Goal: Information Seeking & Learning: Learn about a topic

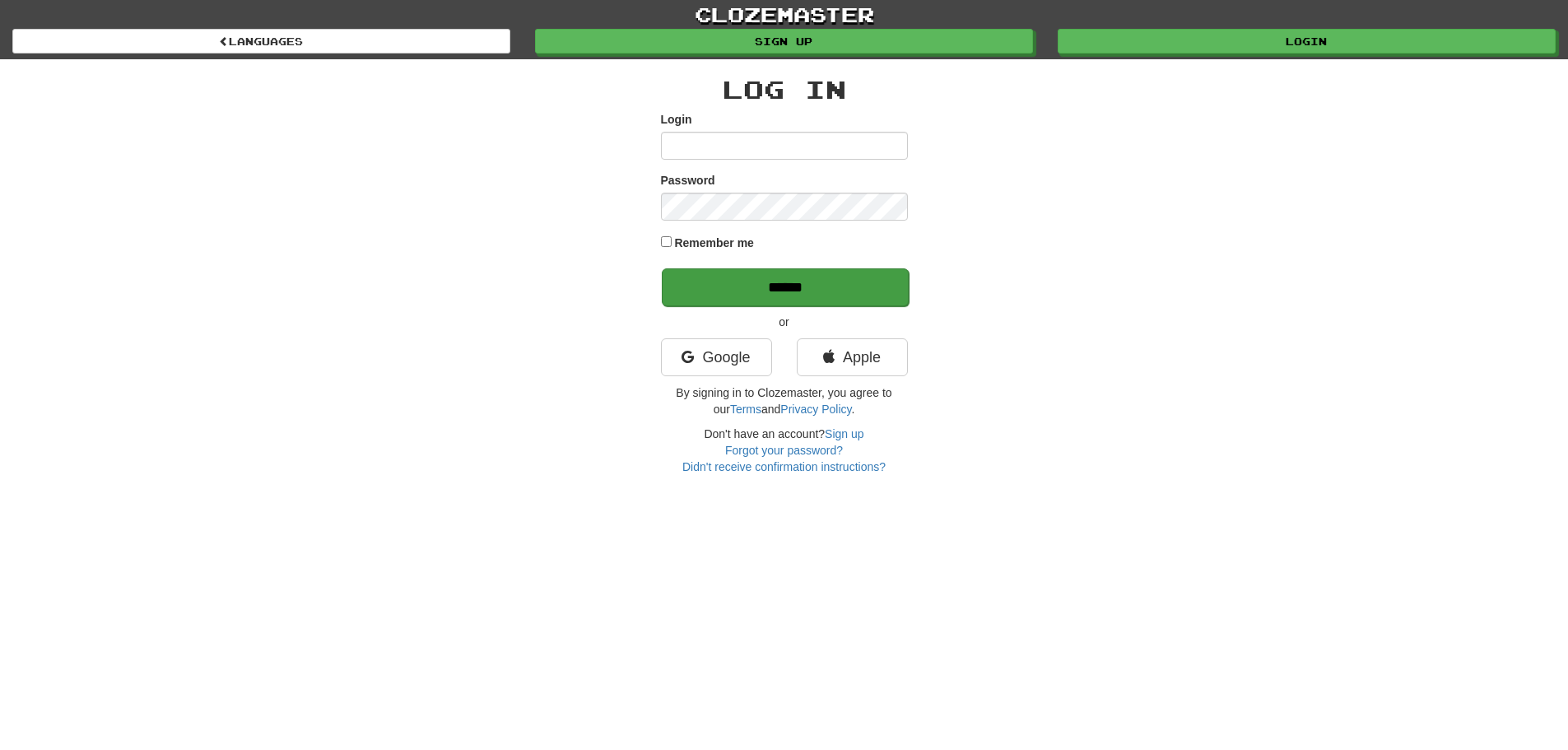
type input "**********"
click at [707, 280] on input "******" at bounding box center [785, 287] width 247 height 38
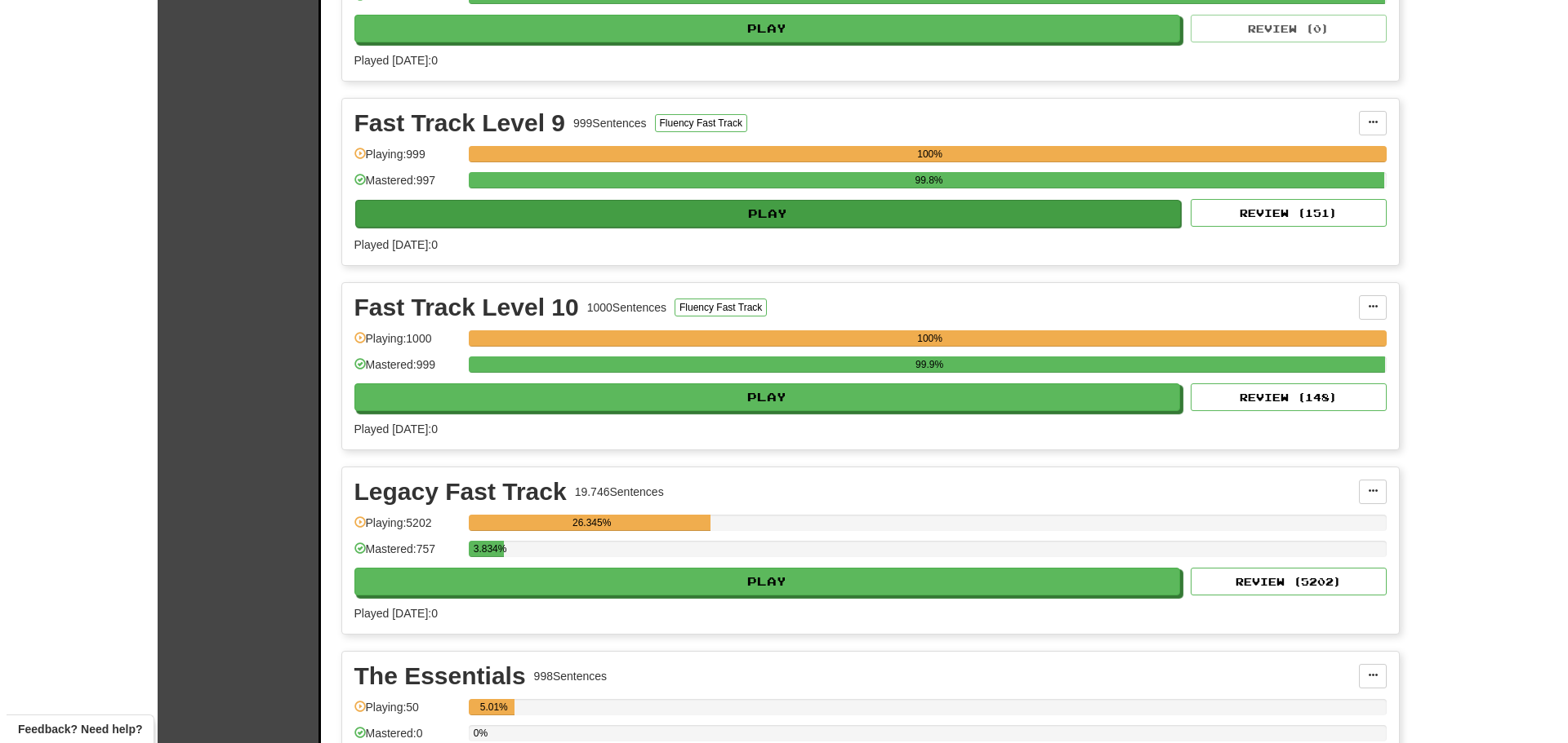
scroll to position [1796, 0]
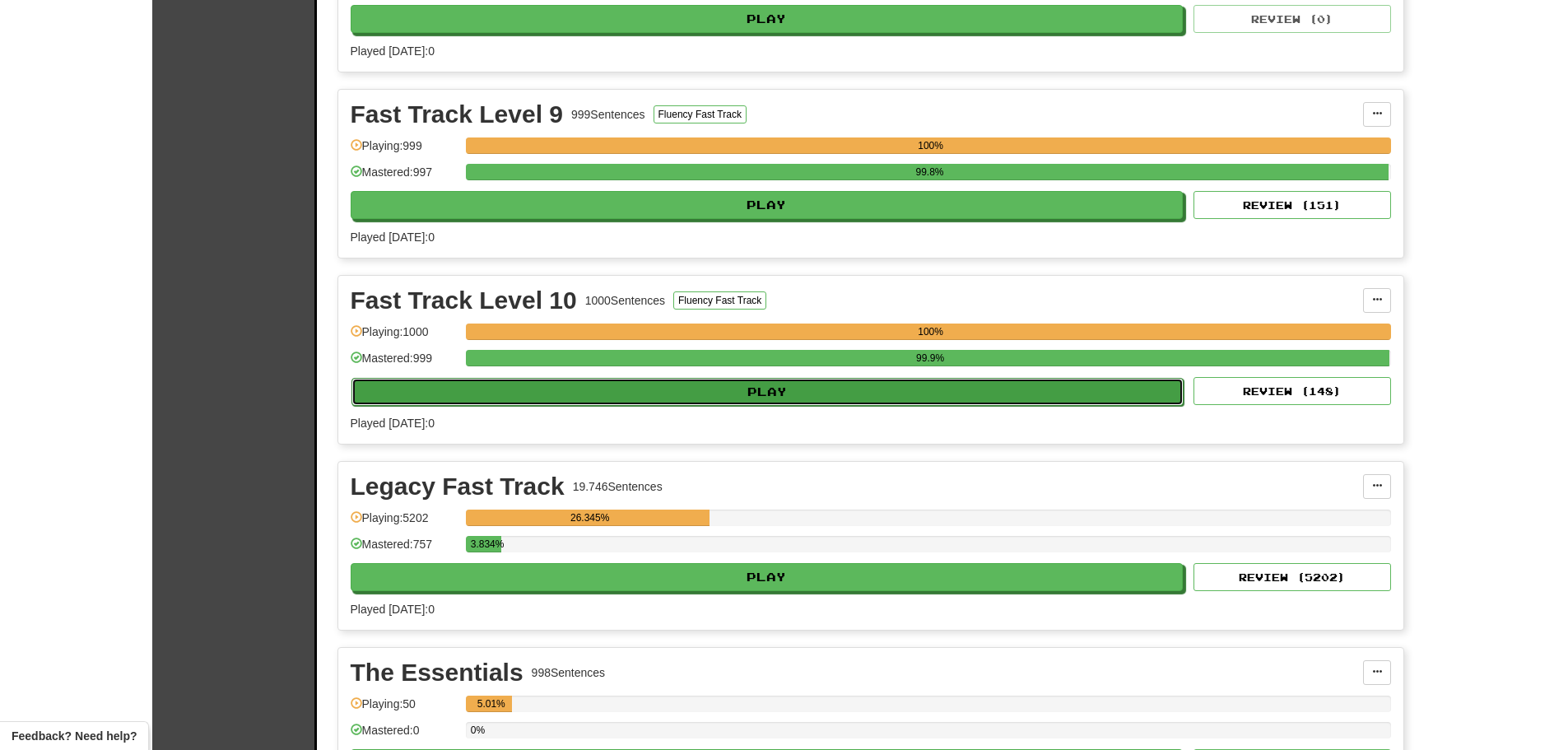
click at [567, 389] on button "Play" at bounding box center [768, 392] width 833 height 28
select select "**"
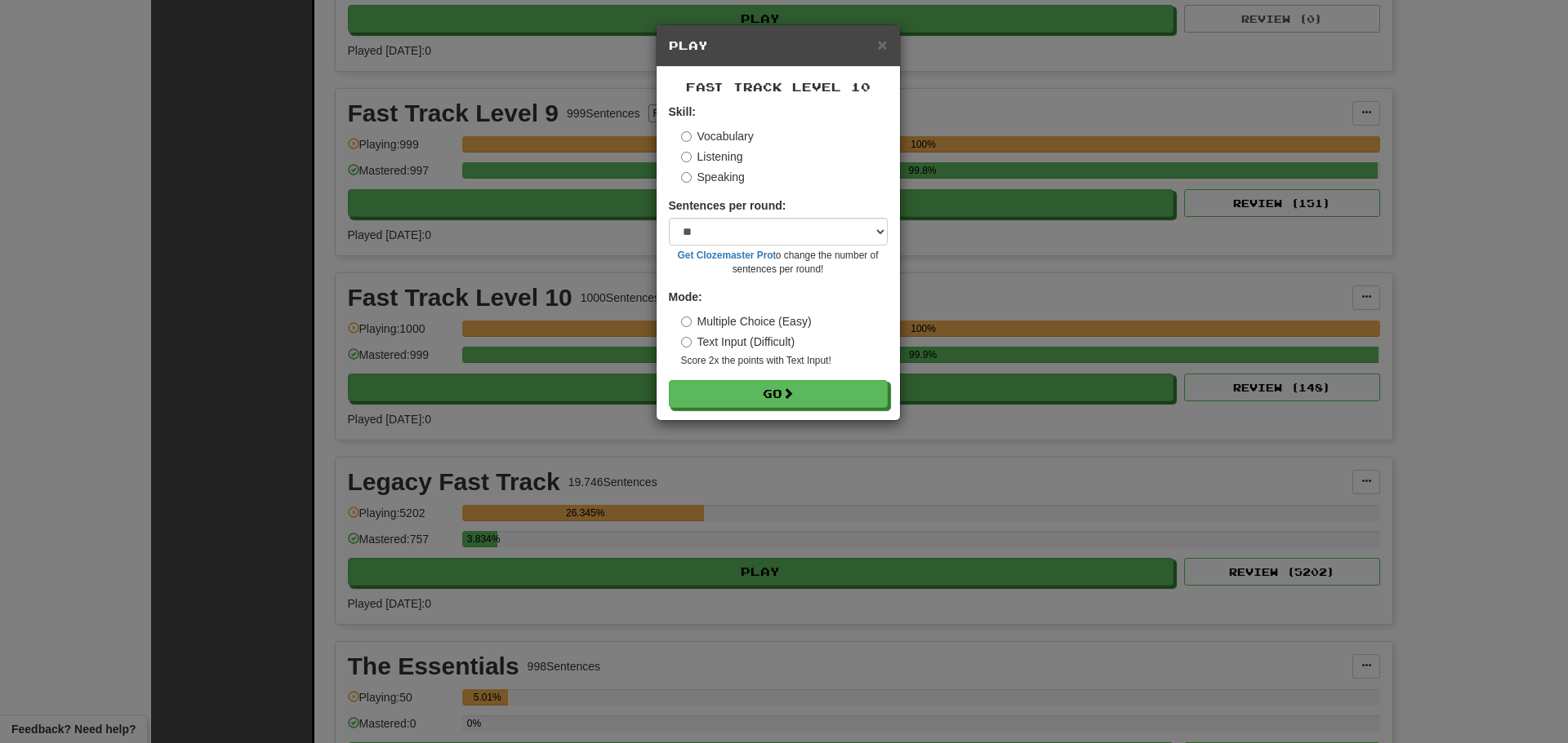
click at [701, 158] on label "Listening" at bounding box center [712, 157] width 62 height 16
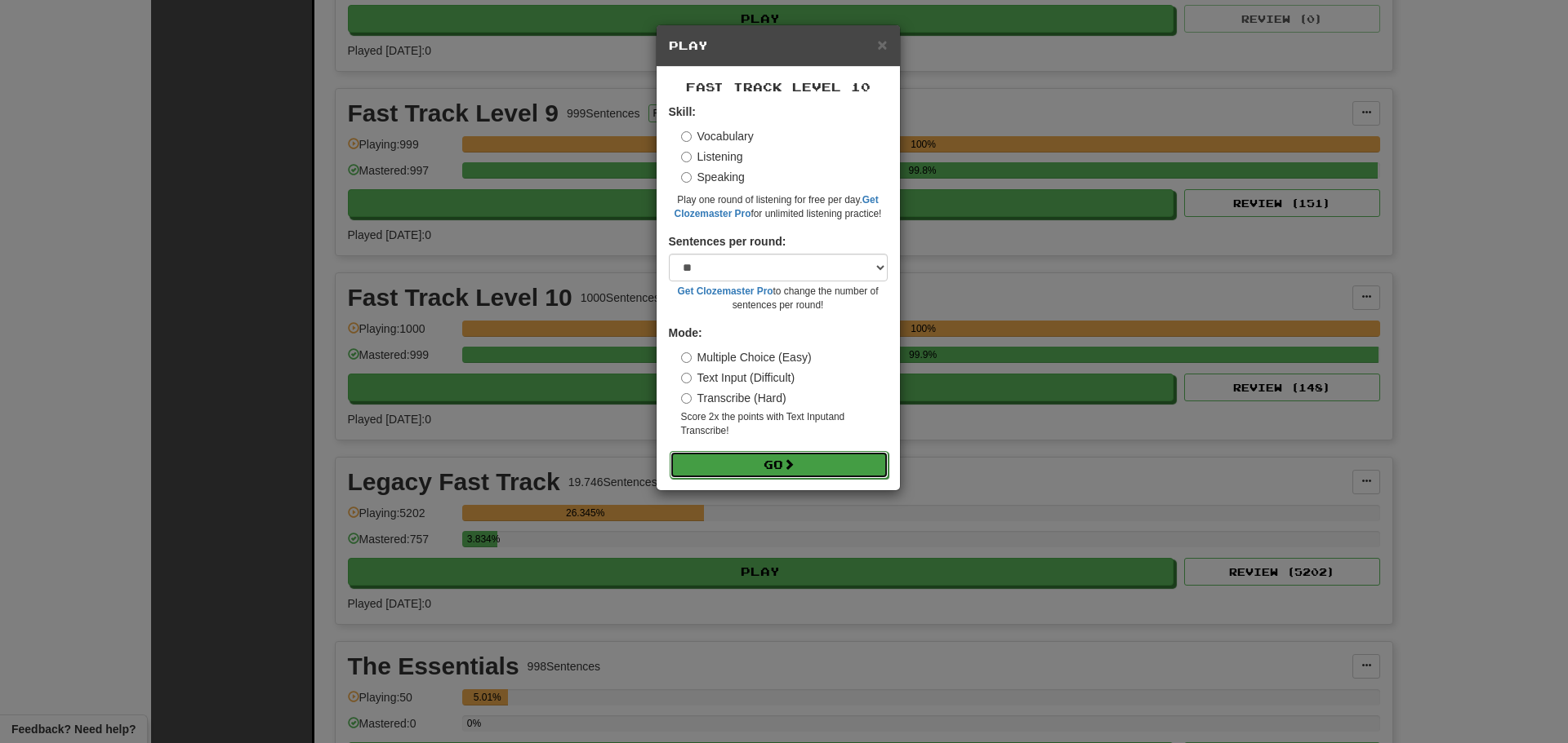
click at [749, 468] on button "Go" at bounding box center [779, 465] width 219 height 27
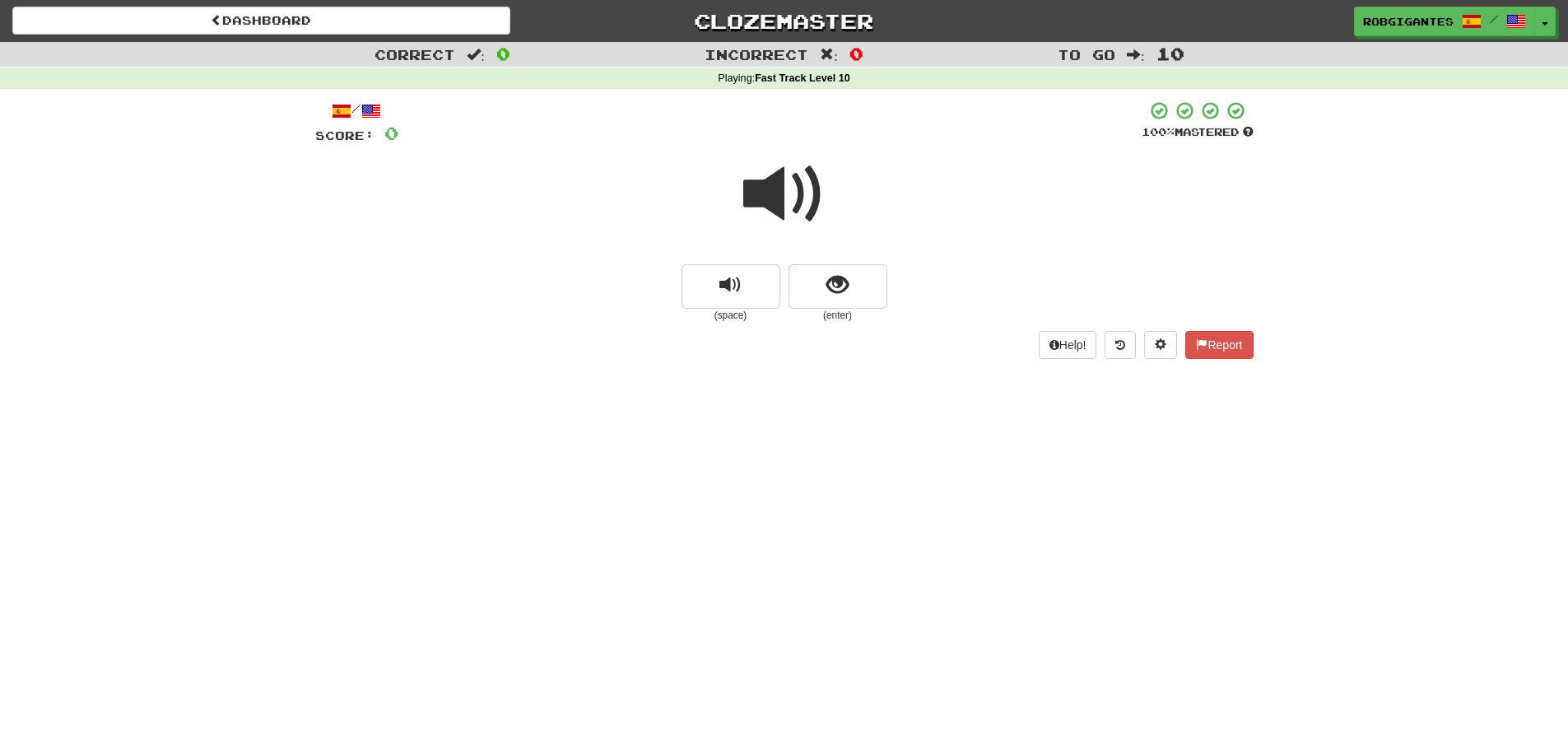
click at [773, 187] on span at bounding box center [784, 195] width 83 height 83
click at [811, 281] on button "show sentence" at bounding box center [839, 287] width 99 height 44
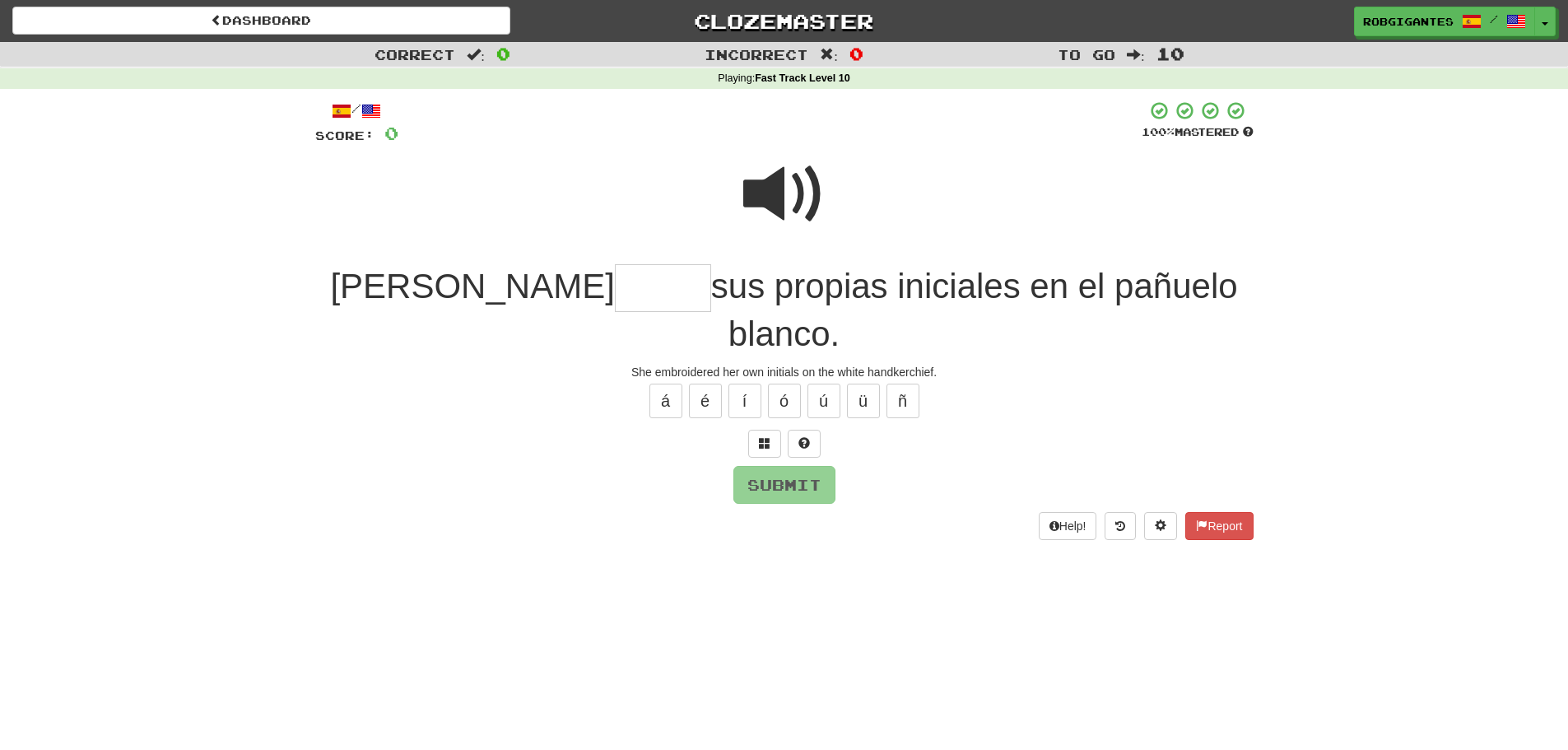
click at [796, 176] on span at bounding box center [784, 195] width 83 height 83
click at [615, 294] on input "text" at bounding box center [662, 289] width 96 height 49
type input "*****"
click at [765, 202] on span at bounding box center [784, 195] width 83 height 83
click at [773, 187] on span at bounding box center [784, 195] width 83 height 83
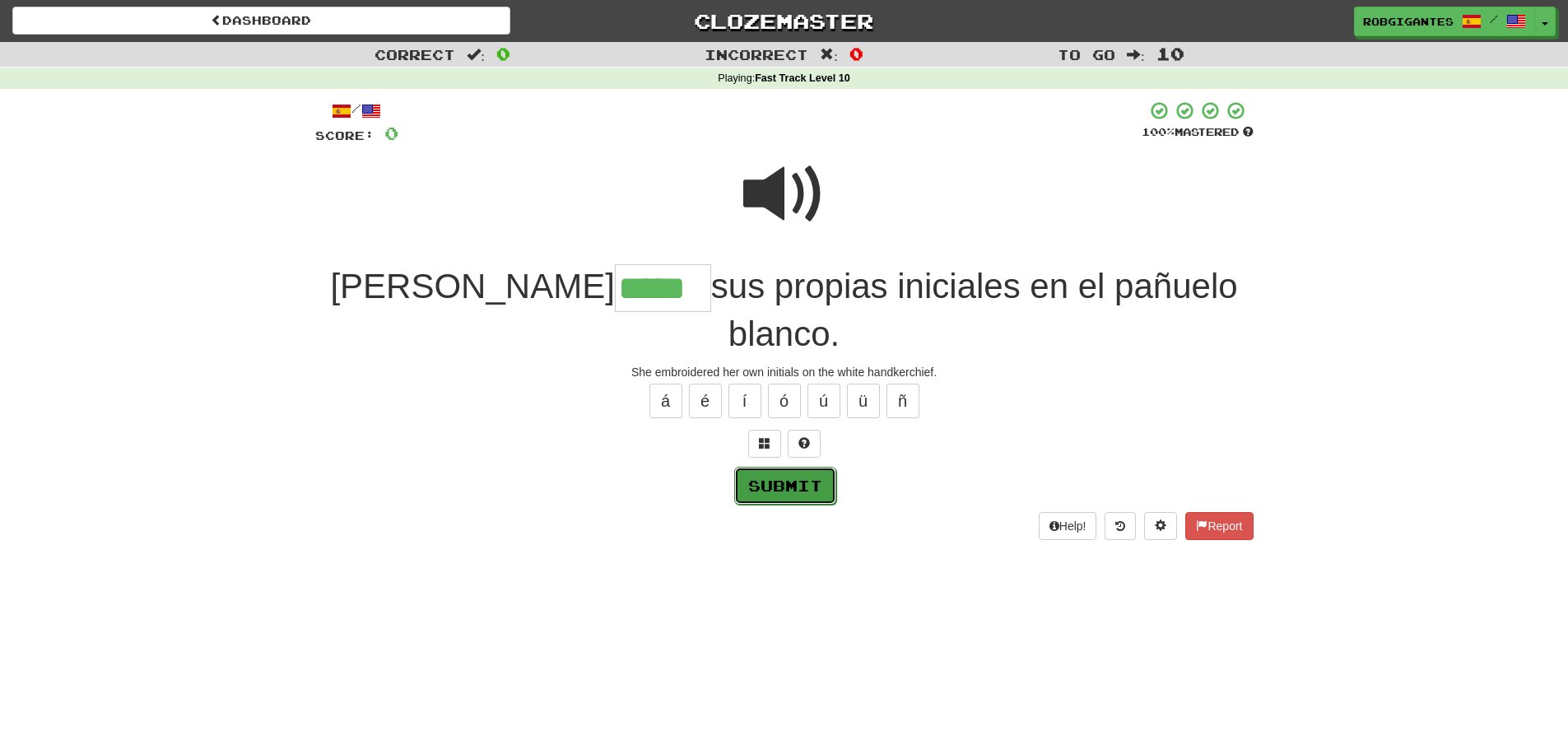
click at [752, 467] on button "Submit" at bounding box center [784, 485] width 102 height 38
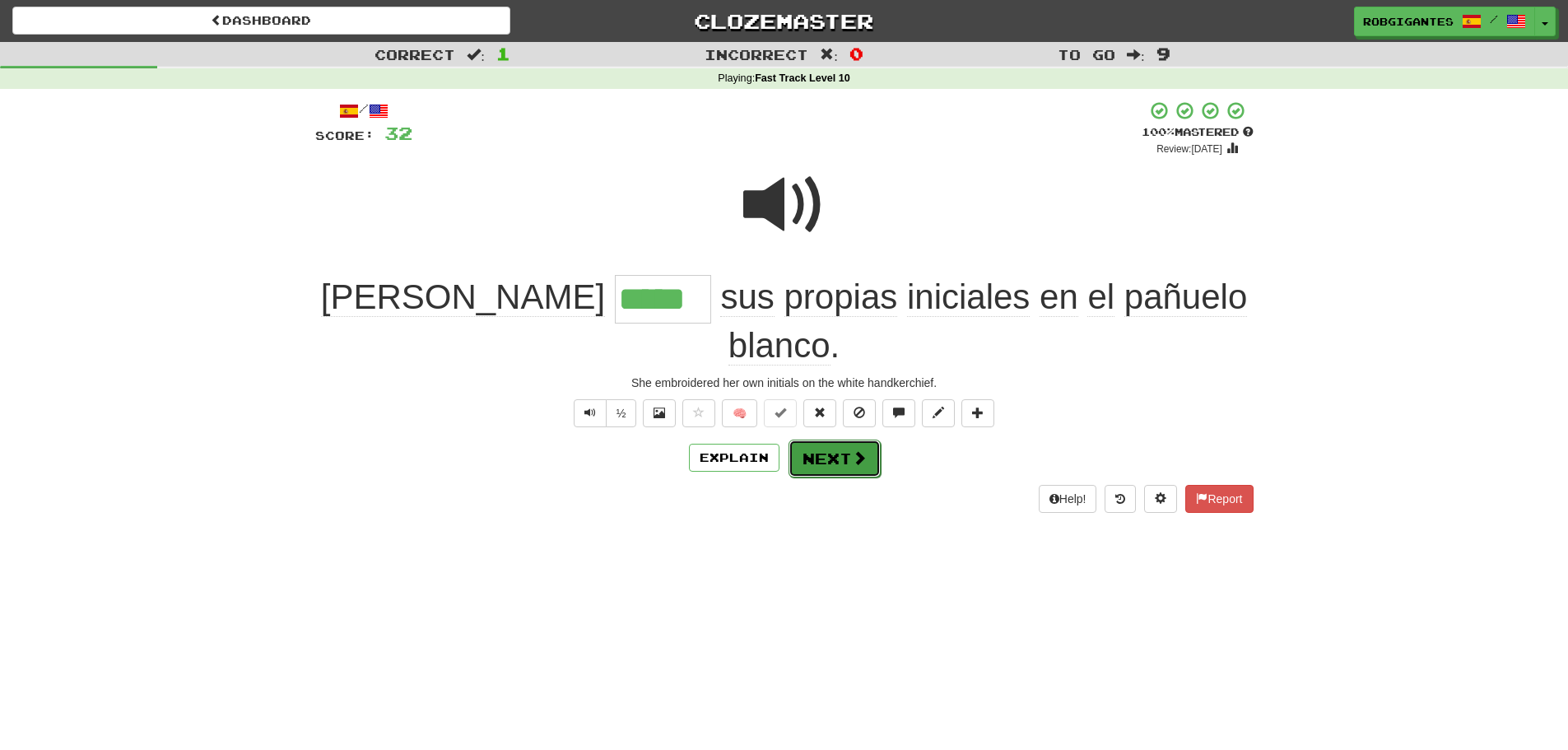
click at [828, 440] on button "Next" at bounding box center [835, 459] width 92 height 38
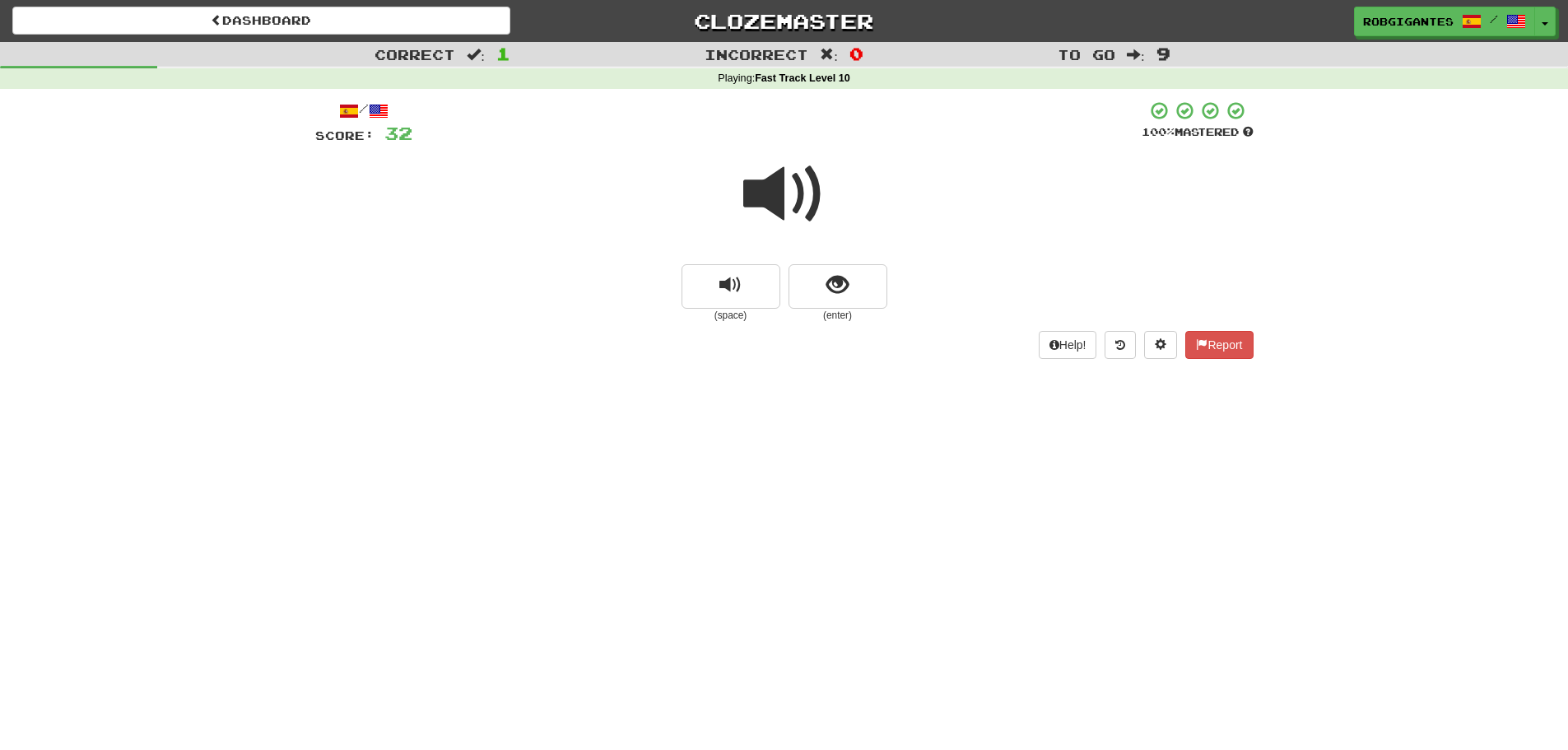
click at [773, 184] on span at bounding box center [784, 195] width 83 height 83
click at [796, 306] on button "show sentence" at bounding box center [839, 287] width 99 height 44
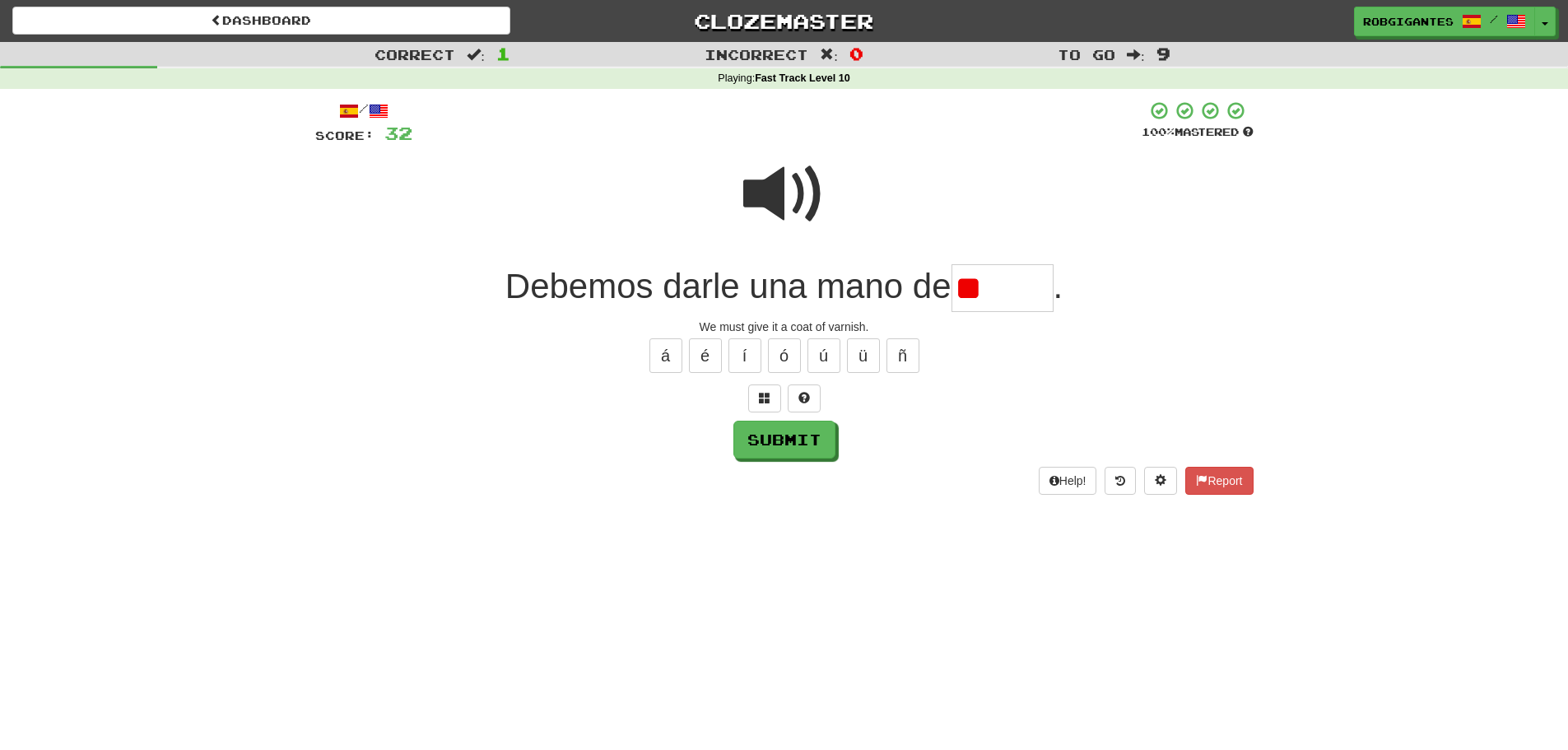
type input "*"
type input "******"
click at [771, 195] on span at bounding box center [784, 195] width 83 height 83
click at [772, 184] on span at bounding box center [784, 195] width 83 height 83
click at [772, 185] on span at bounding box center [784, 195] width 83 height 83
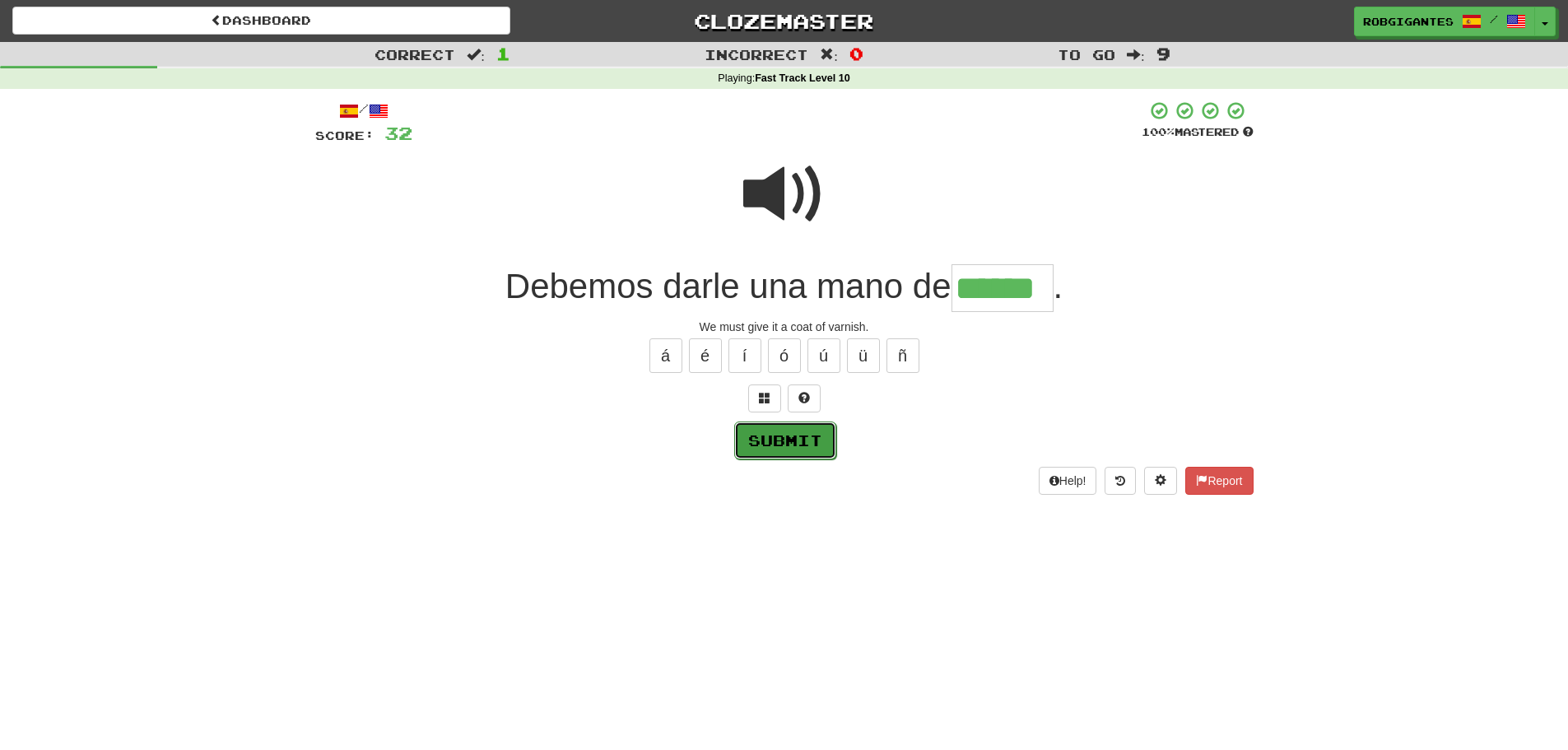
click at [796, 436] on button "Submit" at bounding box center [784, 440] width 102 height 38
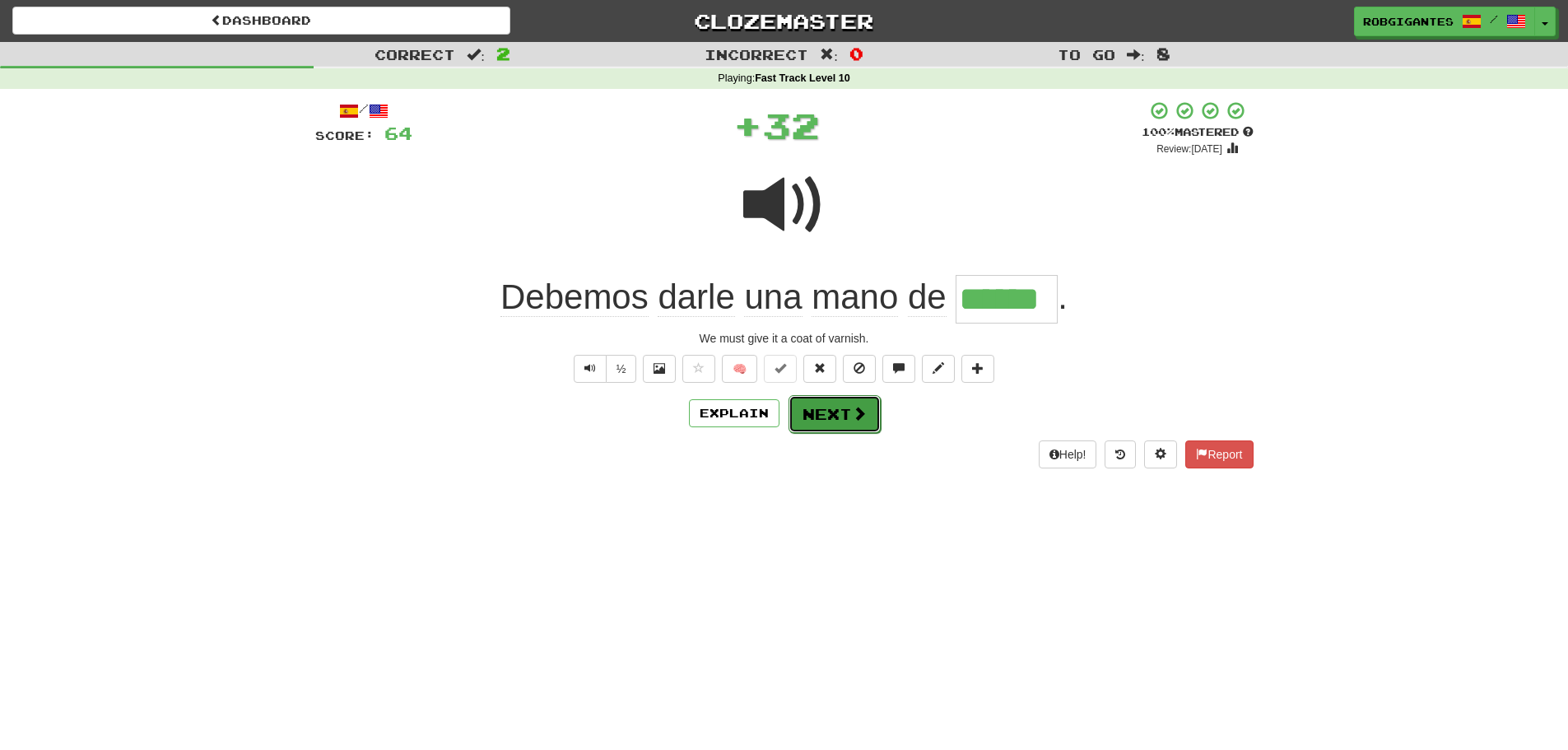
click at [836, 413] on button "Next" at bounding box center [835, 414] width 92 height 38
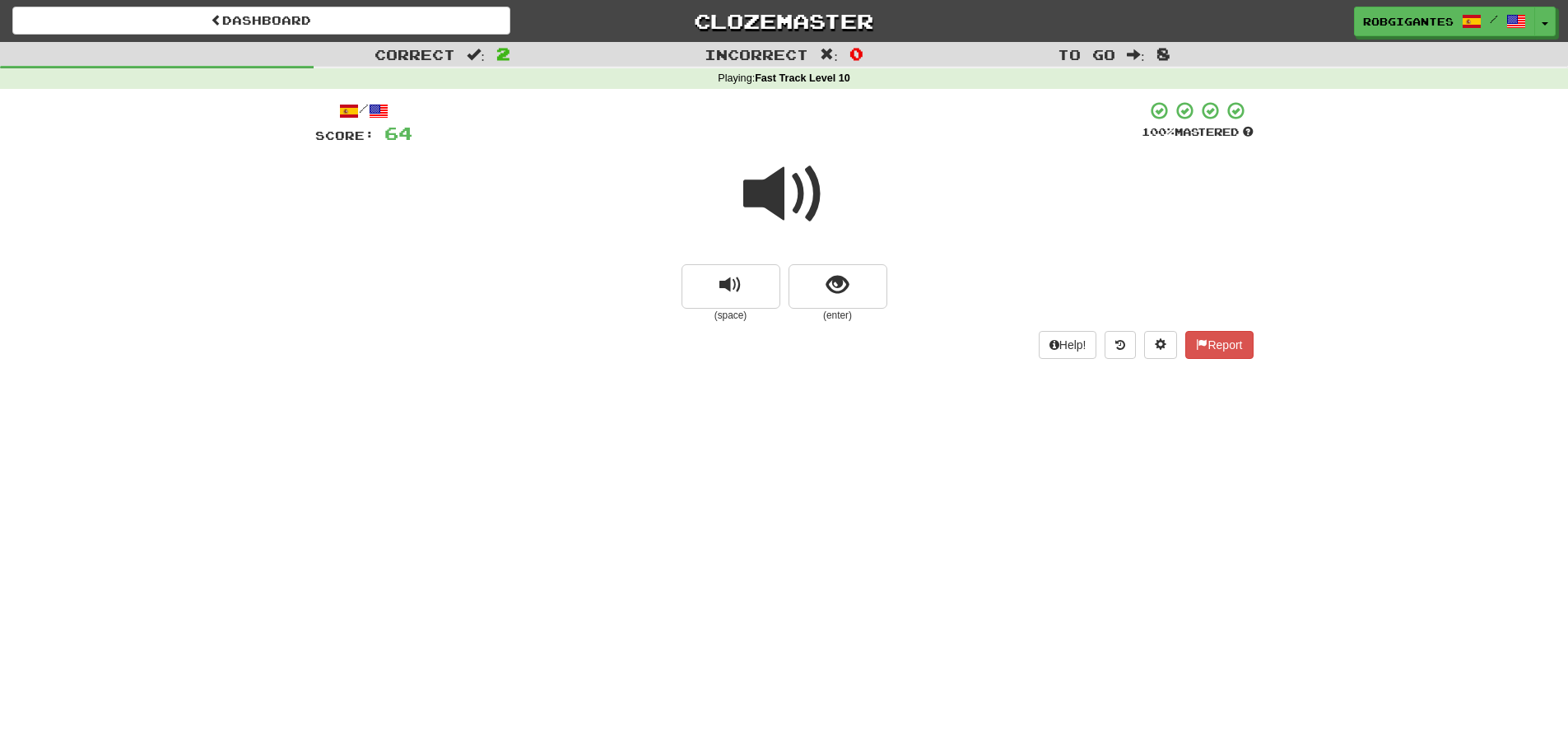
click at [769, 190] on span at bounding box center [784, 195] width 83 height 83
click at [763, 187] on span at bounding box center [784, 195] width 83 height 83
click at [852, 277] on button "show sentence" at bounding box center [839, 287] width 99 height 44
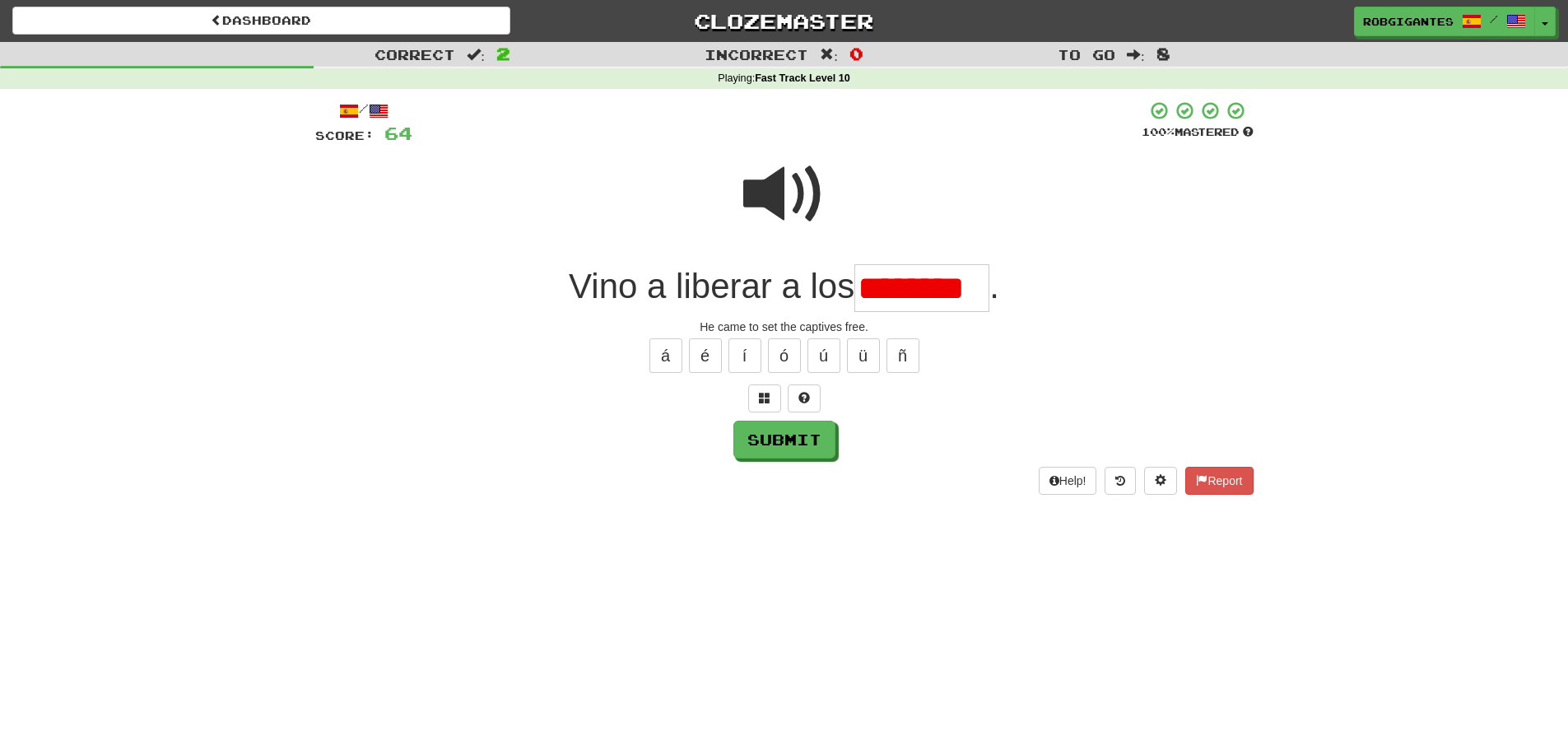
drag, startPoint x: 881, startPoint y: 289, endPoint x: 895, endPoint y: 290, distance: 14.0
click at [895, 290] on input "********" at bounding box center [921, 289] width 135 height 49
click at [671, 355] on button "á" at bounding box center [666, 356] width 33 height 35
drag, startPoint x: 880, startPoint y: 284, endPoint x: 896, endPoint y: 290, distance: 17.1
click at [896, 290] on input "********" at bounding box center [921, 289] width 135 height 49
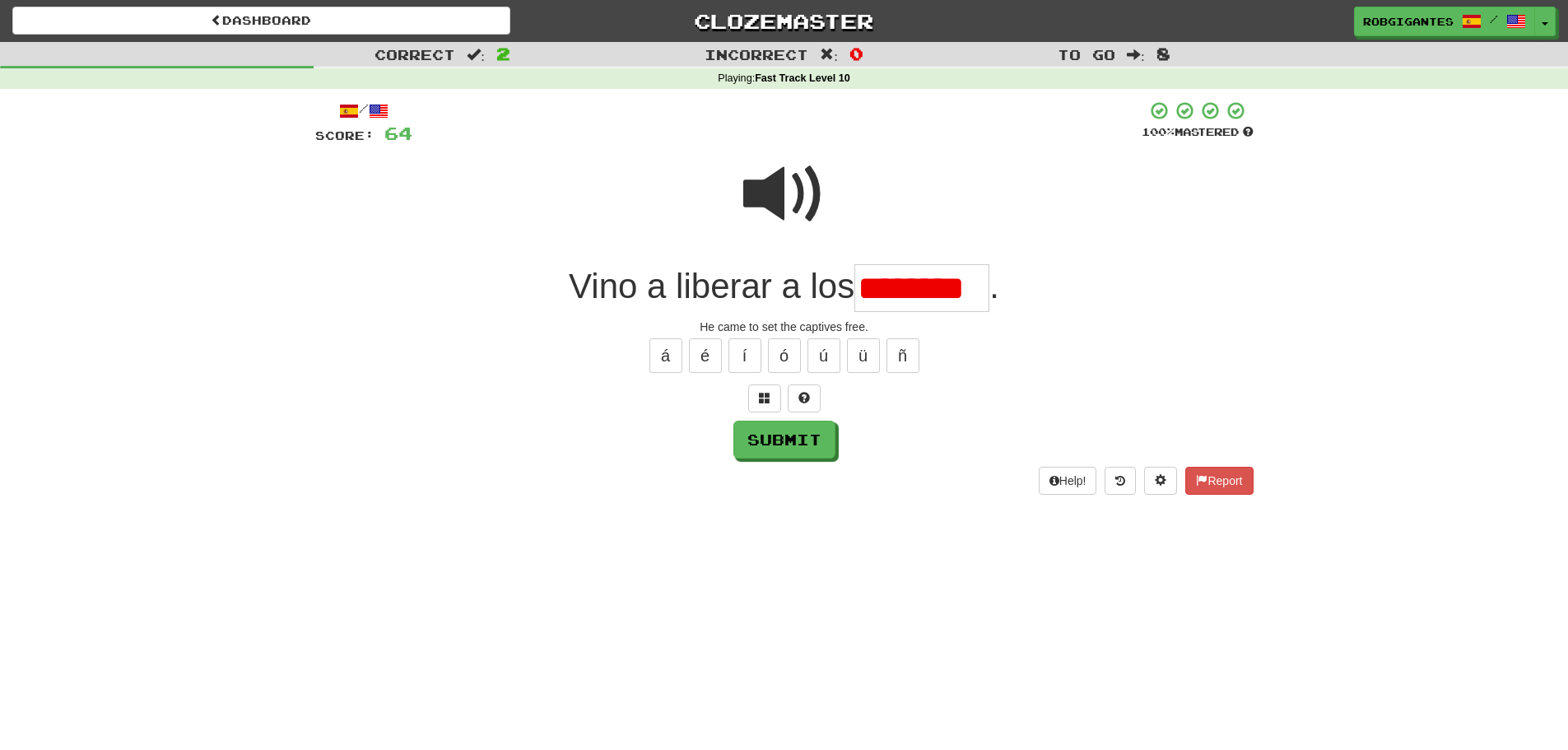
click at [985, 290] on input "********" at bounding box center [921, 289] width 135 height 49
click at [773, 189] on span at bounding box center [784, 195] width 83 height 83
click at [914, 289] on input "**" at bounding box center [921, 289] width 135 height 49
type input "********"
click at [761, 187] on span at bounding box center [784, 195] width 83 height 83
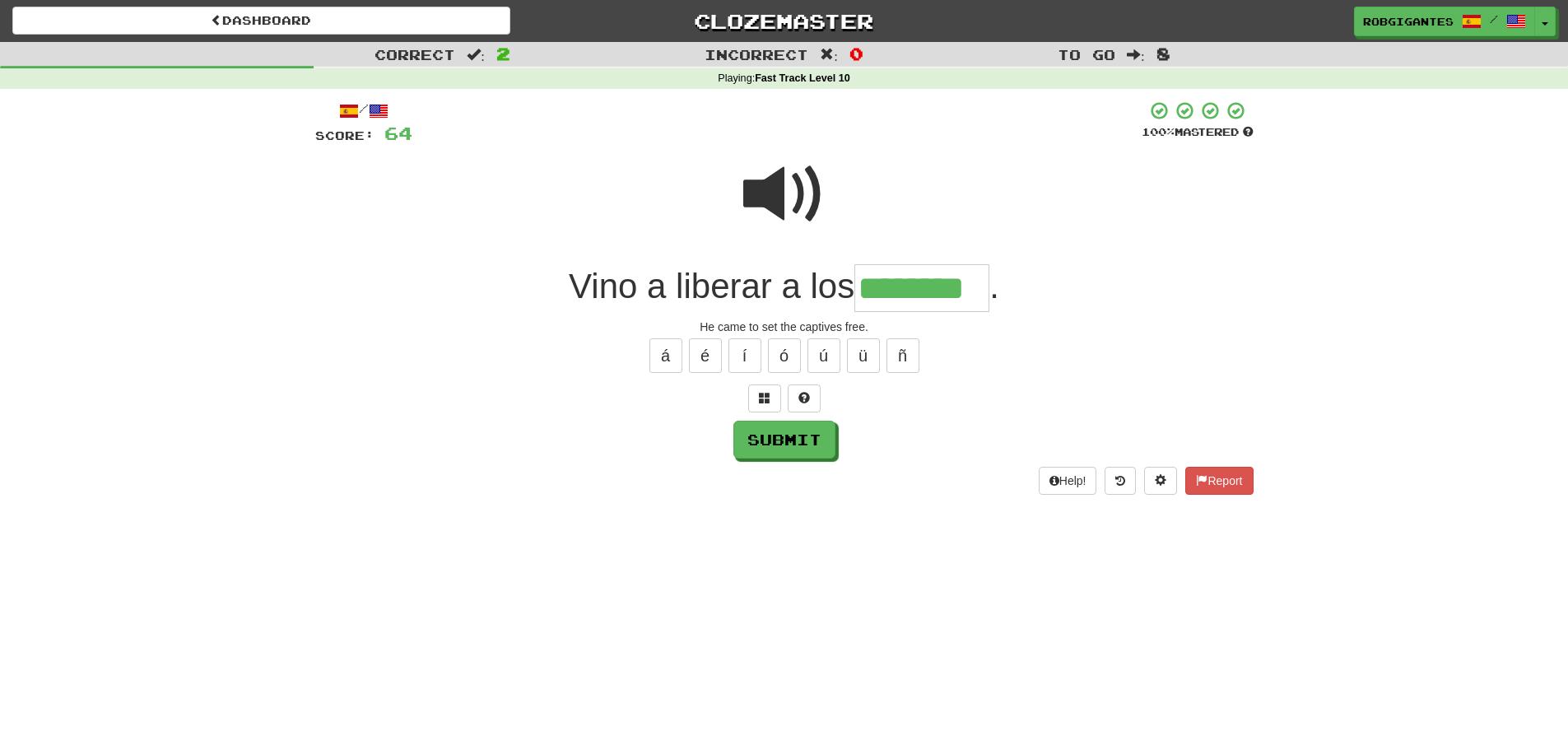
click at [756, 187] on span at bounding box center [784, 195] width 83 height 83
click at [783, 444] on button "Submit" at bounding box center [784, 439] width 102 height 38
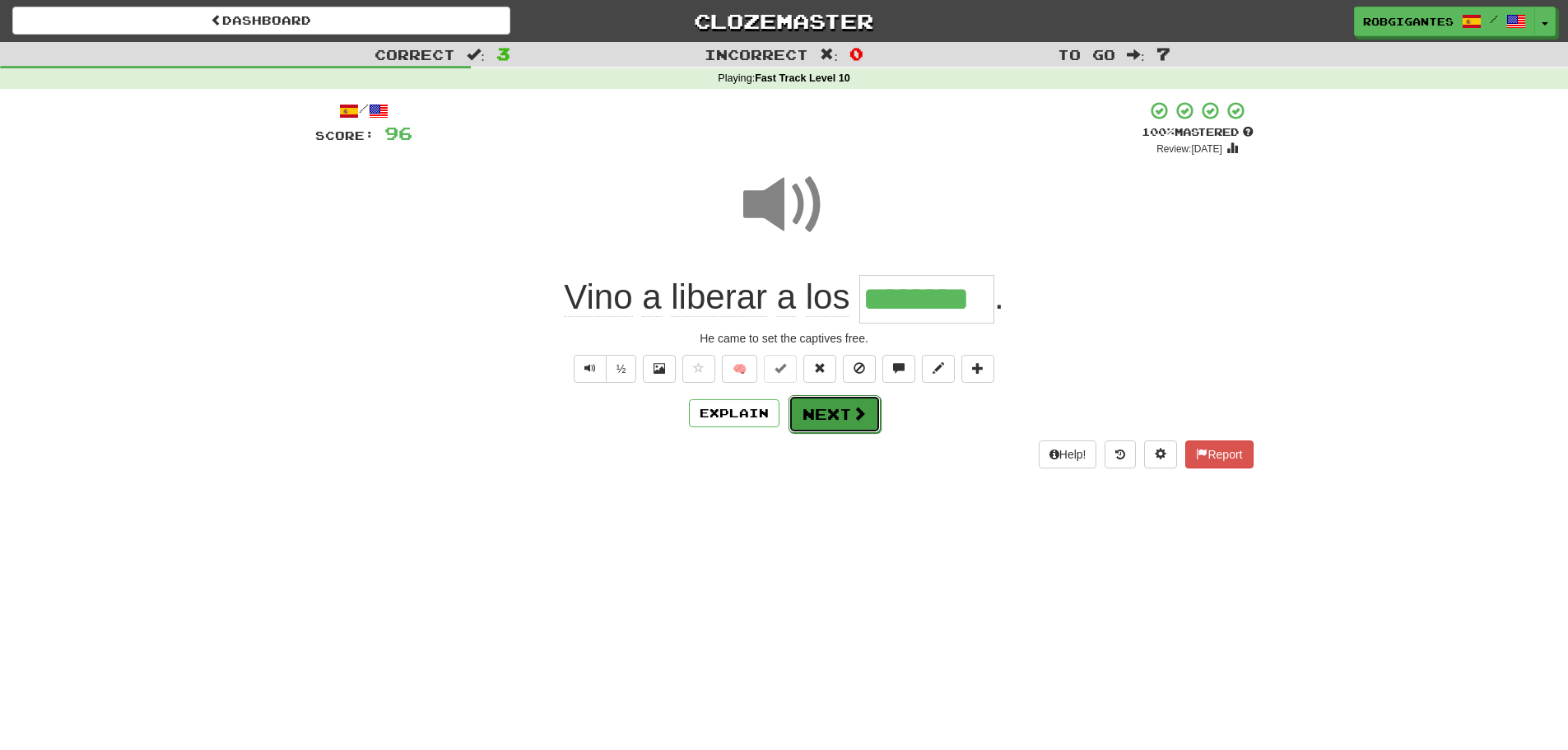
click at [810, 415] on button "Next" at bounding box center [835, 414] width 92 height 38
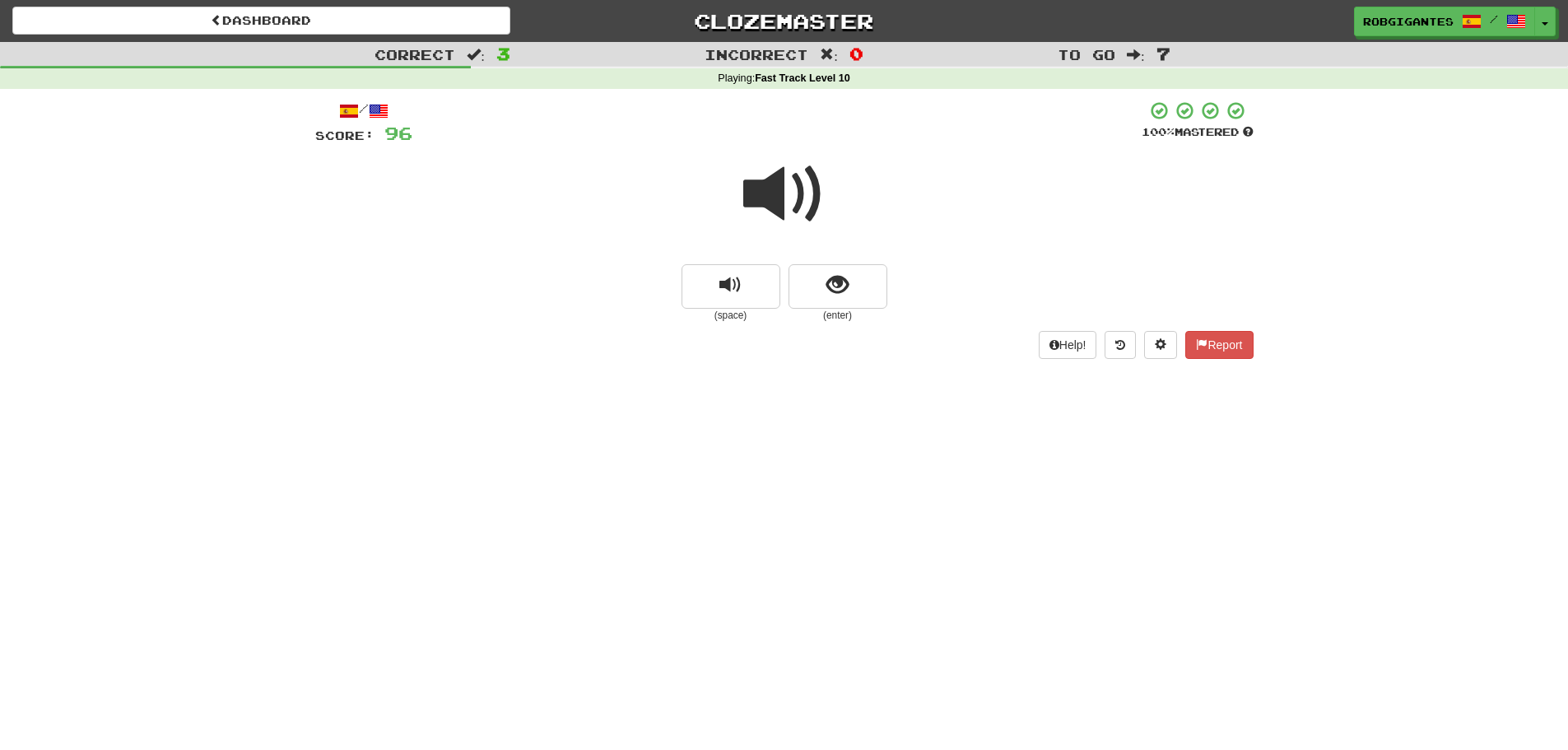
click at [765, 191] on span at bounding box center [784, 195] width 83 height 83
click at [799, 284] on button "show sentence" at bounding box center [839, 287] width 99 height 44
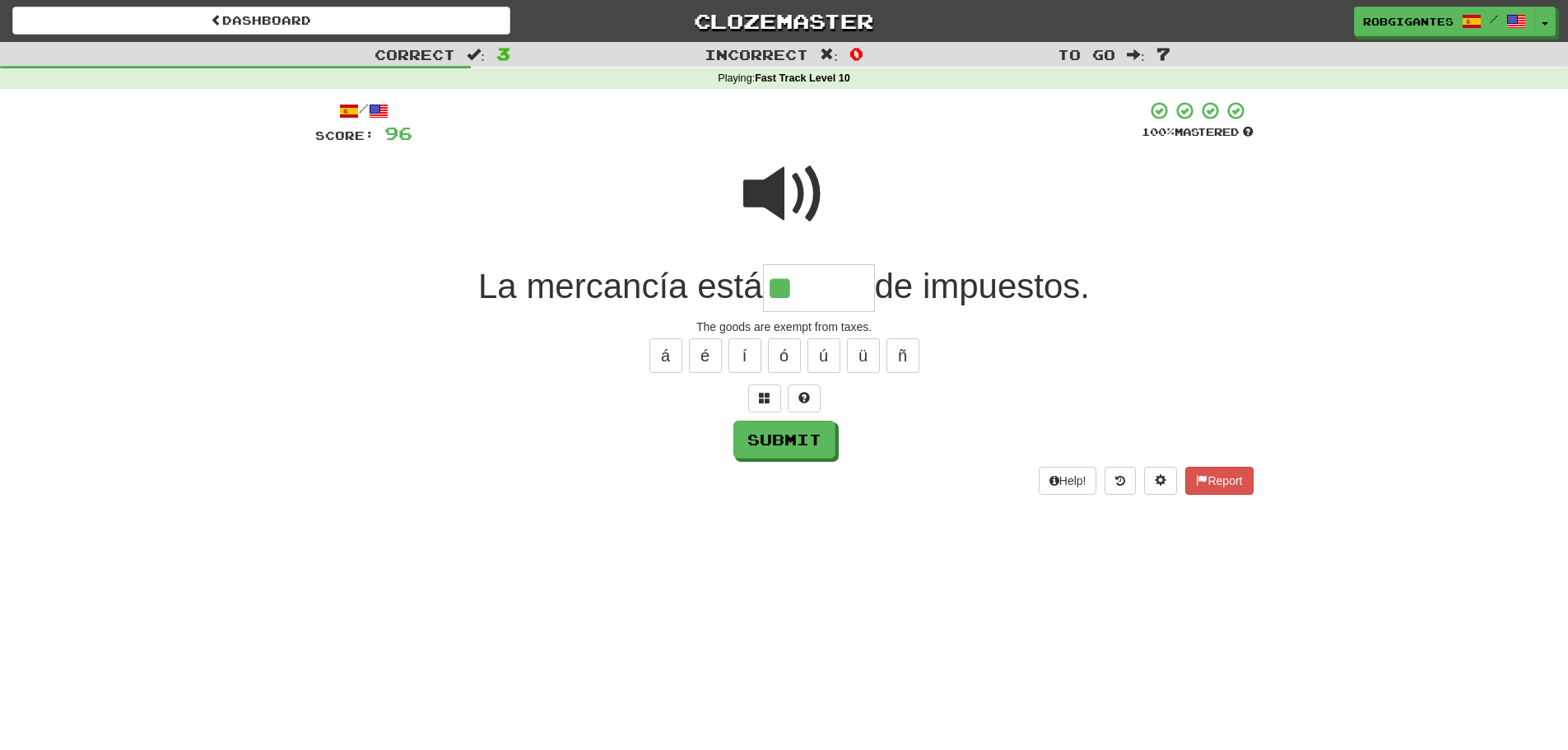
click at [786, 189] on span at bounding box center [784, 195] width 83 height 83
click at [785, 189] on span at bounding box center [784, 195] width 83 height 83
click at [813, 284] on input "**" at bounding box center [819, 289] width 112 height 49
click at [765, 195] on span at bounding box center [784, 195] width 83 height 83
click at [807, 292] on input "**" at bounding box center [819, 289] width 112 height 49
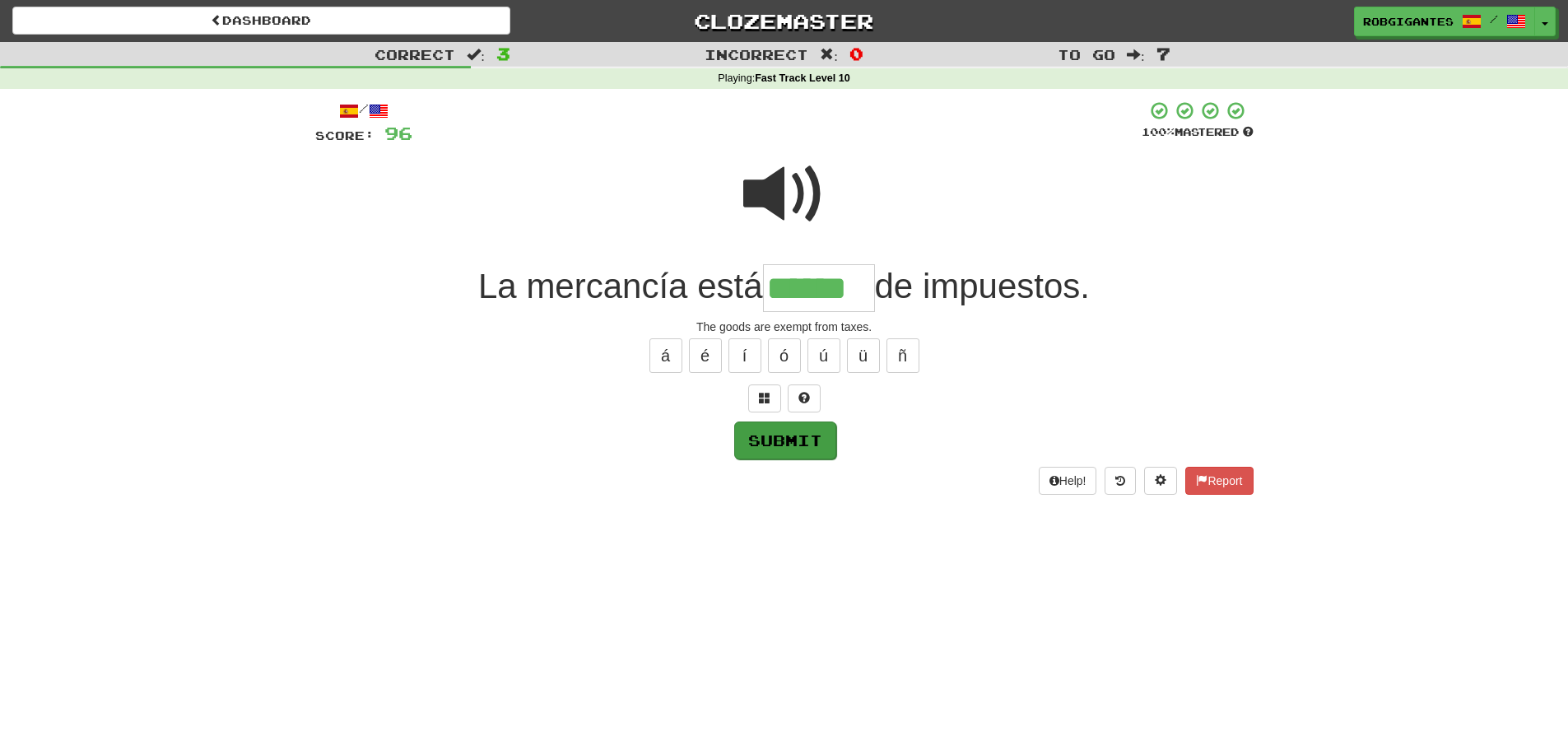
type input "******"
click at [771, 440] on button "Submit" at bounding box center [784, 440] width 102 height 38
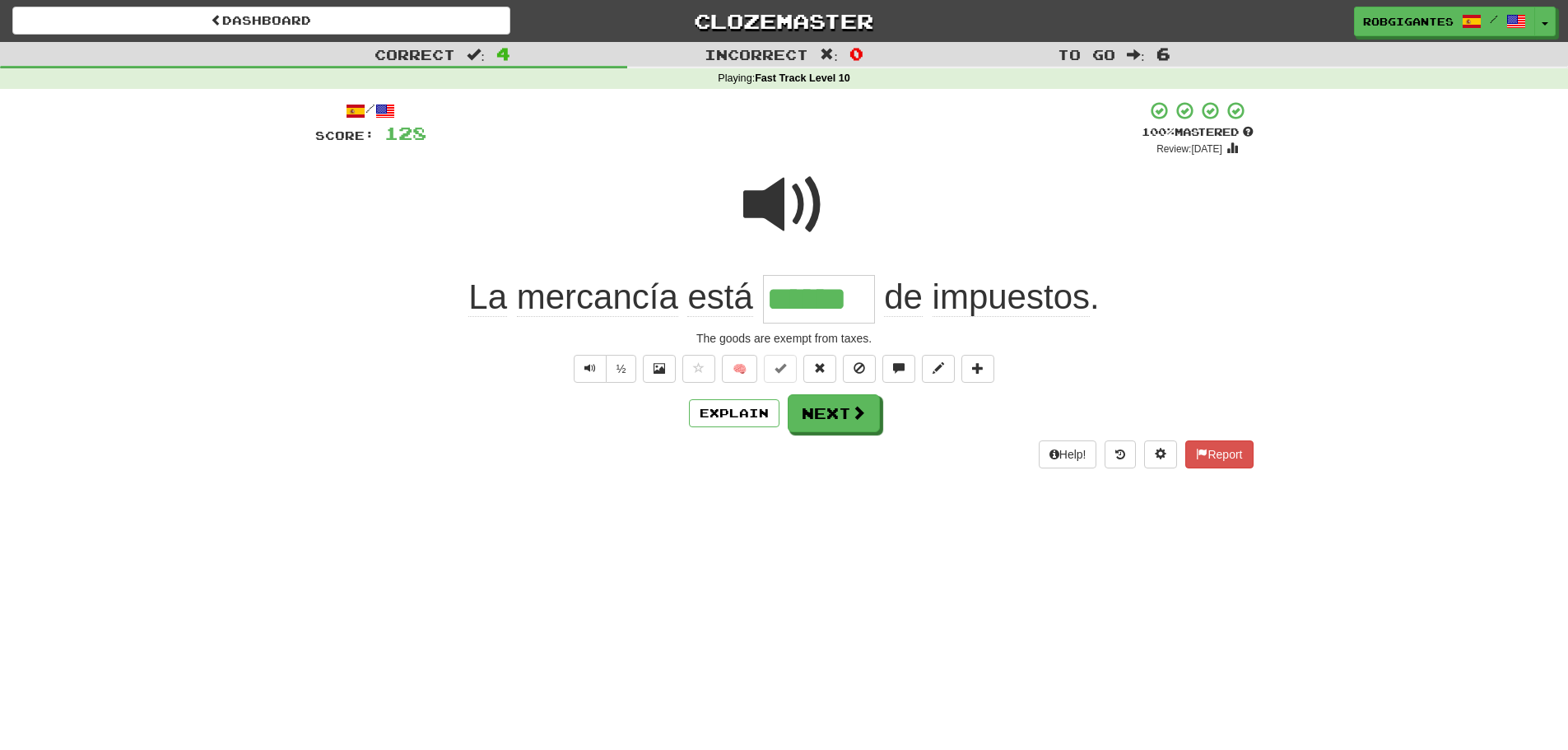
click at [764, 200] on span at bounding box center [784, 205] width 83 height 83
click at [808, 409] on button "Next" at bounding box center [835, 414] width 92 height 38
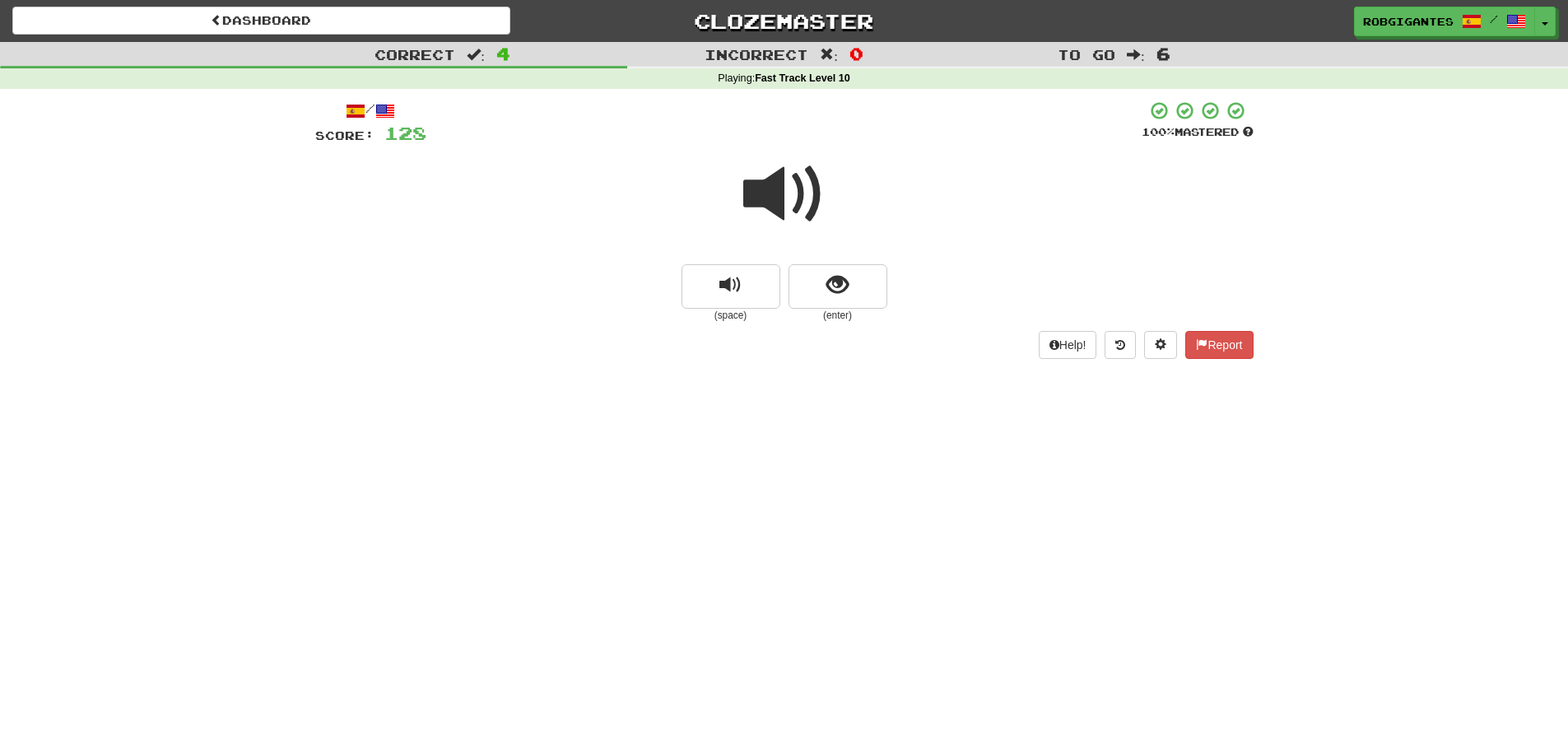
click at [768, 196] on span at bounding box center [784, 195] width 83 height 83
click at [768, 193] on span at bounding box center [784, 195] width 83 height 83
click at [820, 291] on button "show sentence" at bounding box center [839, 287] width 99 height 44
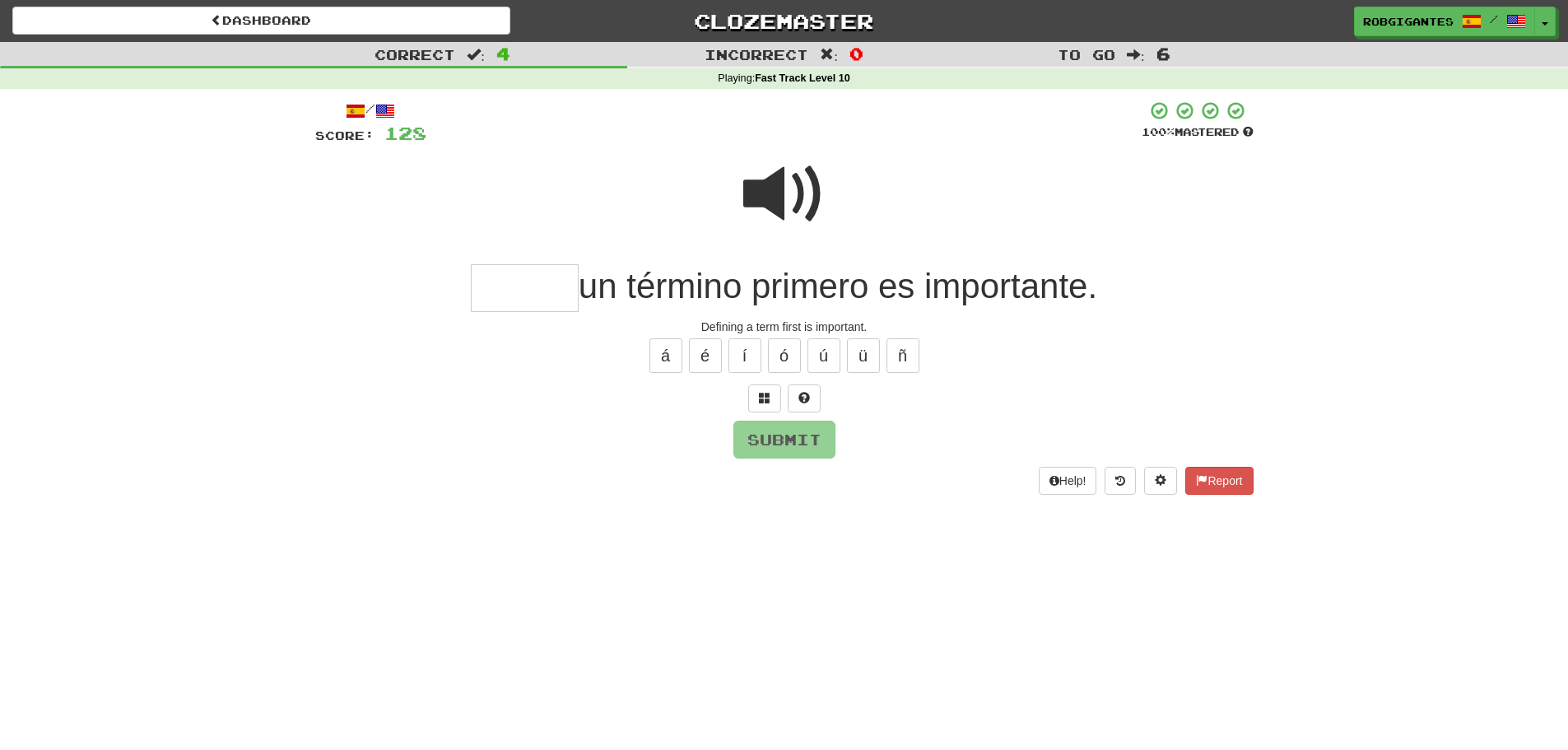
click at [505, 288] on input "text" at bounding box center [525, 289] width 107 height 49
type input "*"
click at [763, 188] on span at bounding box center [784, 195] width 83 height 83
click at [558, 286] on input "*****" at bounding box center [525, 289] width 107 height 49
click at [786, 178] on span at bounding box center [784, 195] width 83 height 83
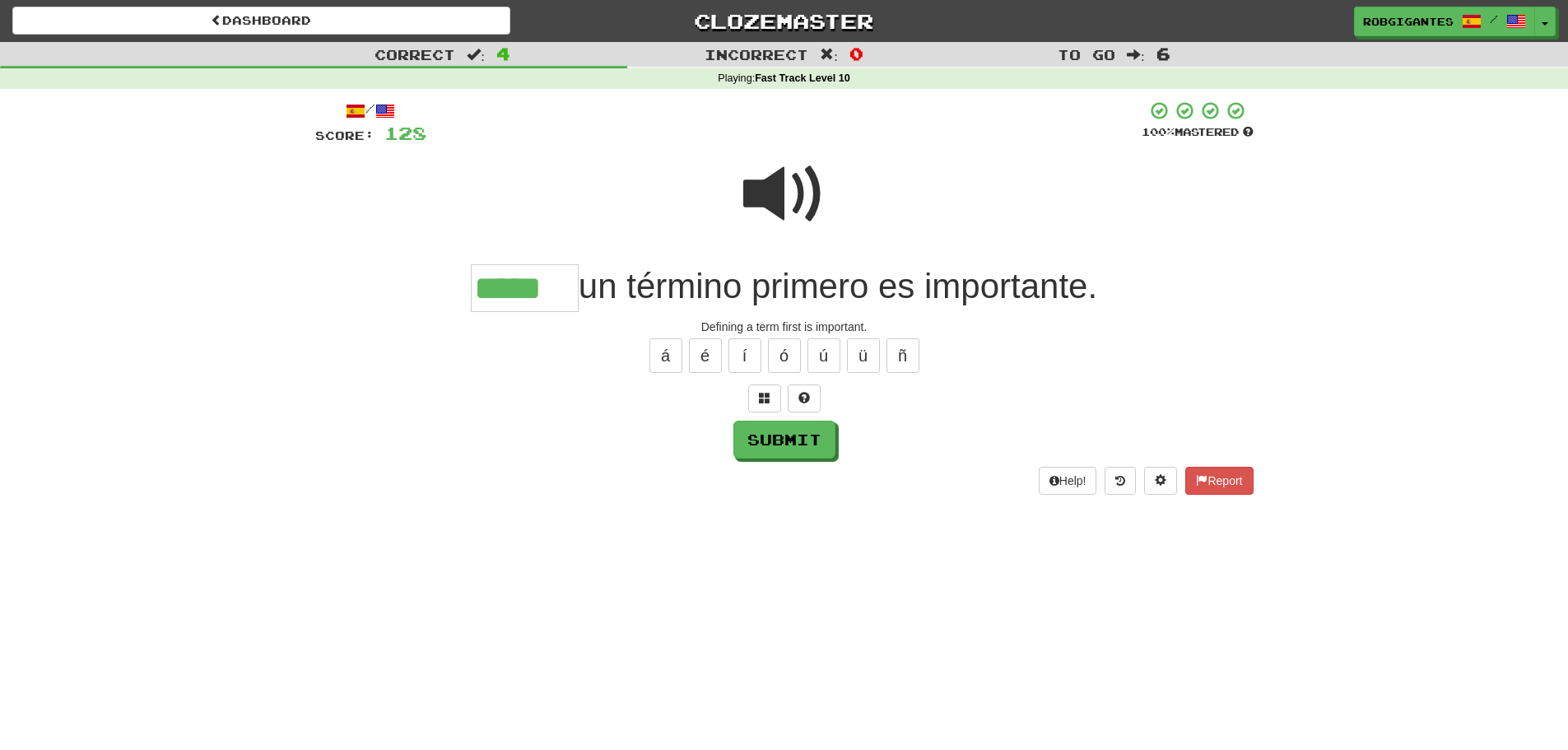
click at [556, 290] on input "*****" at bounding box center [525, 289] width 107 height 49
type input "*******"
click at [762, 196] on span at bounding box center [784, 195] width 83 height 83
click at [753, 438] on button "Submit" at bounding box center [784, 440] width 102 height 38
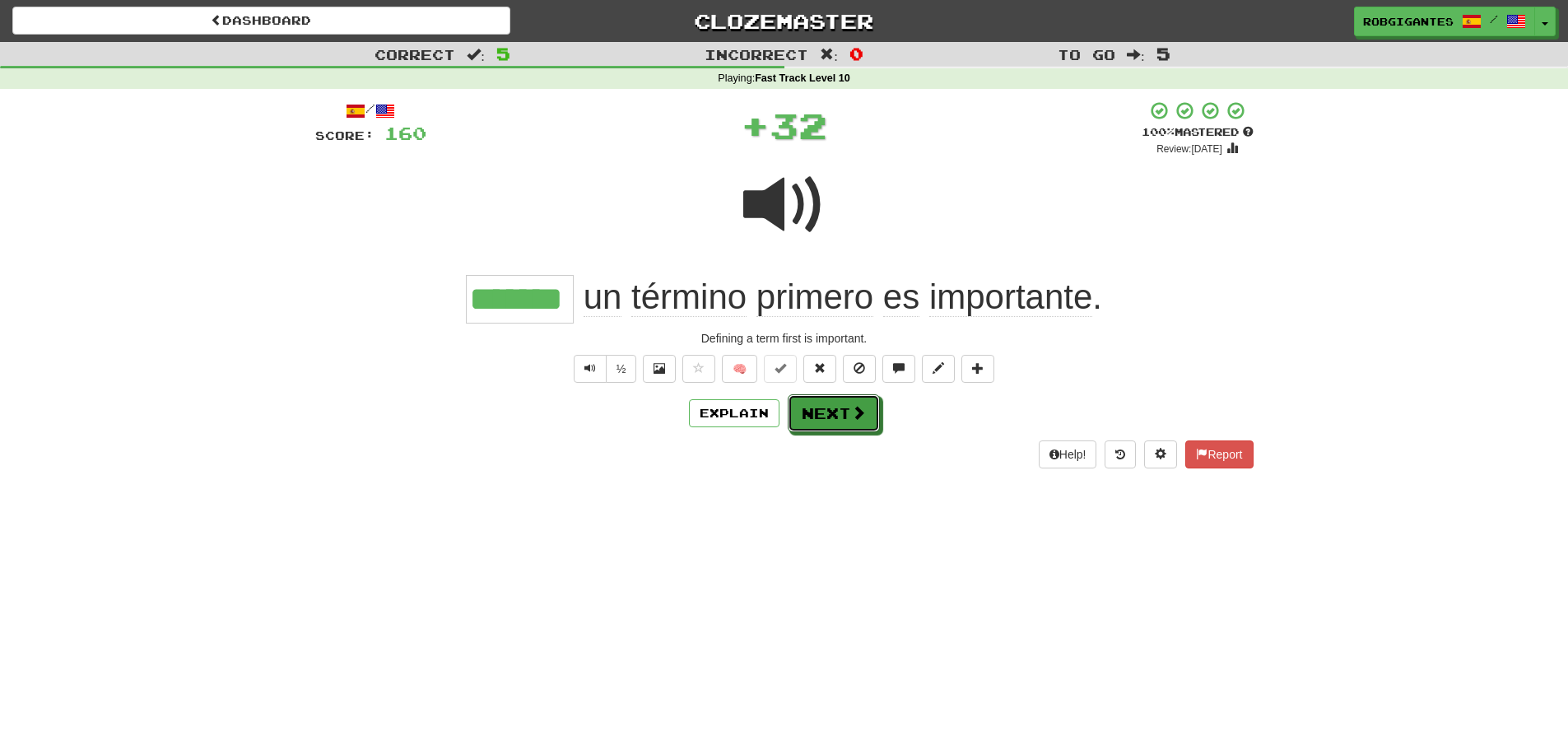
click at [815, 408] on button "Next" at bounding box center [834, 413] width 92 height 38
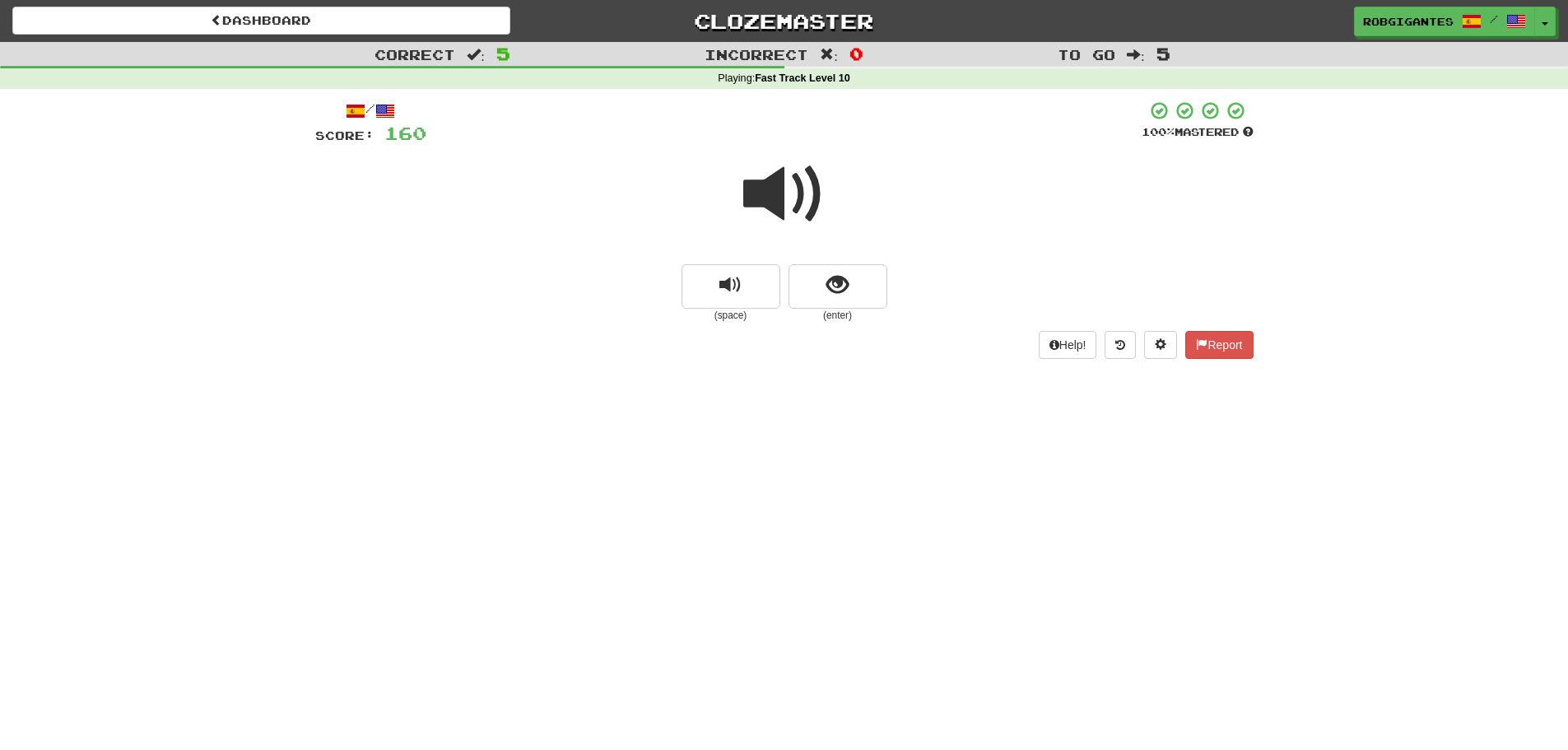
click at [770, 191] on span at bounding box center [784, 195] width 83 height 83
click at [818, 290] on button "show sentence" at bounding box center [839, 287] width 99 height 44
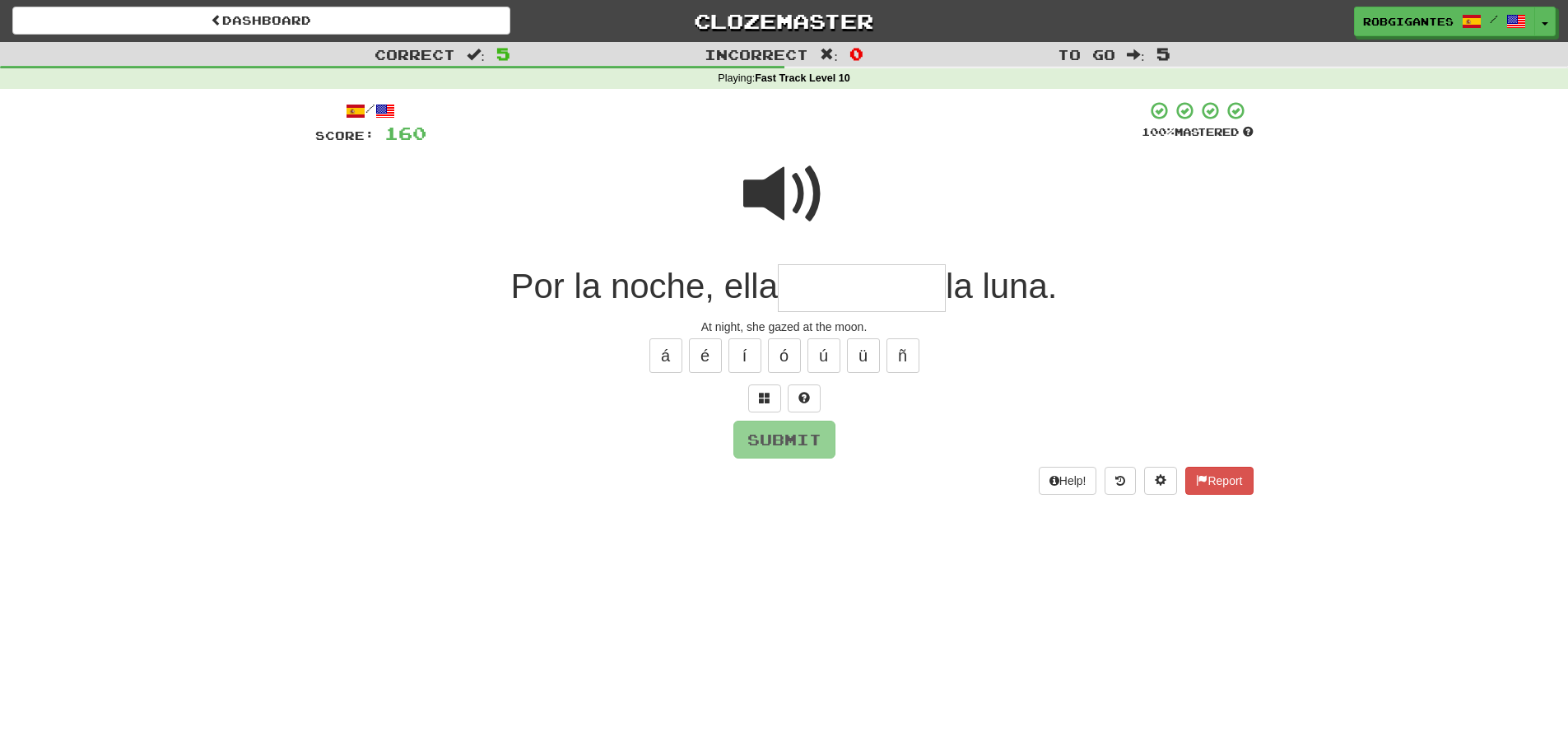
click at [761, 183] on span at bounding box center [784, 195] width 83 height 83
click at [804, 285] on input "text" at bounding box center [862, 289] width 168 height 49
type input "*********"
click at [758, 192] on span at bounding box center [784, 195] width 83 height 83
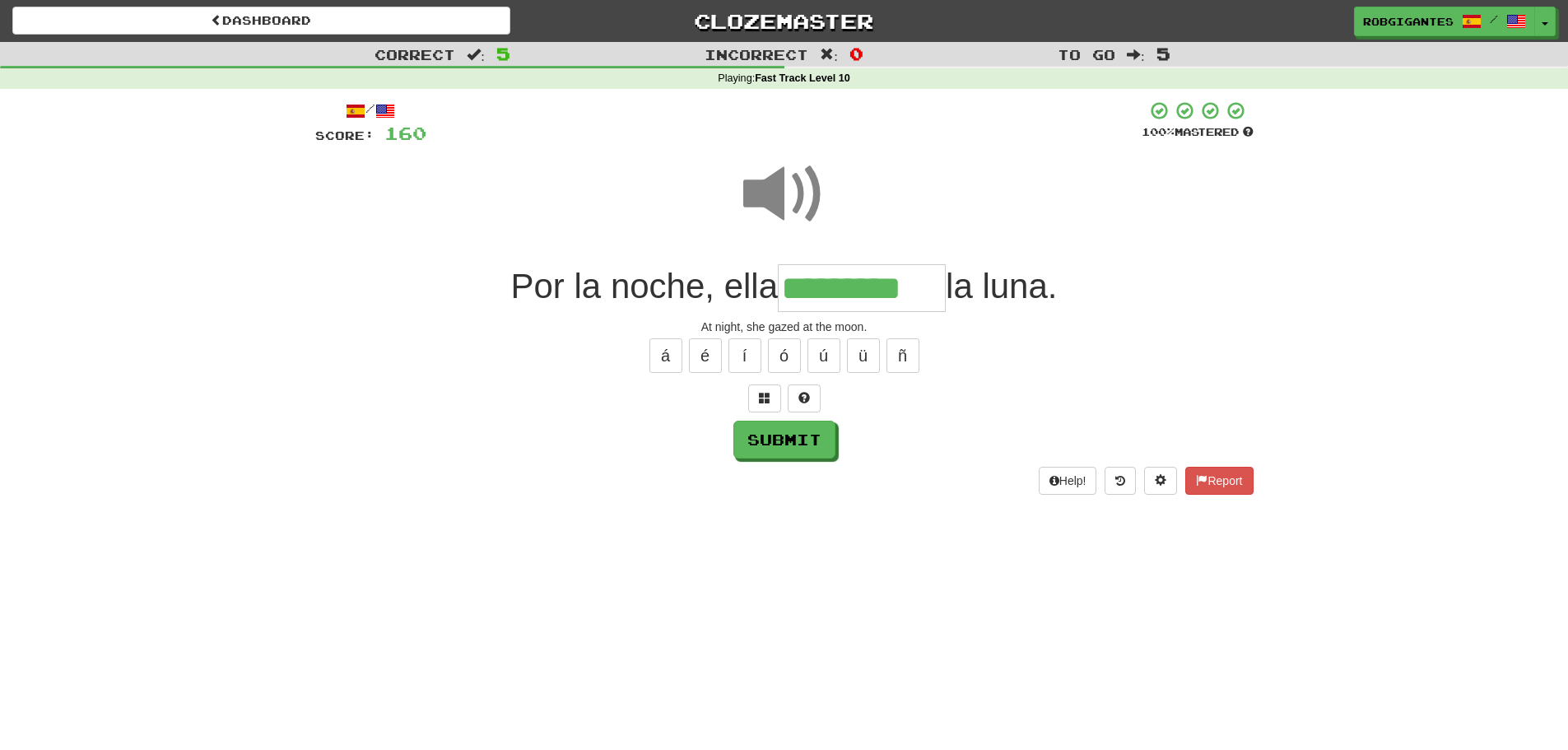
click at [758, 191] on span at bounding box center [784, 195] width 83 height 83
click at [750, 438] on button "Submit" at bounding box center [784, 440] width 102 height 38
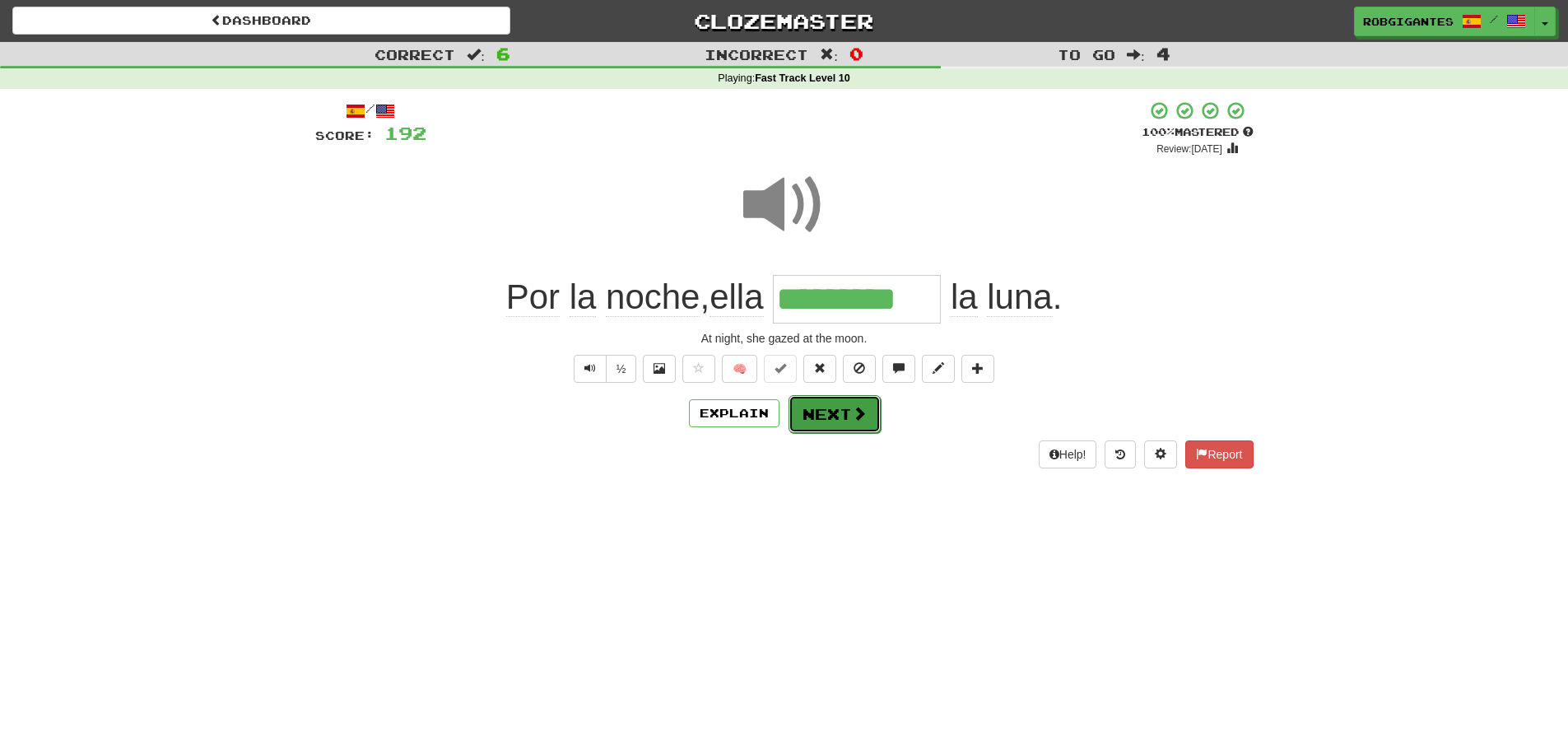
click at [852, 408] on span at bounding box center [860, 414] width 15 height 15
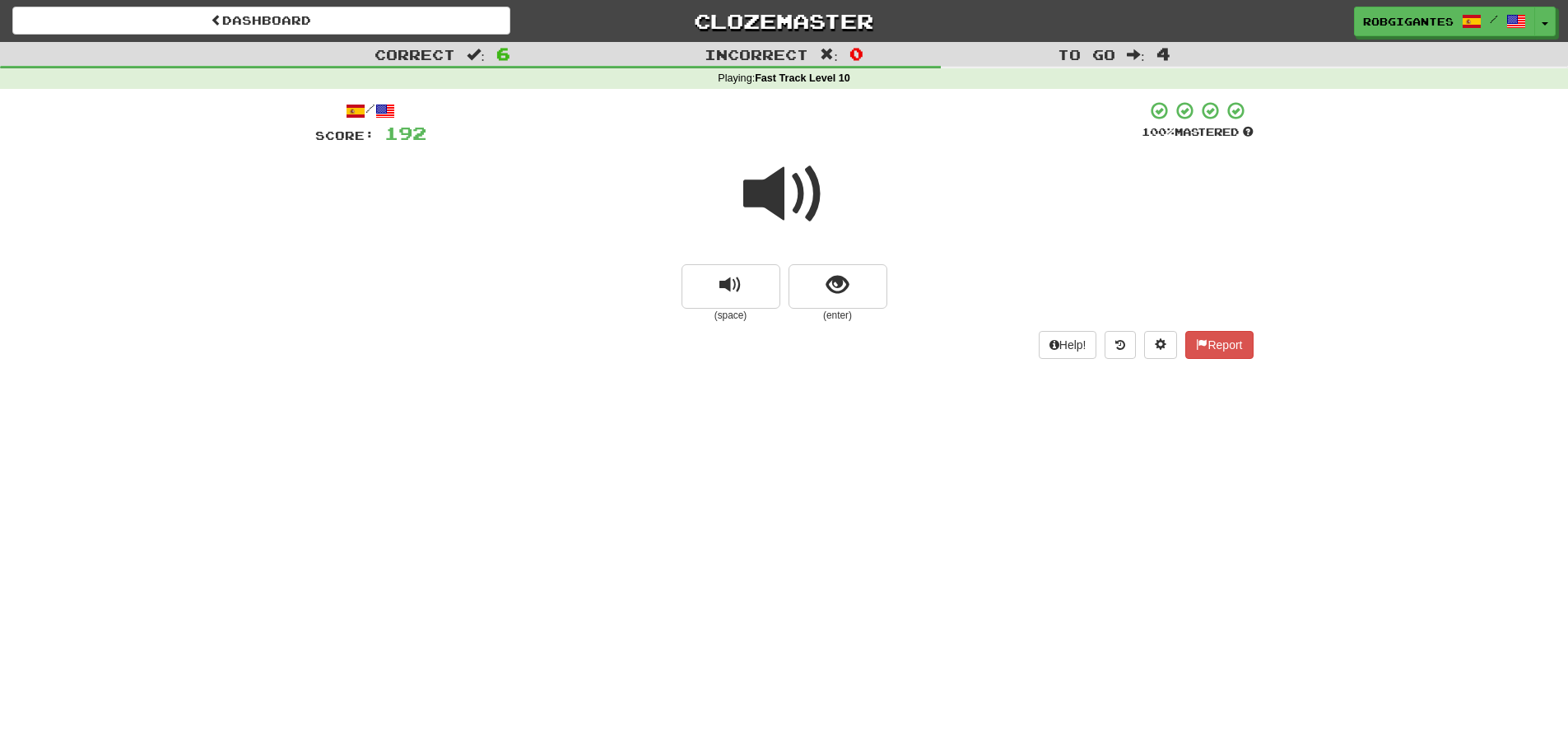
click at [765, 194] on span at bounding box center [784, 195] width 83 height 83
click at [762, 197] on span at bounding box center [784, 195] width 83 height 83
click at [810, 277] on button "show sentence" at bounding box center [839, 287] width 99 height 44
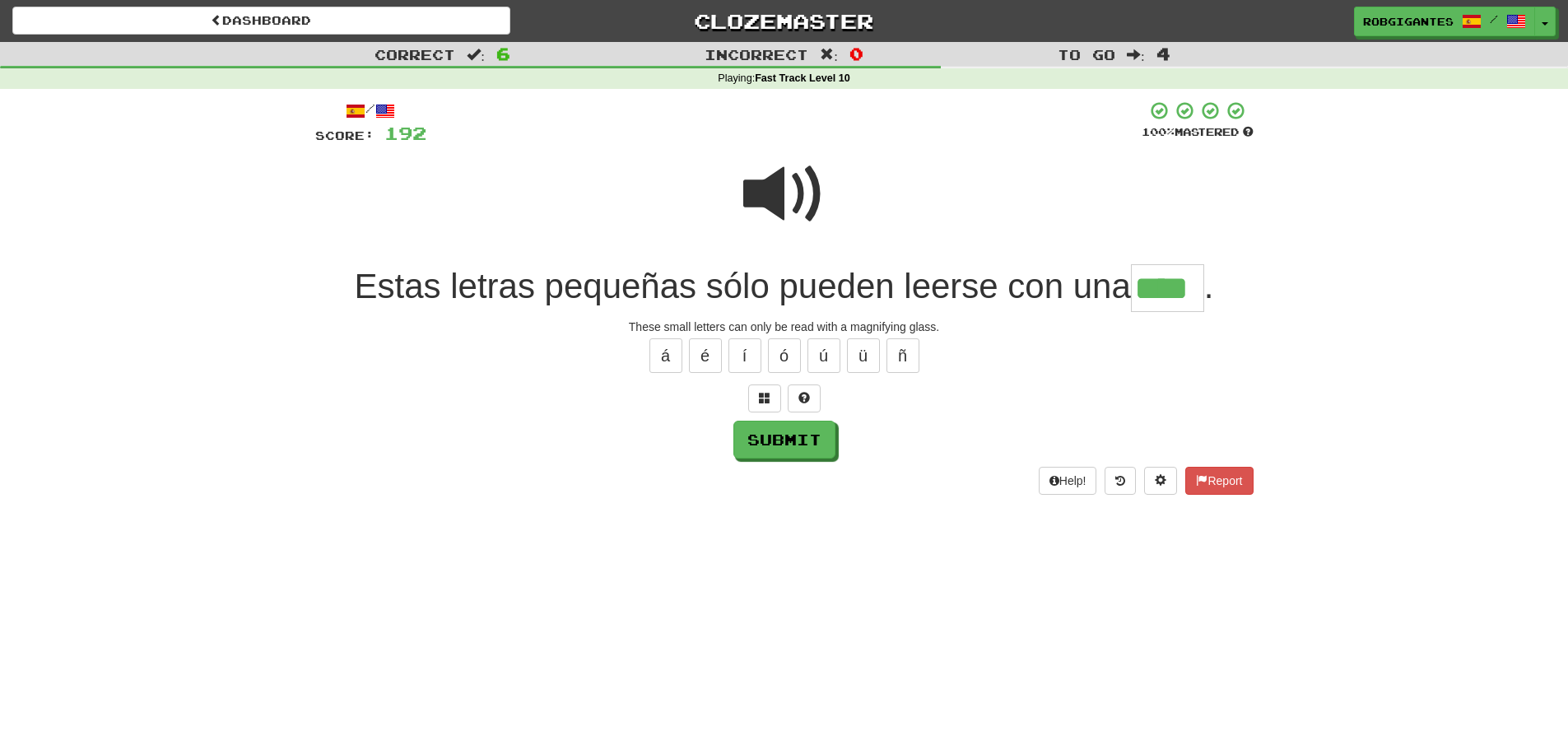
type input "****"
click at [768, 192] on span at bounding box center [784, 195] width 83 height 83
click at [772, 188] on span at bounding box center [784, 195] width 83 height 83
click at [769, 188] on span at bounding box center [784, 195] width 83 height 83
click at [779, 437] on button "Submit" at bounding box center [784, 440] width 102 height 38
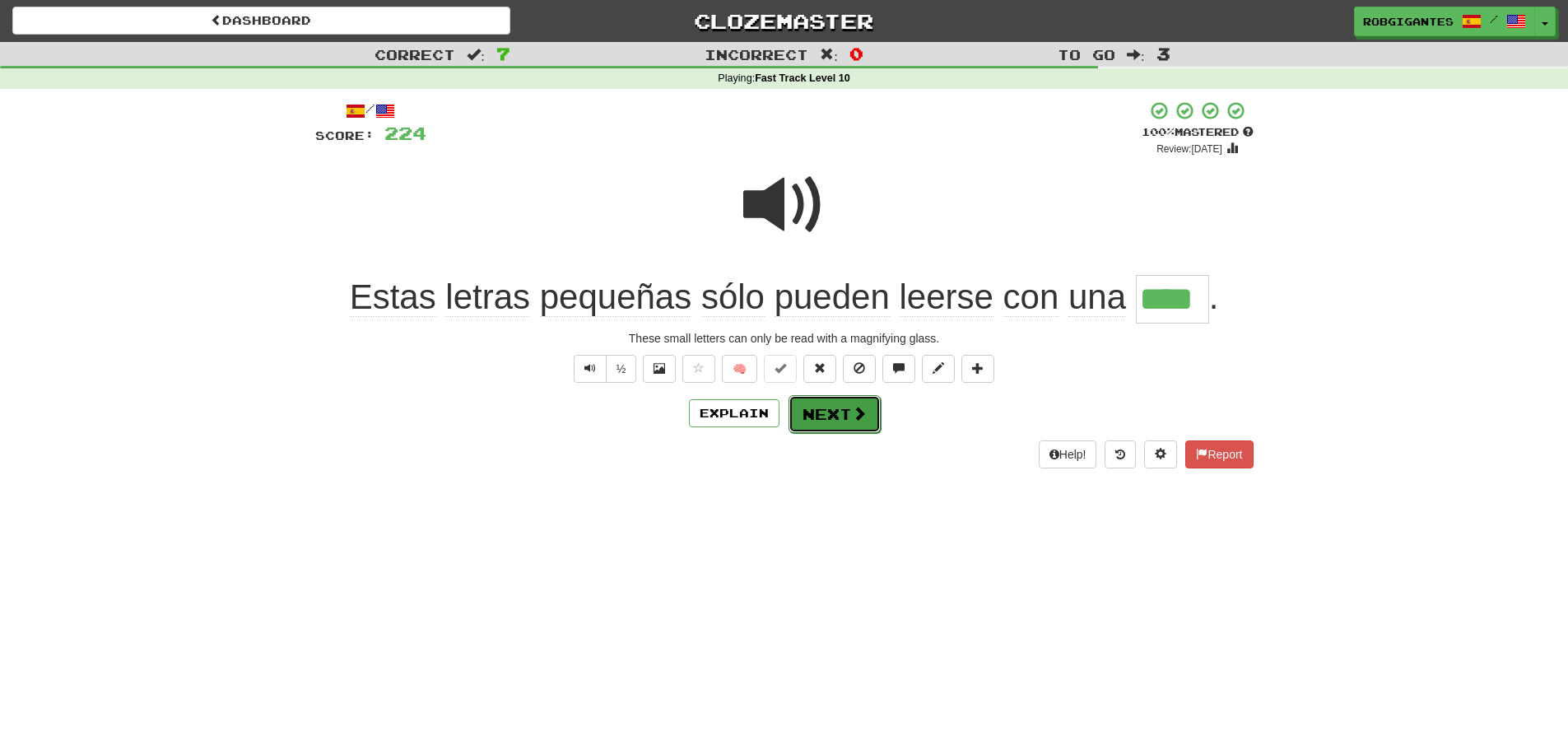
click at [824, 404] on button "Next" at bounding box center [835, 414] width 92 height 38
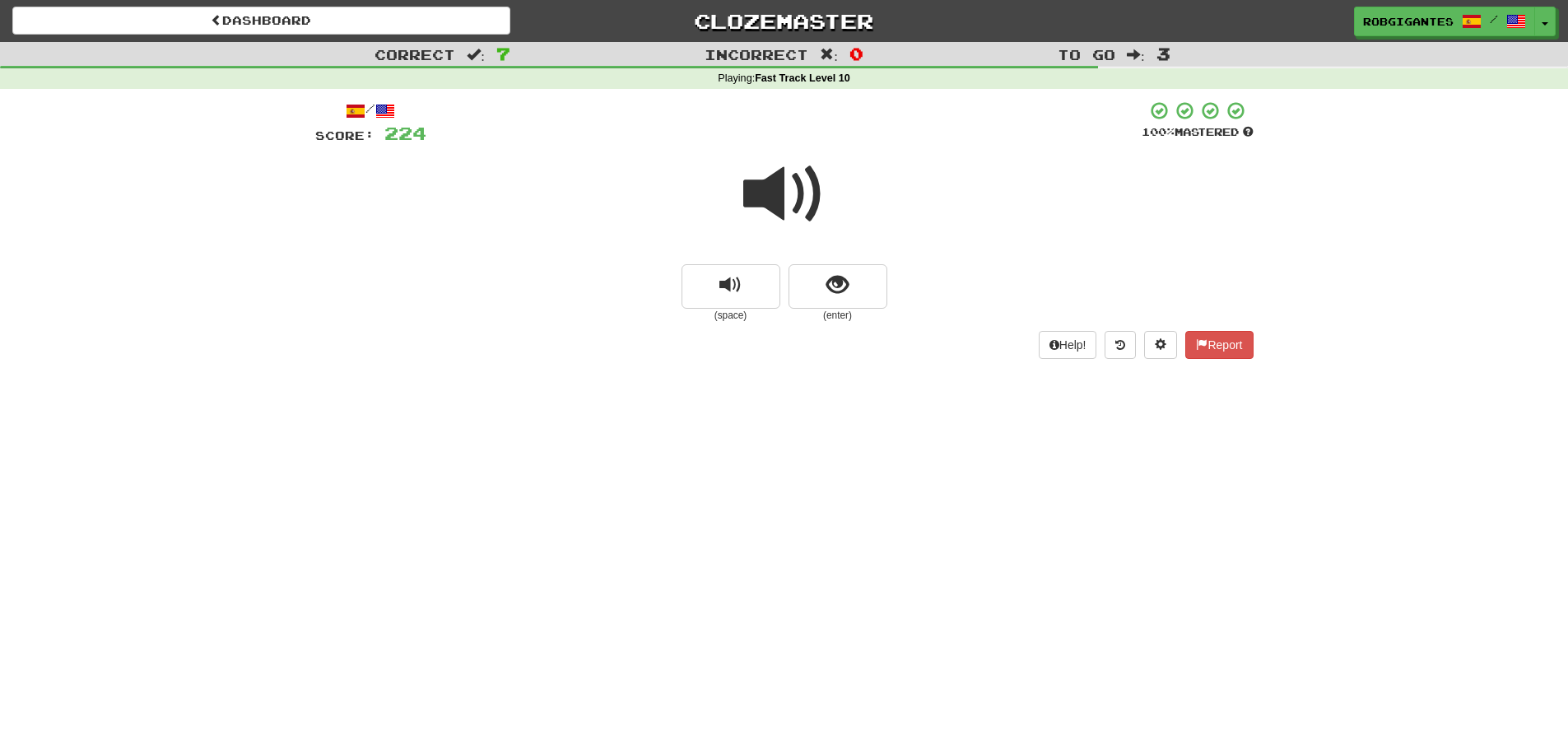
click at [779, 189] on span at bounding box center [784, 195] width 83 height 83
click at [779, 188] on span at bounding box center [784, 195] width 83 height 83
click at [835, 285] on span "show sentence" at bounding box center [838, 285] width 22 height 22
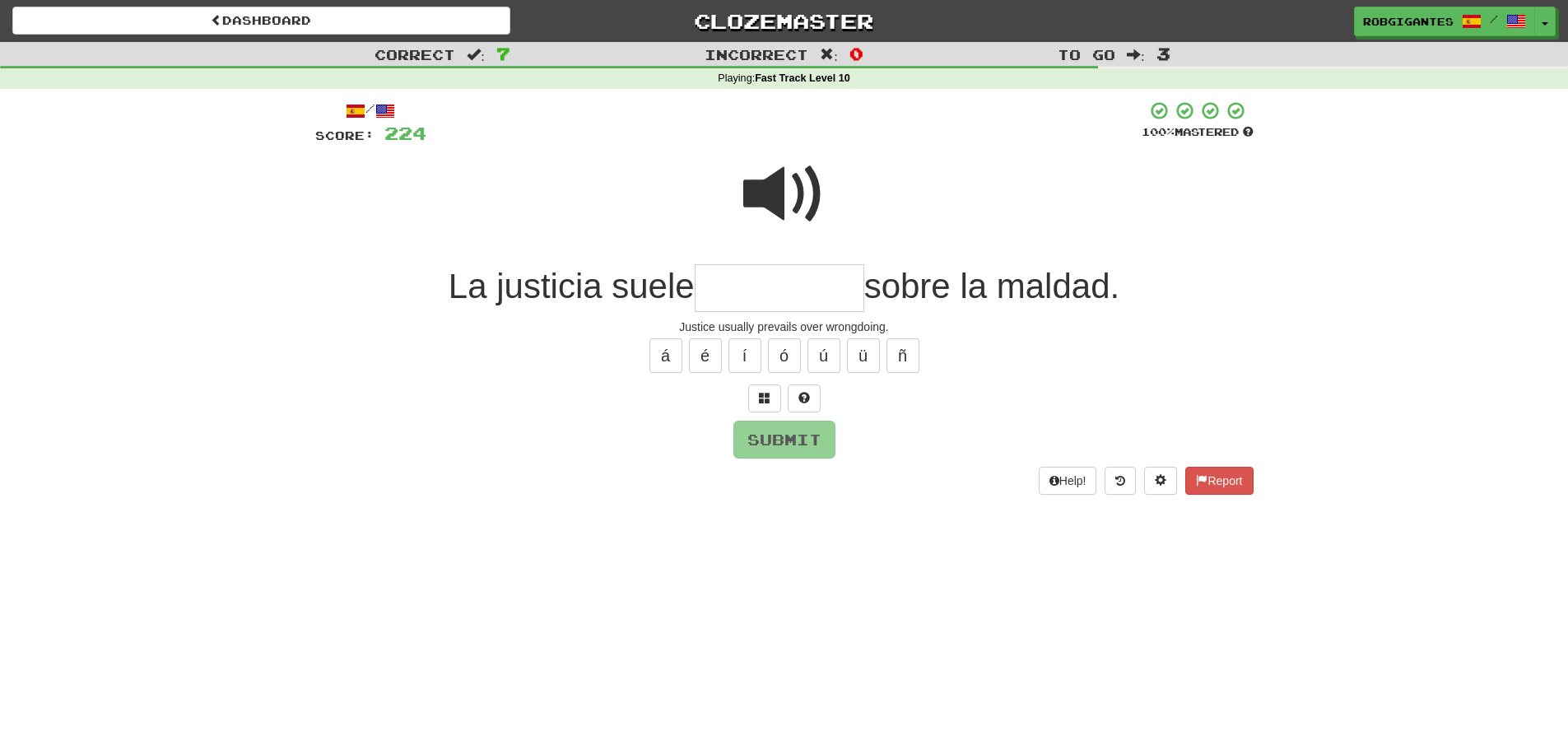
click at [767, 188] on span at bounding box center [784, 195] width 83 height 83
click at [776, 284] on input "text" at bounding box center [779, 289] width 170 height 49
type input "**********"
click at [765, 197] on span at bounding box center [784, 195] width 83 height 83
click at [769, 181] on span at bounding box center [784, 195] width 83 height 83
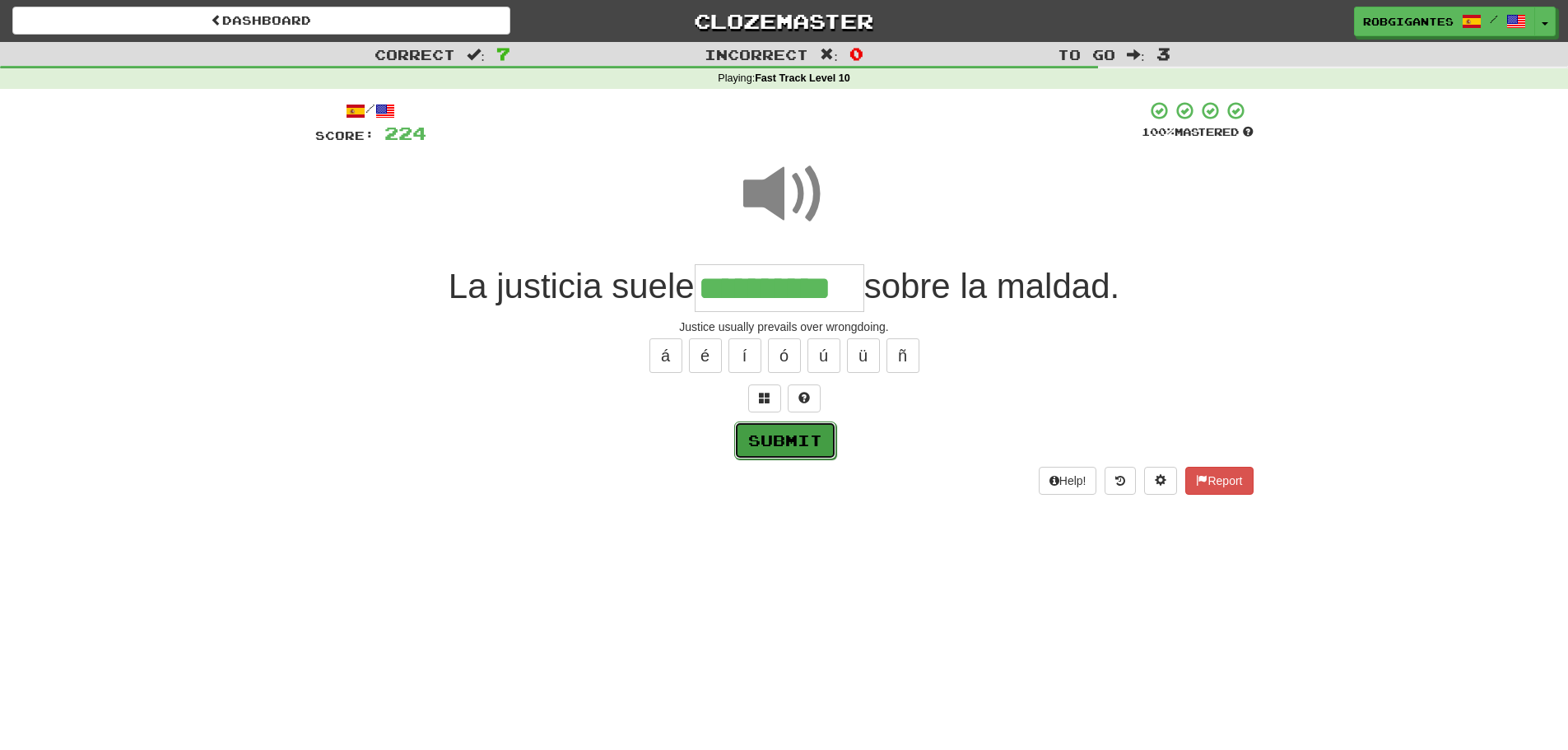
click at [777, 438] on button "Submit" at bounding box center [784, 440] width 102 height 38
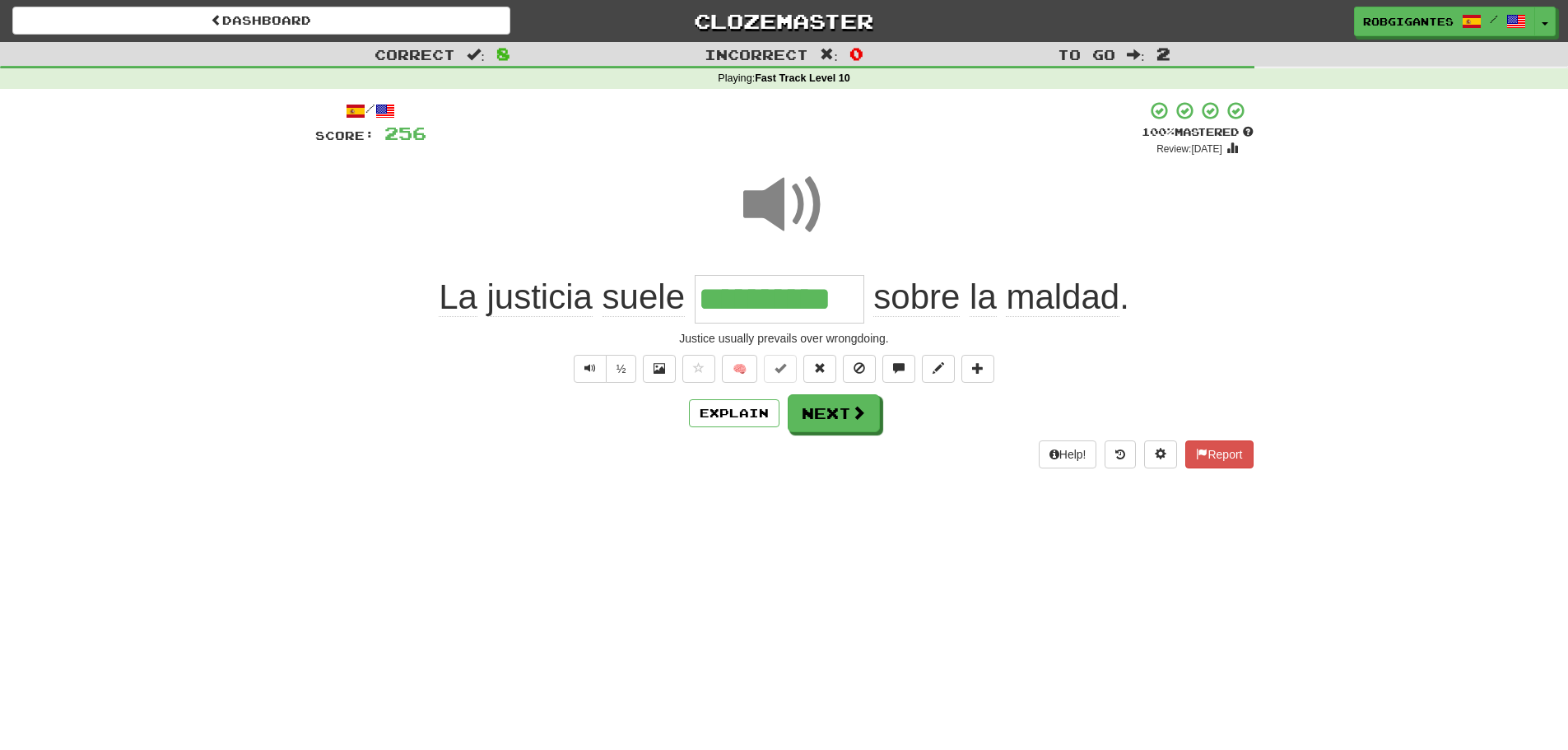
click at [774, 197] on span at bounding box center [784, 205] width 83 height 83
click at [775, 197] on span at bounding box center [784, 205] width 83 height 83
click at [814, 407] on button "Next" at bounding box center [834, 413] width 92 height 38
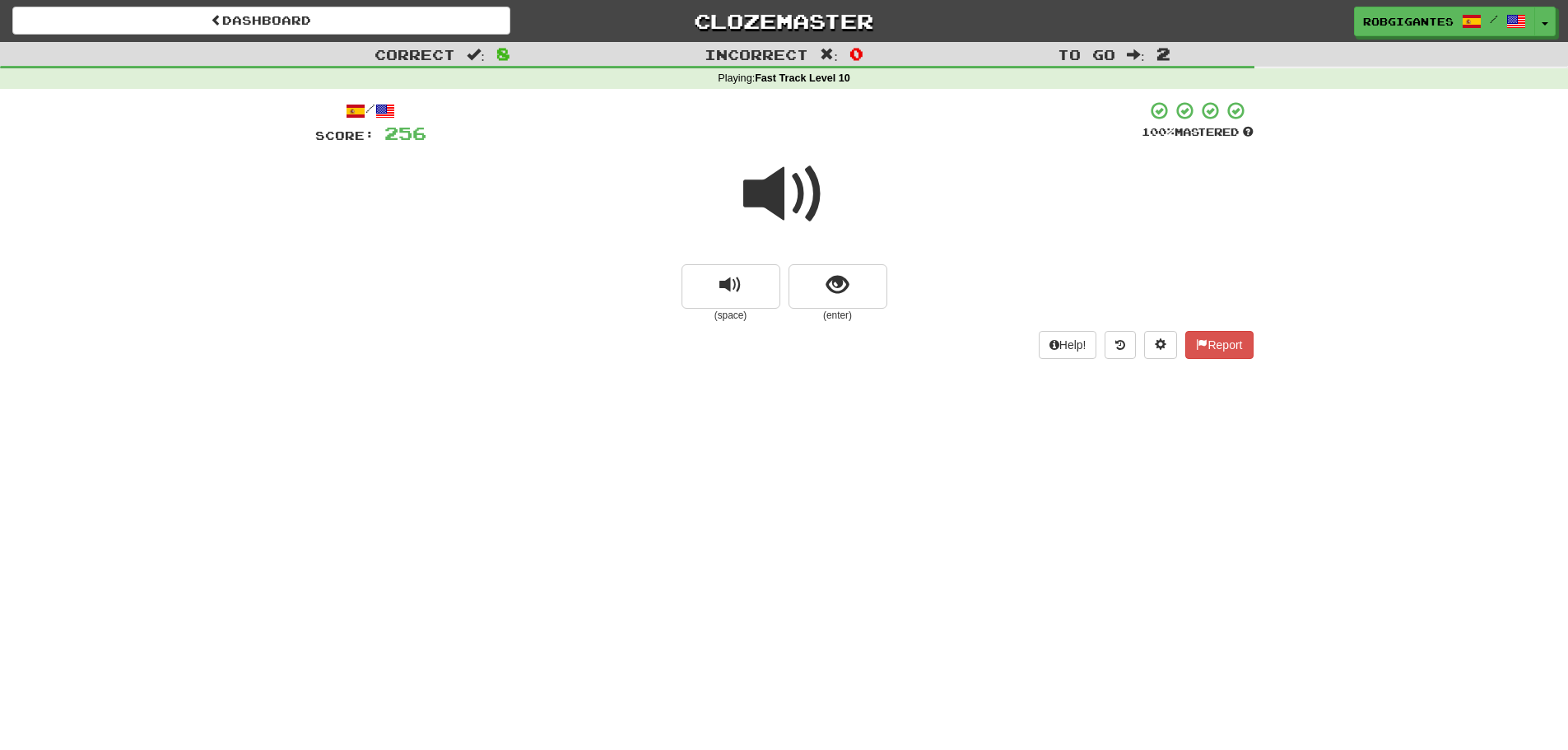
click at [790, 189] on span at bounding box center [784, 195] width 83 height 83
click at [790, 190] on span at bounding box center [784, 195] width 83 height 83
click at [781, 194] on span at bounding box center [784, 195] width 83 height 83
click at [773, 189] on span at bounding box center [784, 195] width 83 height 83
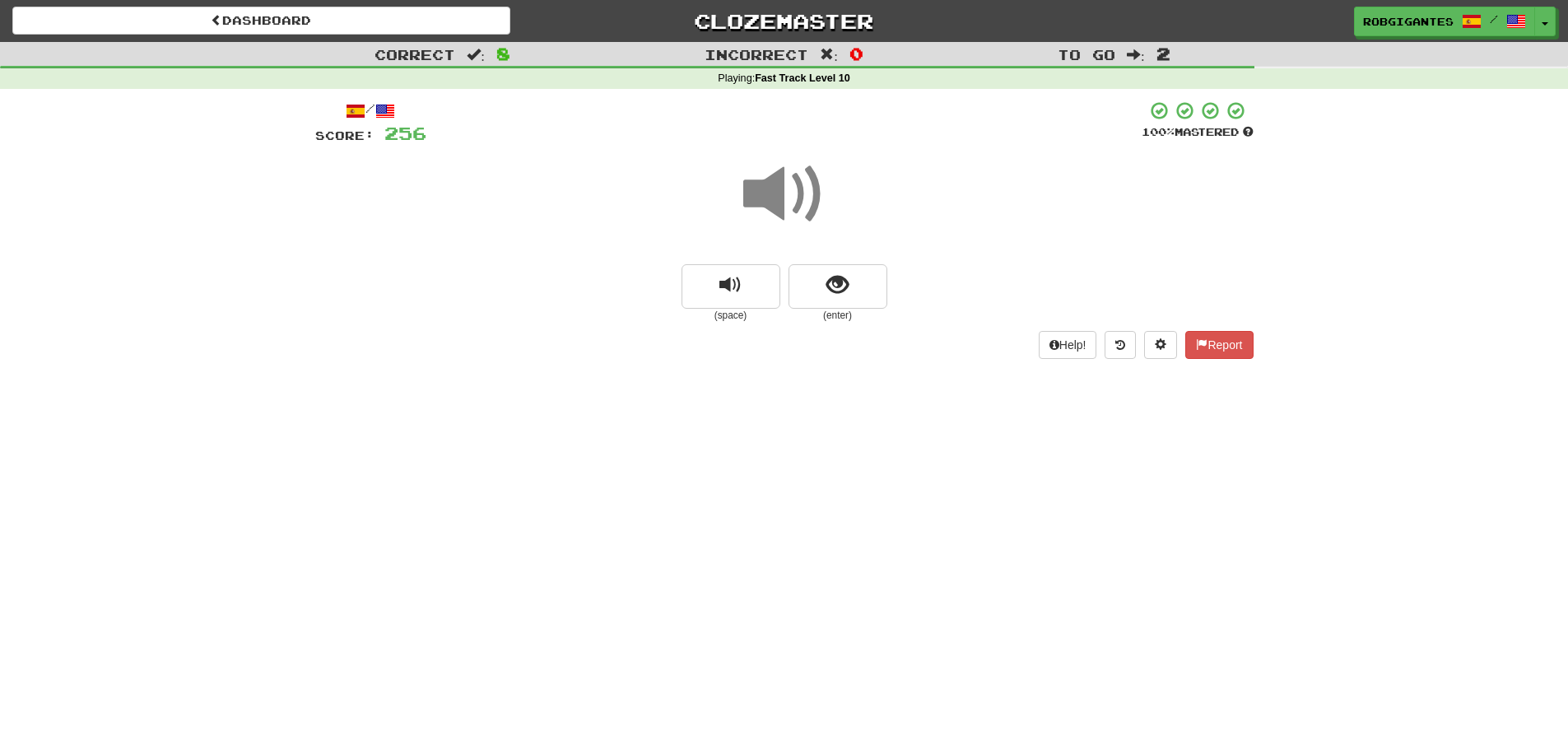
click at [773, 189] on span at bounding box center [784, 195] width 83 height 83
click at [801, 281] on button "show sentence" at bounding box center [839, 287] width 99 height 44
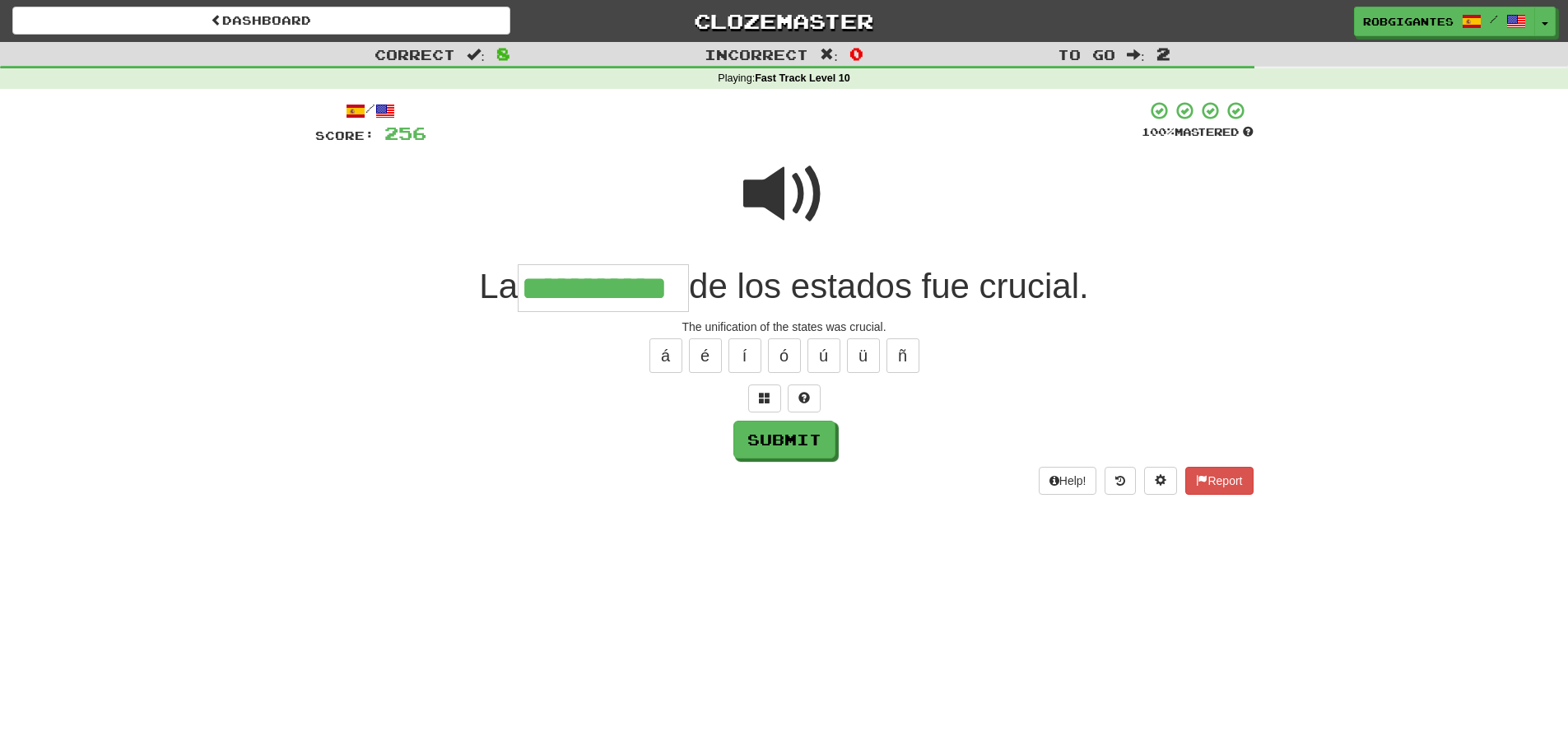
type input "**********"
click at [784, 194] on span at bounding box center [784, 195] width 83 height 83
click at [761, 439] on button "Submit" at bounding box center [784, 440] width 102 height 38
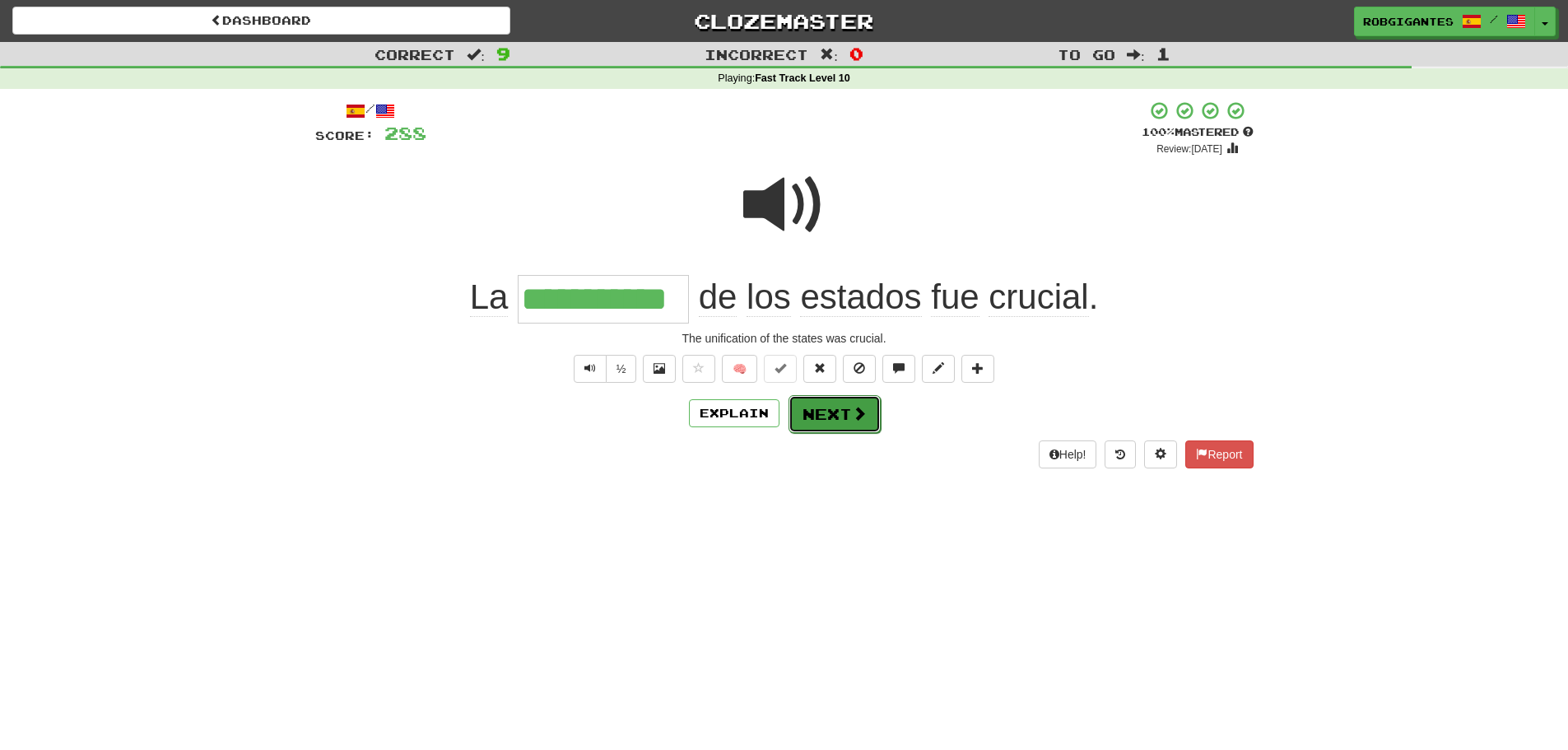
click at [817, 423] on button "Next" at bounding box center [835, 414] width 92 height 38
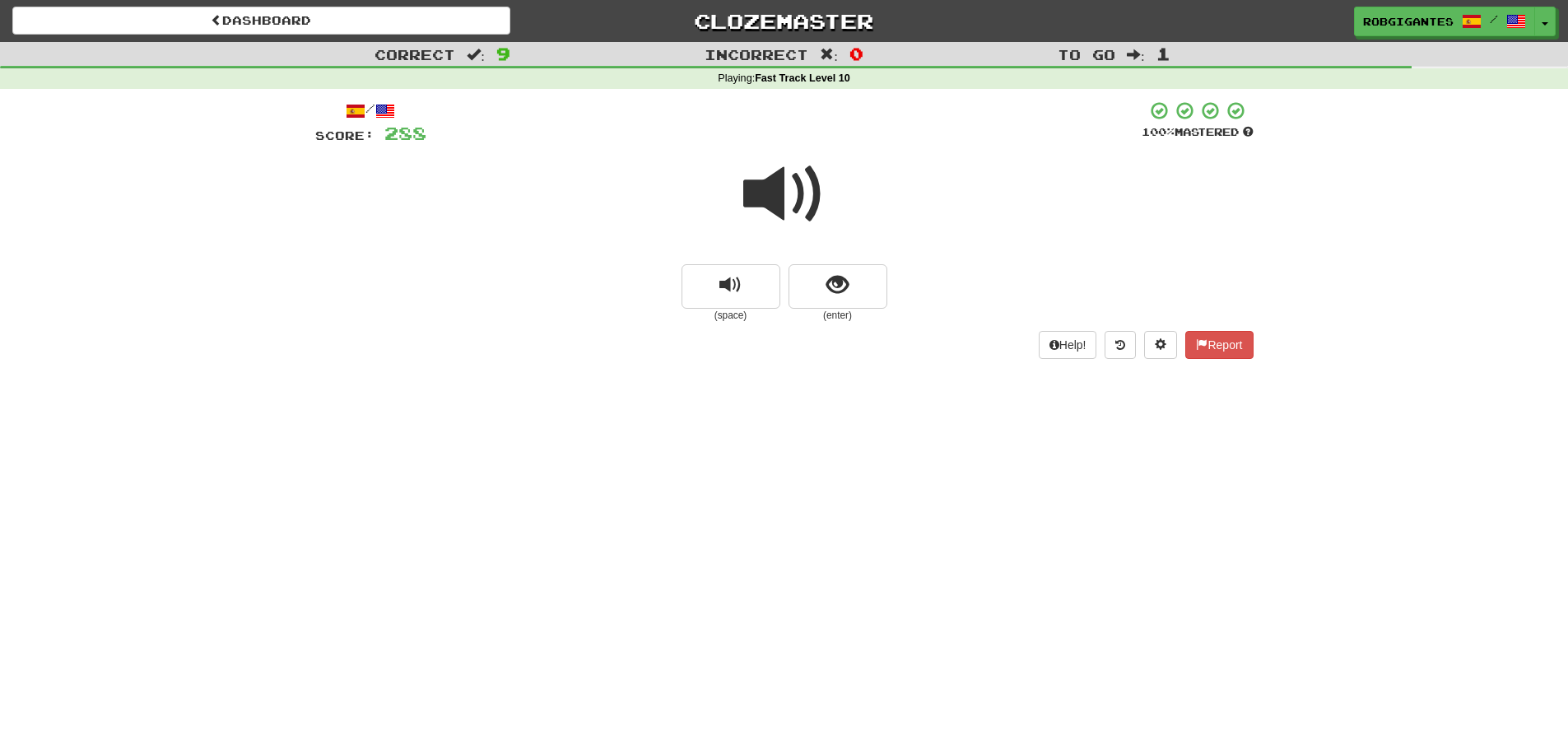
click at [772, 188] on span at bounding box center [784, 195] width 83 height 83
click at [761, 186] on span at bounding box center [784, 195] width 83 height 83
click at [766, 204] on span at bounding box center [784, 195] width 83 height 83
click at [829, 284] on span "show sentence" at bounding box center [838, 285] width 22 height 22
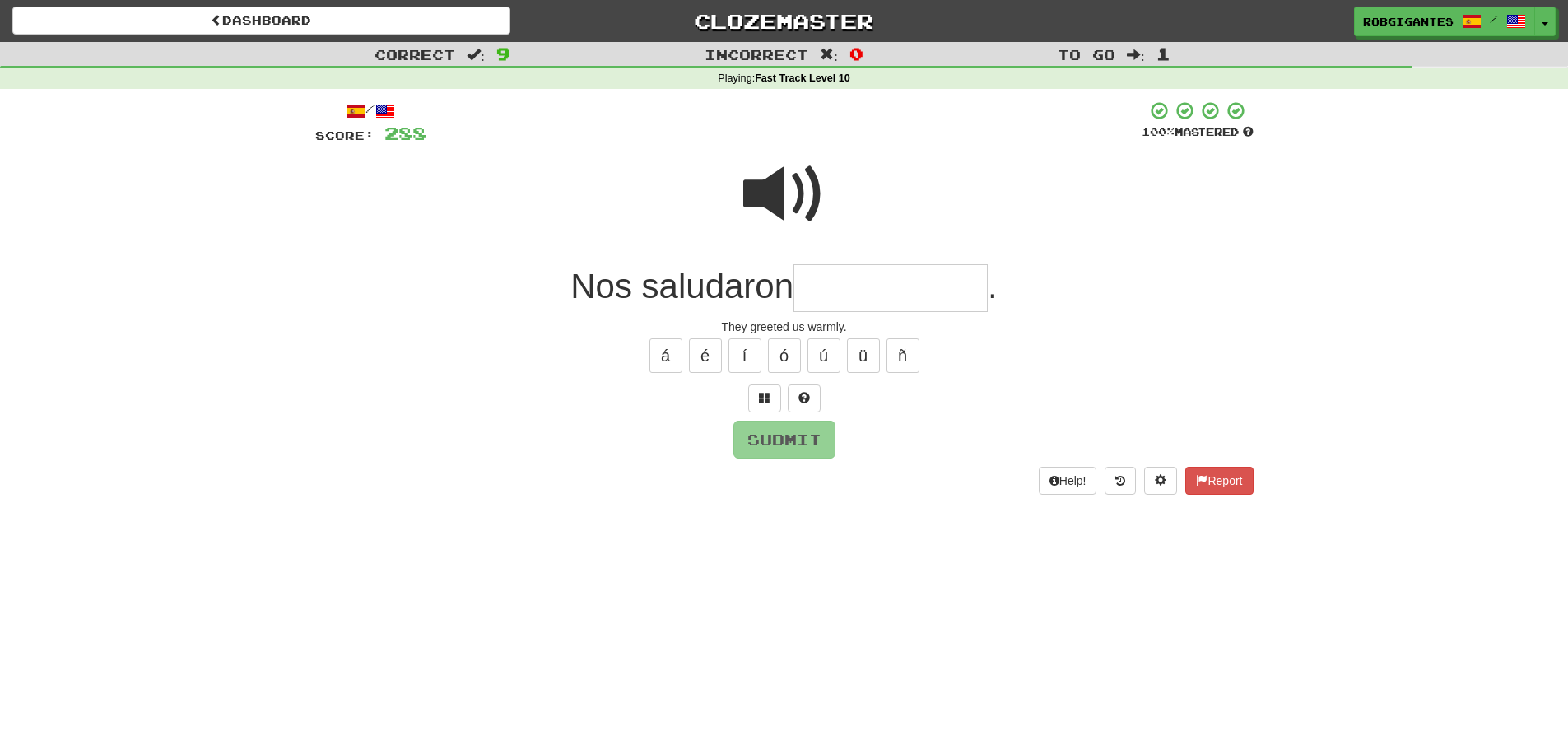
click at [770, 188] on span at bounding box center [784, 195] width 83 height 83
click at [855, 287] on input "text" at bounding box center [890, 289] width 194 height 49
type input "**********"
click at [761, 194] on span at bounding box center [784, 195] width 83 height 83
click at [757, 203] on span at bounding box center [784, 195] width 83 height 83
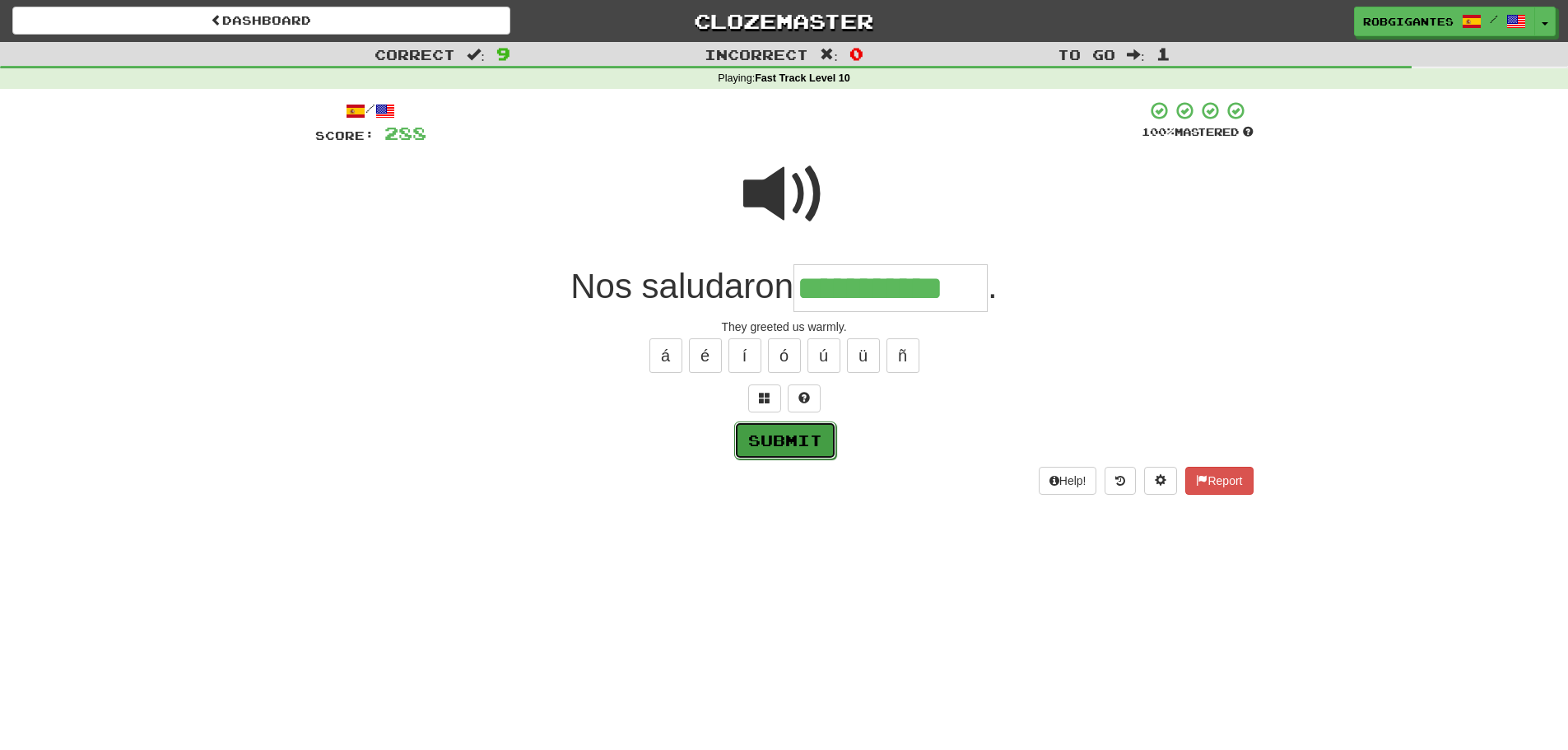
click at [784, 442] on button "Submit" at bounding box center [784, 440] width 102 height 38
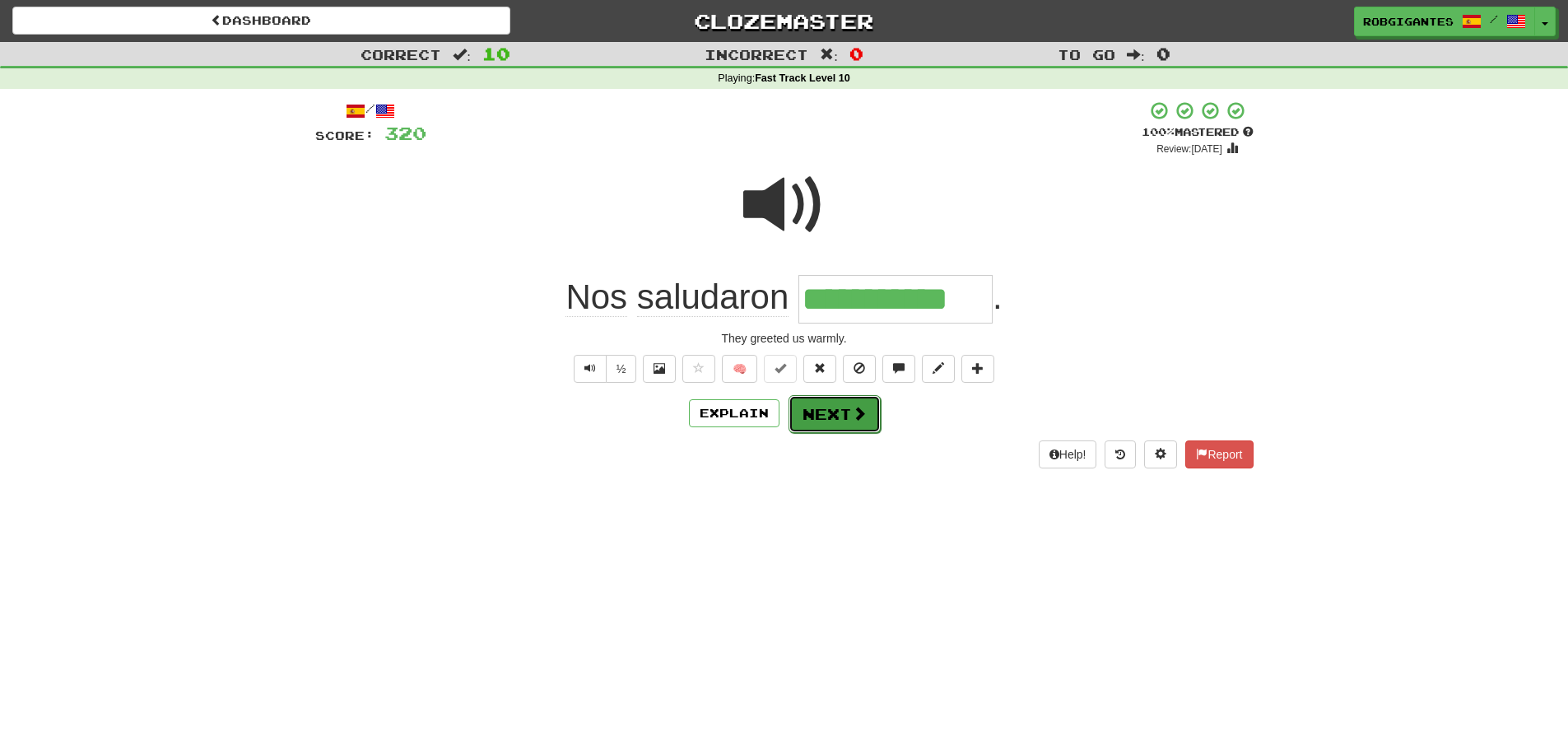
click at [823, 410] on button "Next" at bounding box center [835, 414] width 92 height 38
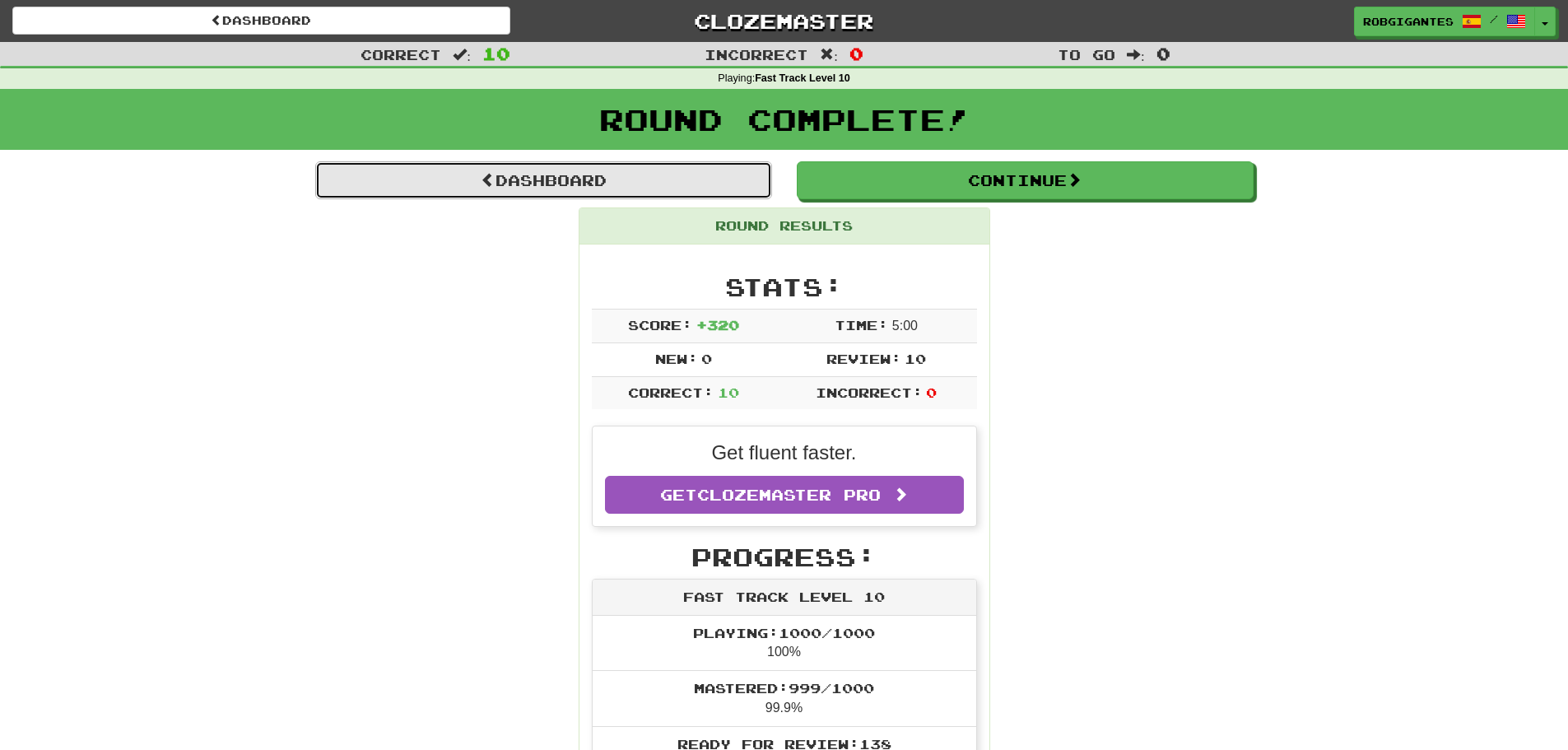
click at [567, 178] on link "Dashboard" at bounding box center [543, 180] width 457 height 38
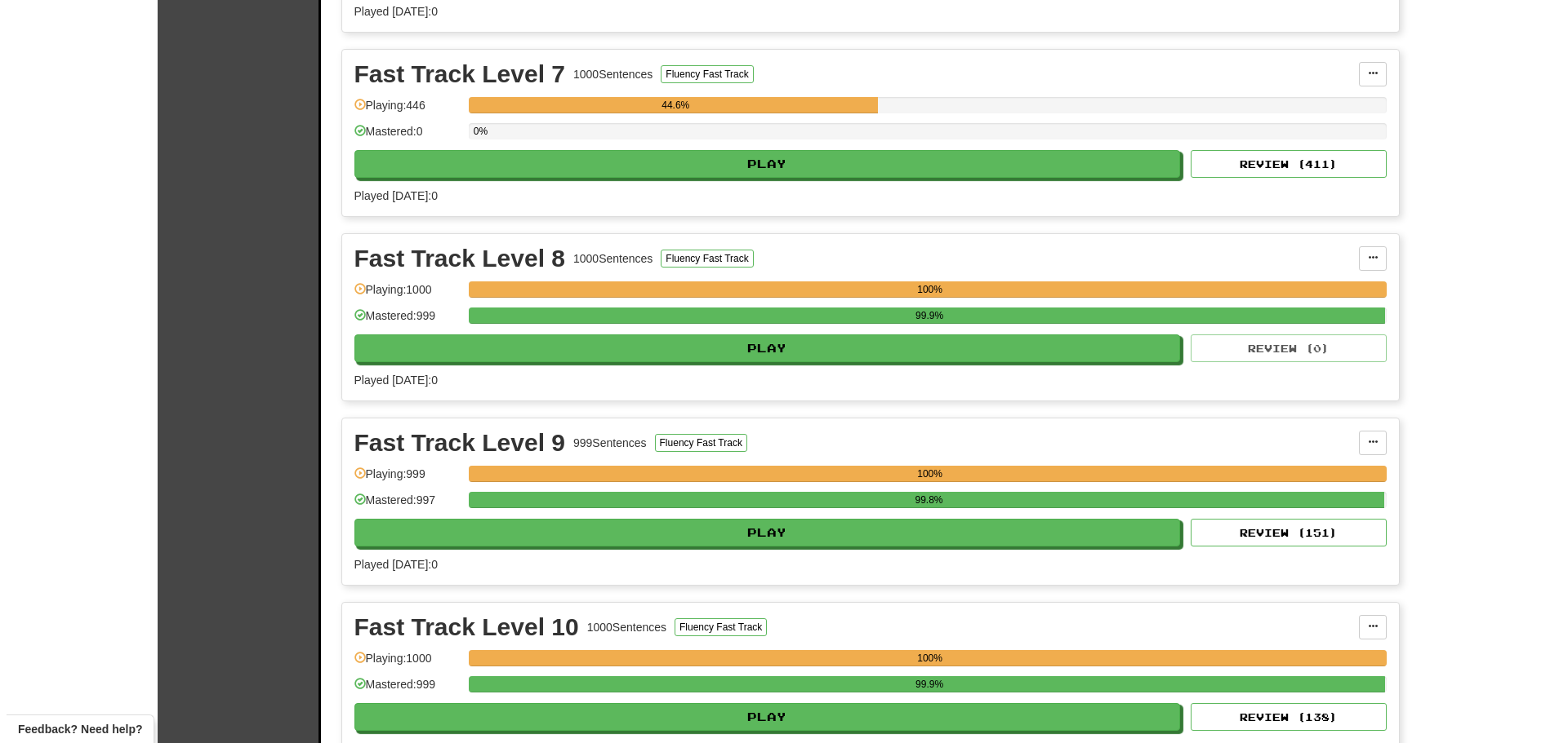
scroll to position [1469, 0]
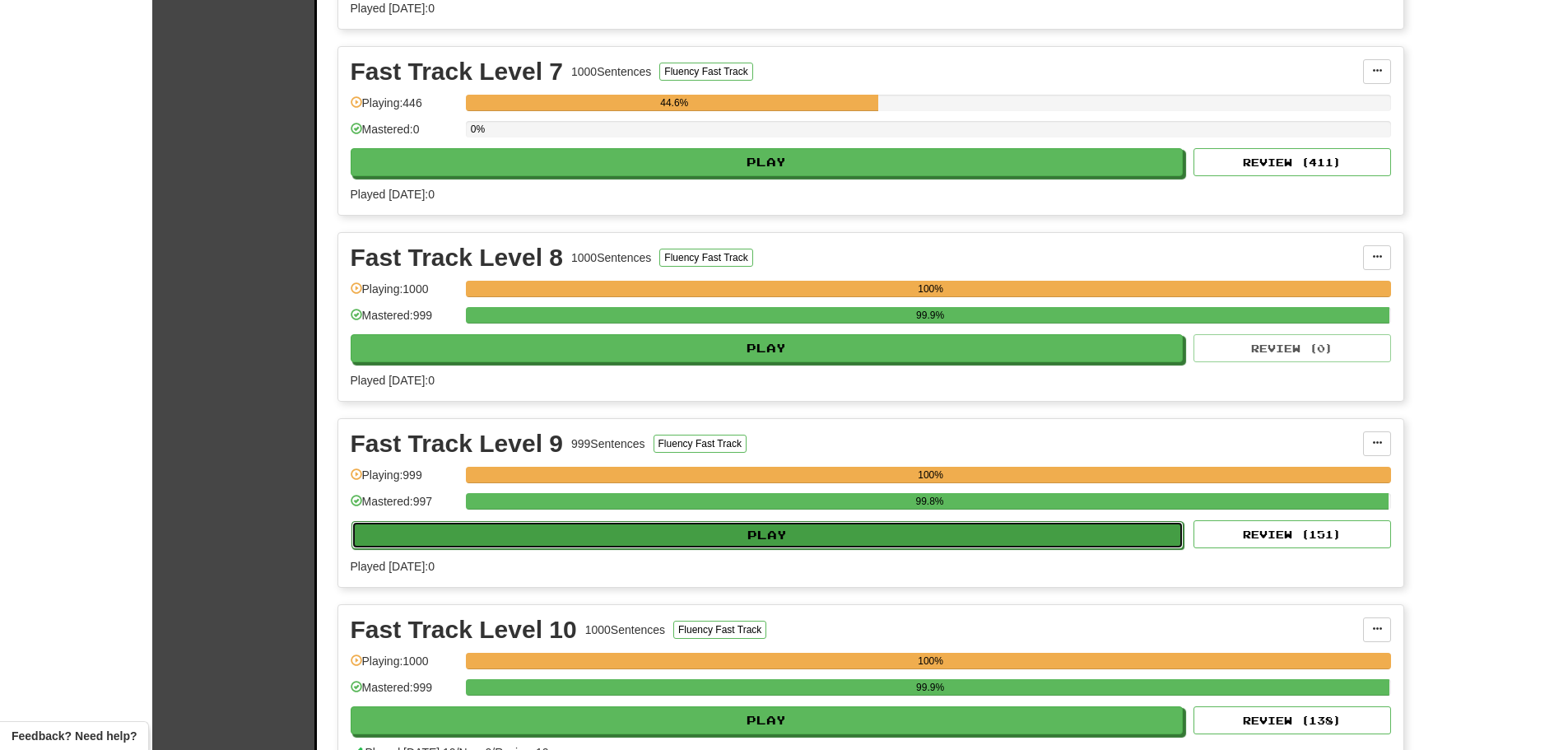
click at [639, 529] on button "Play" at bounding box center [768, 535] width 833 height 28
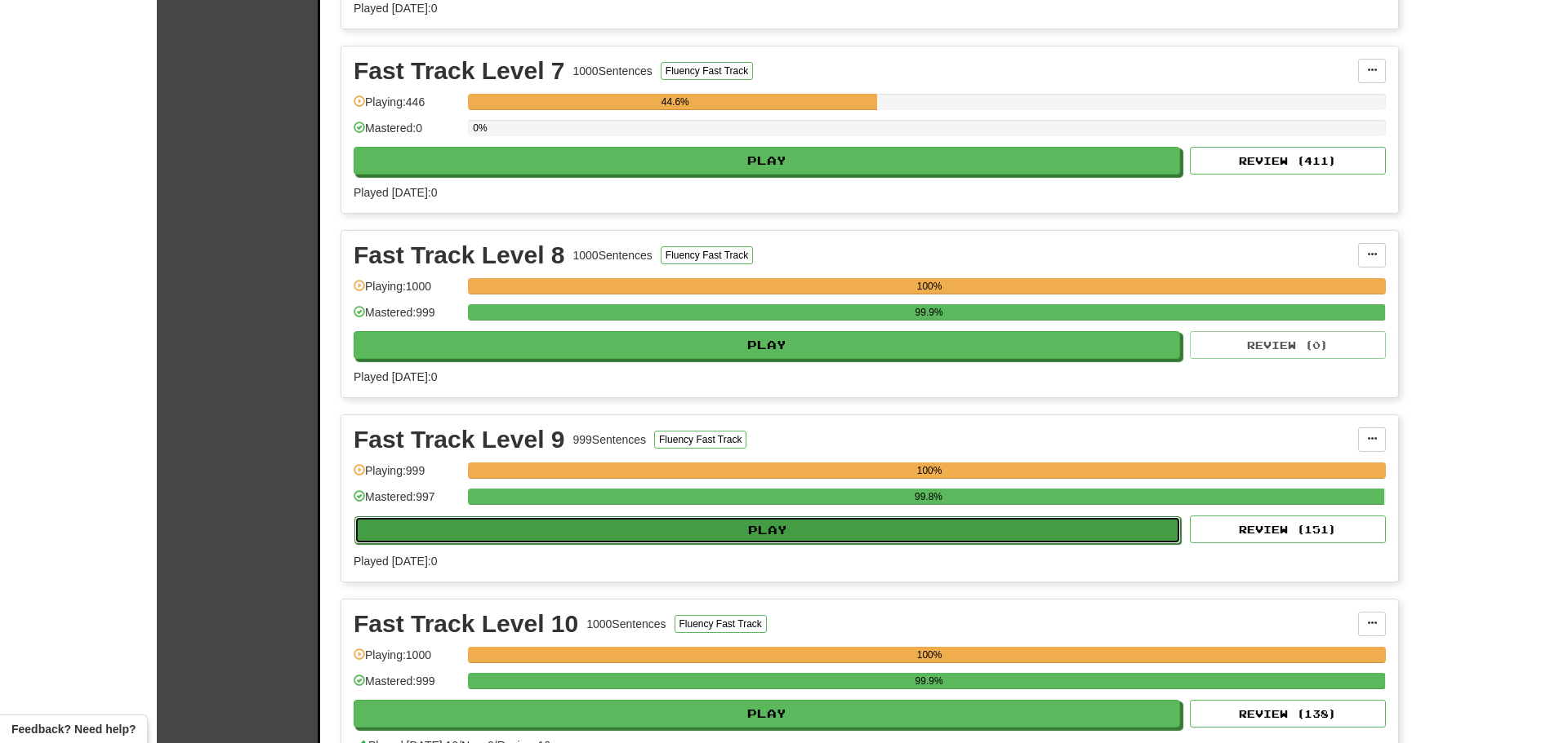
select select "**"
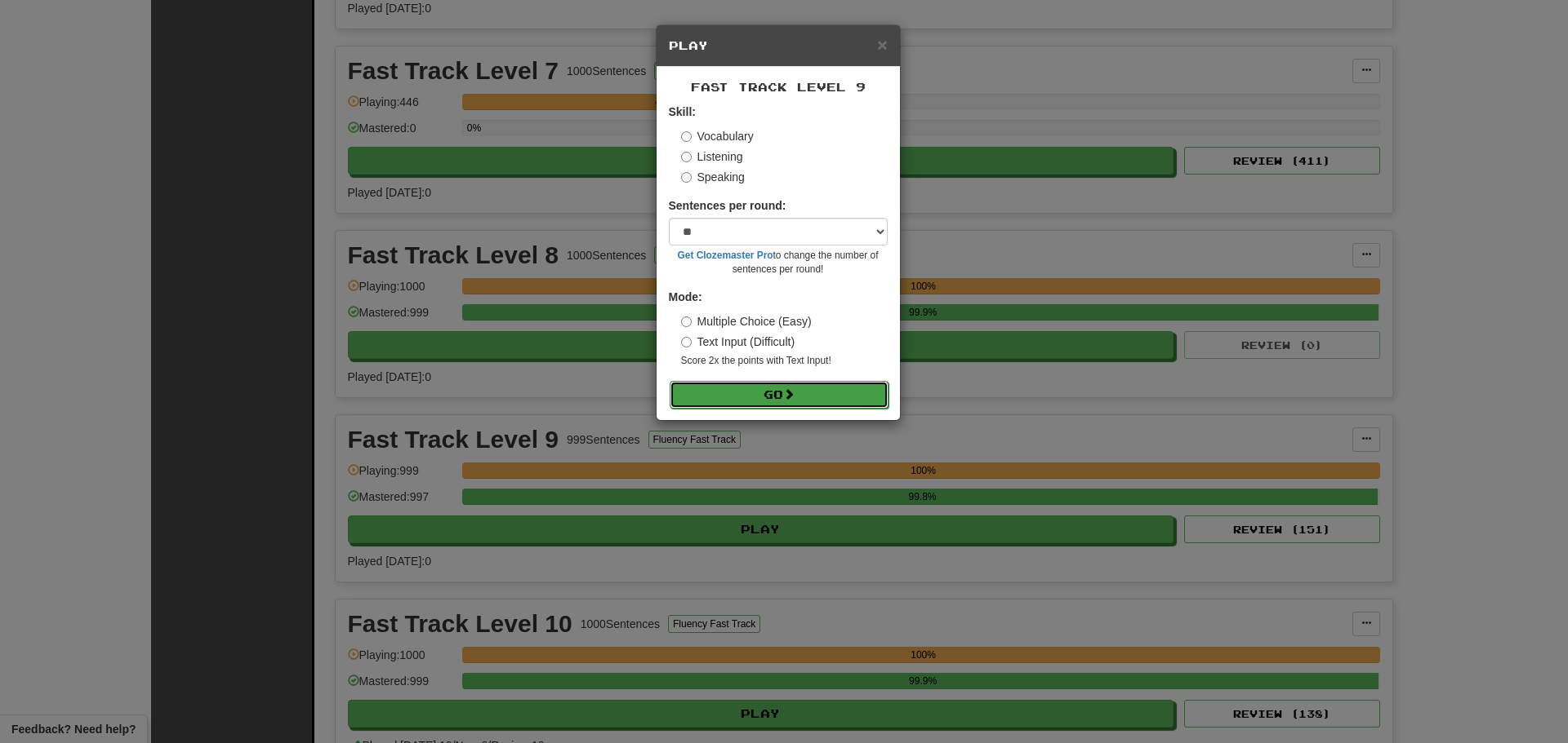
click at [741, 397] on button "Go" at bounding box center [779, 395] width 219 height 27
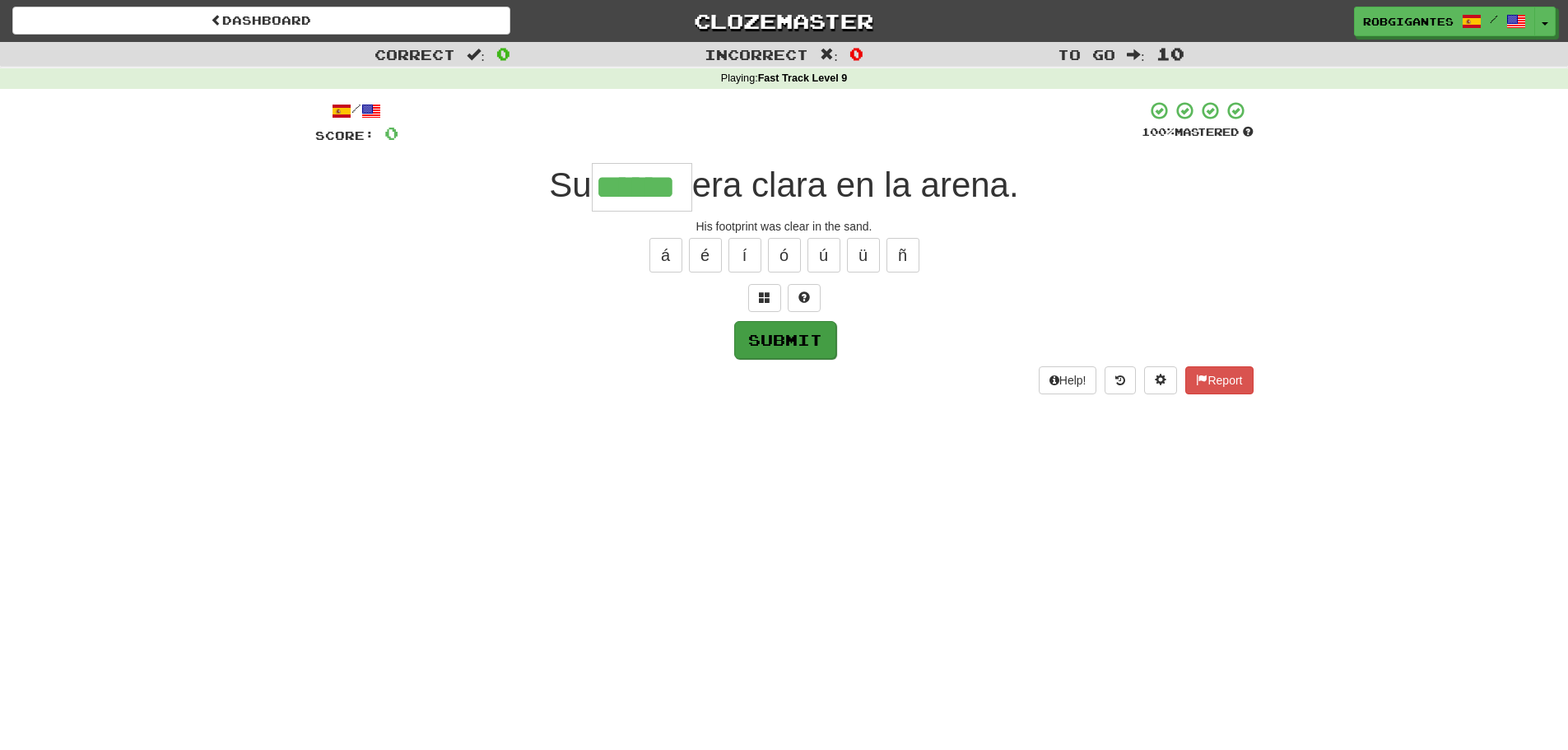
type input "******"
click at [768, 340] on button "Submit" at bounding box center [784, 339] width 102 height 38
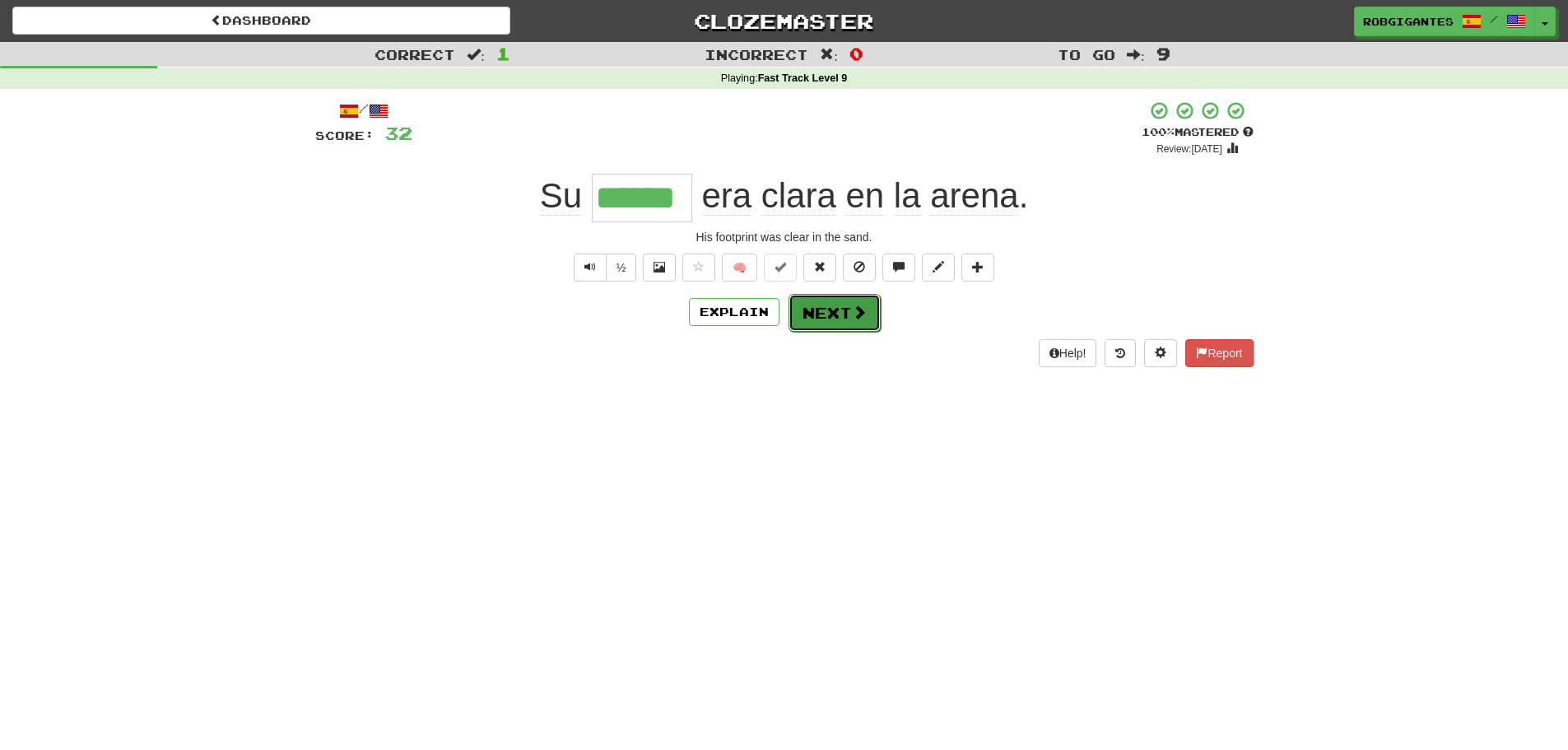
click at [836, 309] on button "Next" at bounding box center [835, 312] width 92 height 38
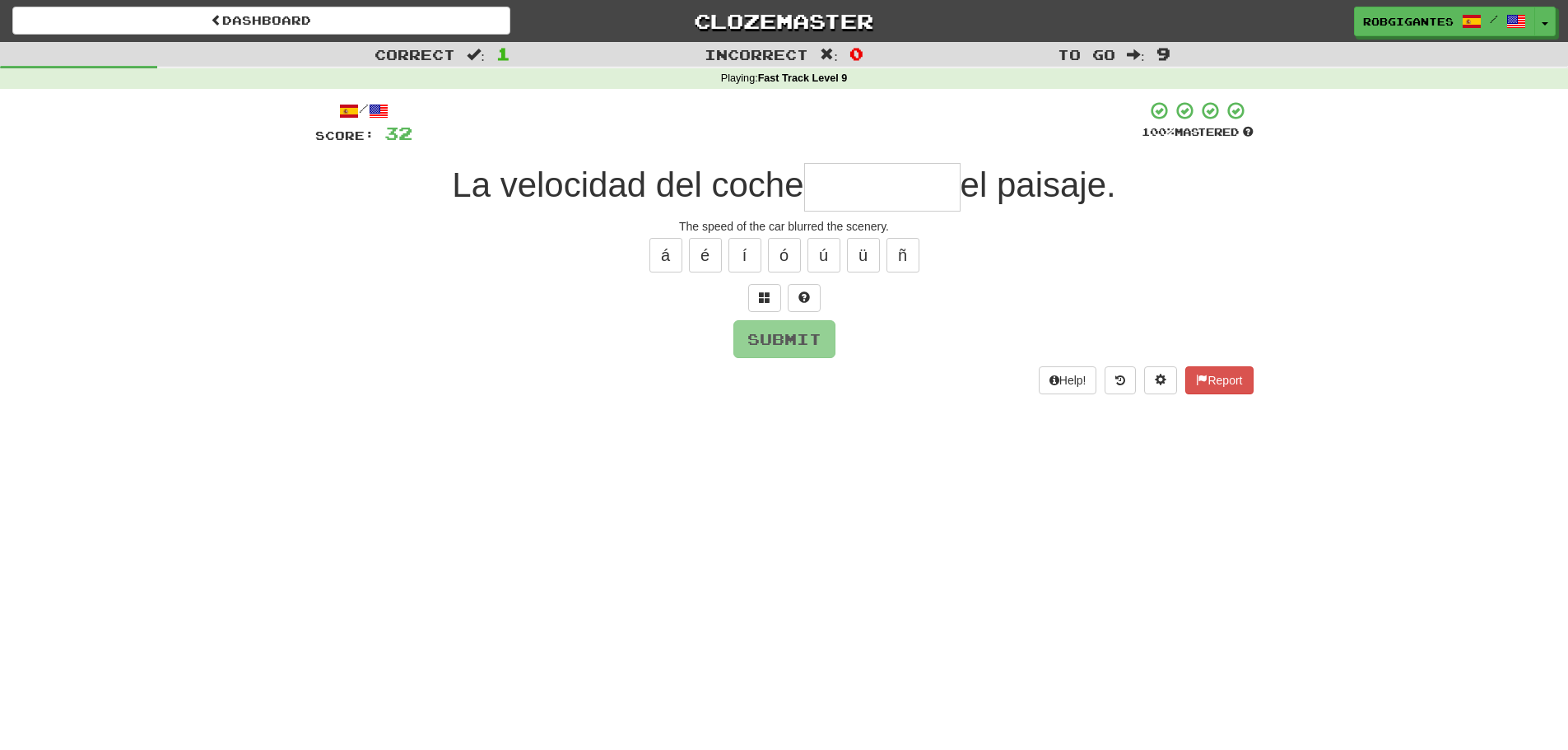
type input "*"
click at [809, 290] on button at bounding box center [805, 298] width 33 height 28
click at [781, 298] on span at bounding box center [784, 297] width 12 height 12
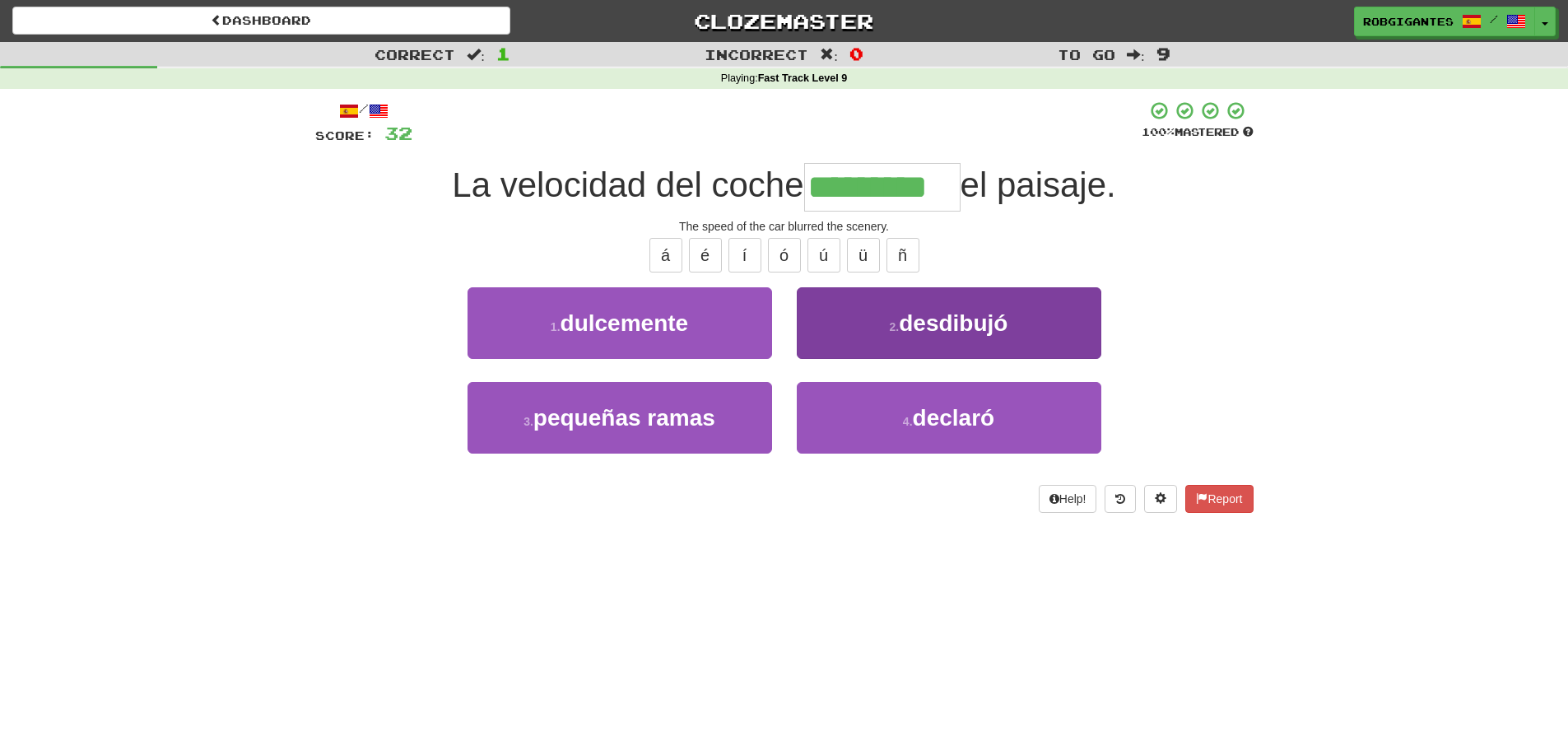
type input "*********"
click at [897, 324] on small "2 ." at bounding box center [895, 327] width 10 height 13
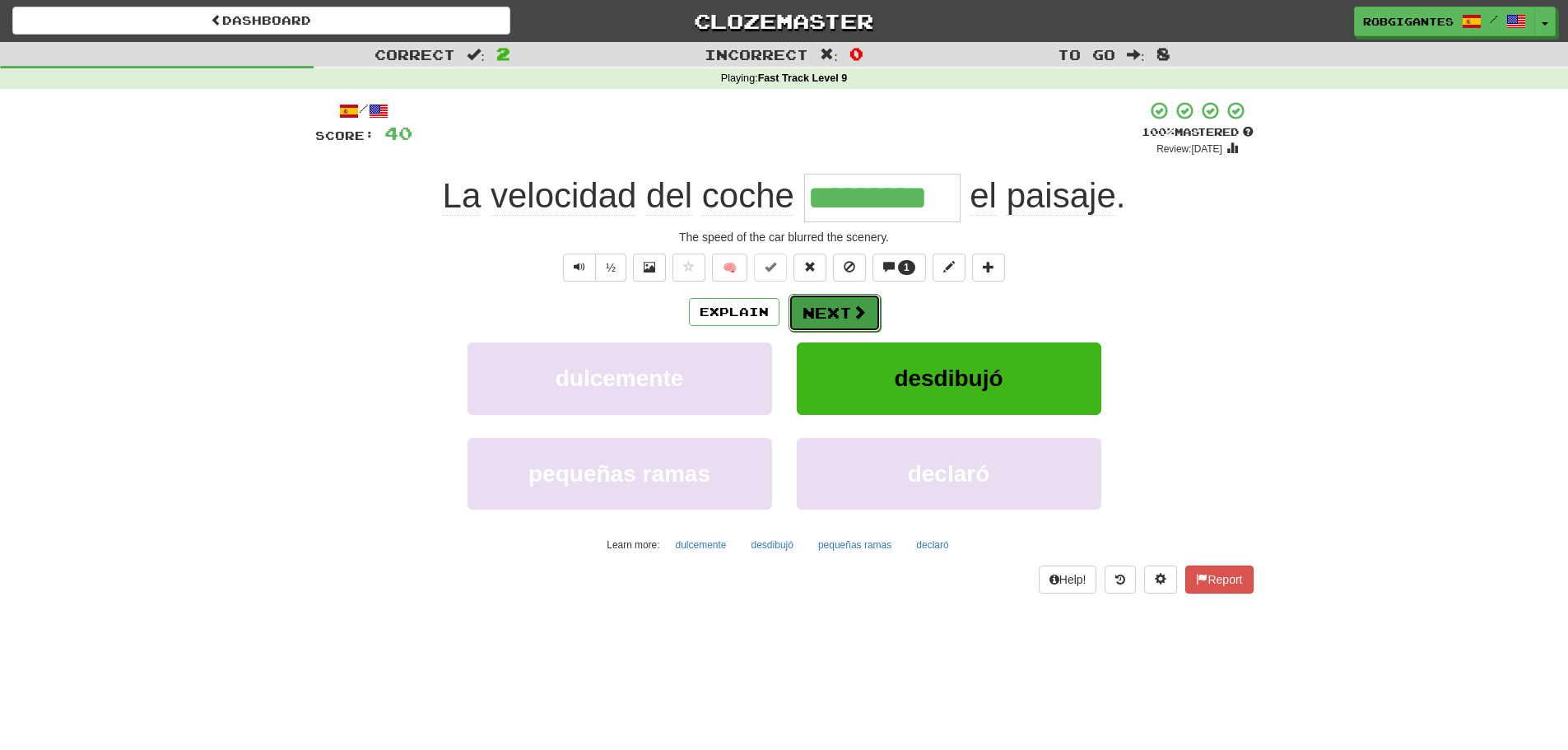
click at [816, 309] on button "Next" at bounding box center [835, 312] width 92 height 38
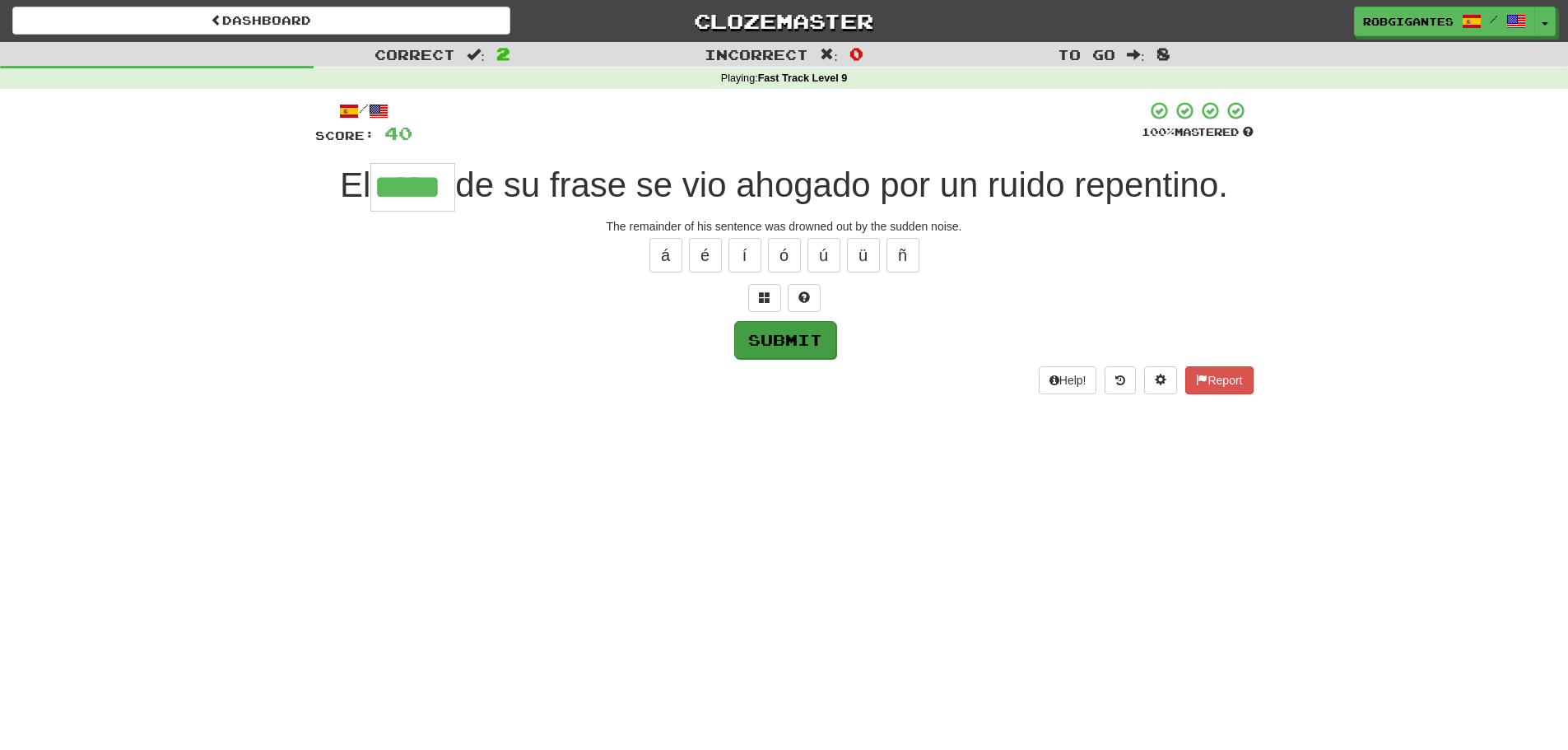
type input "*****"
click at [755, 332] on button "Submit" at bounding box center [784, 339] width 102 height 38
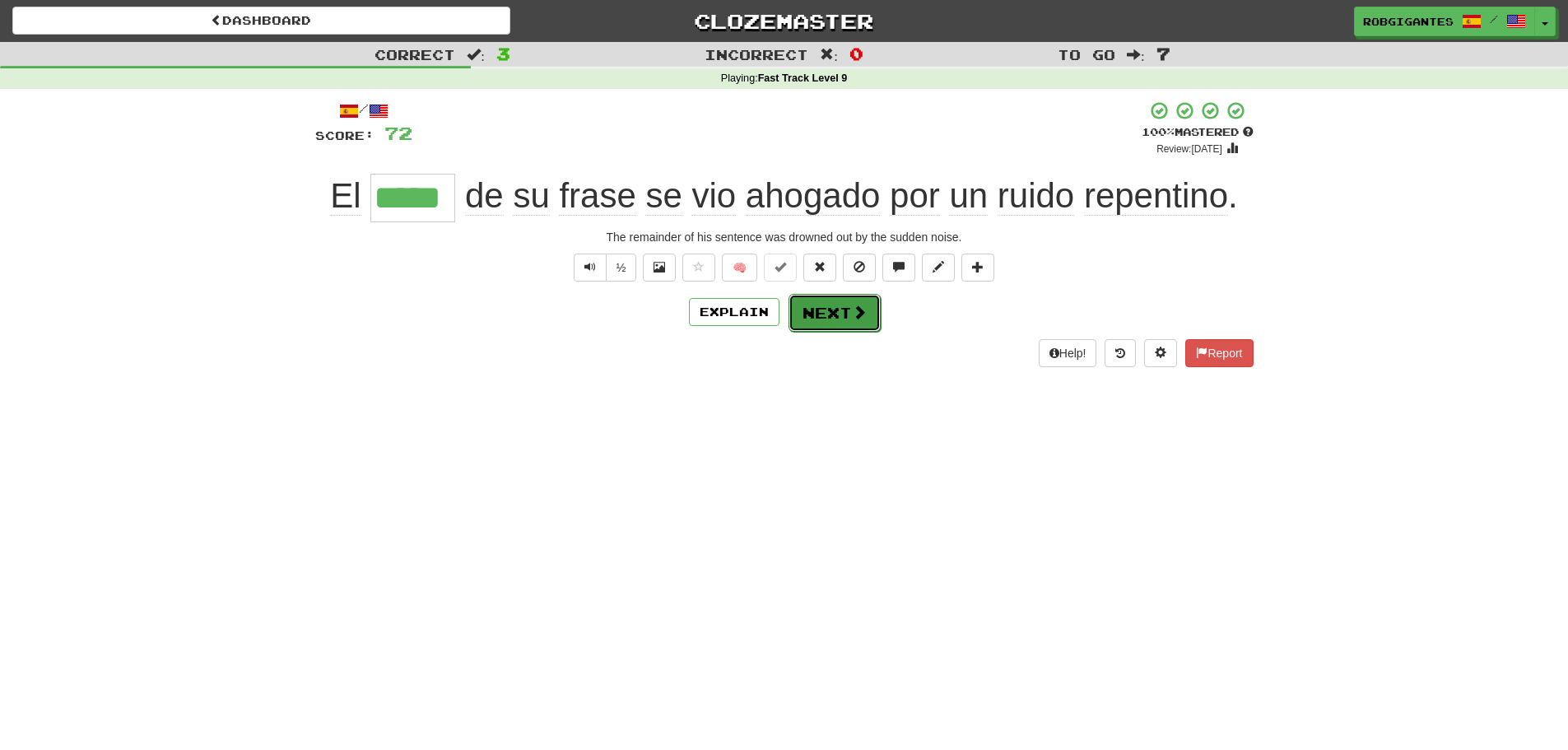
click at [833, 309] on button "Next" at bounding box center [835, 312] width 92 height 38
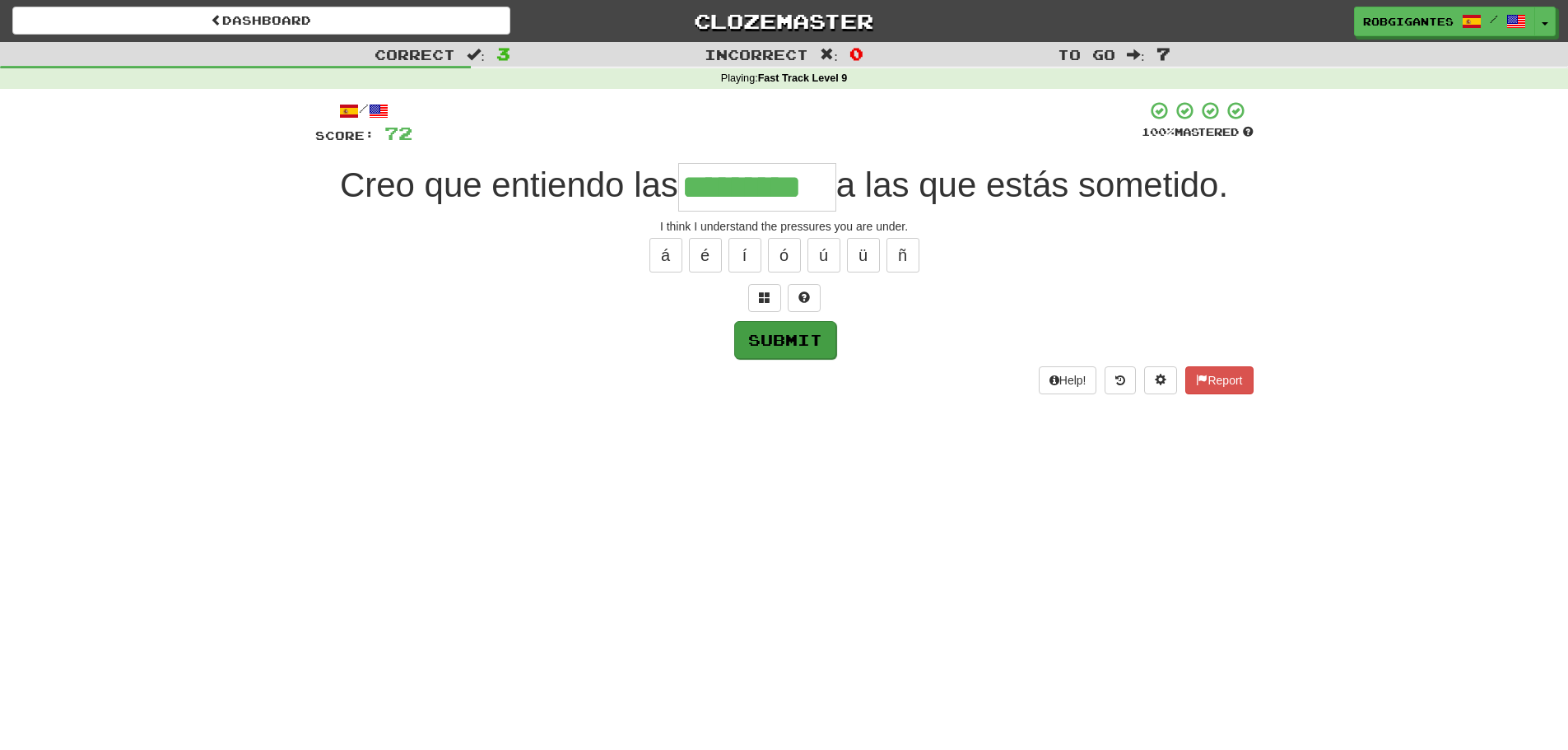
type input "*********"
click at [773, 338] on button "Submit" at bounding box center [784, 339] width 102 height 38
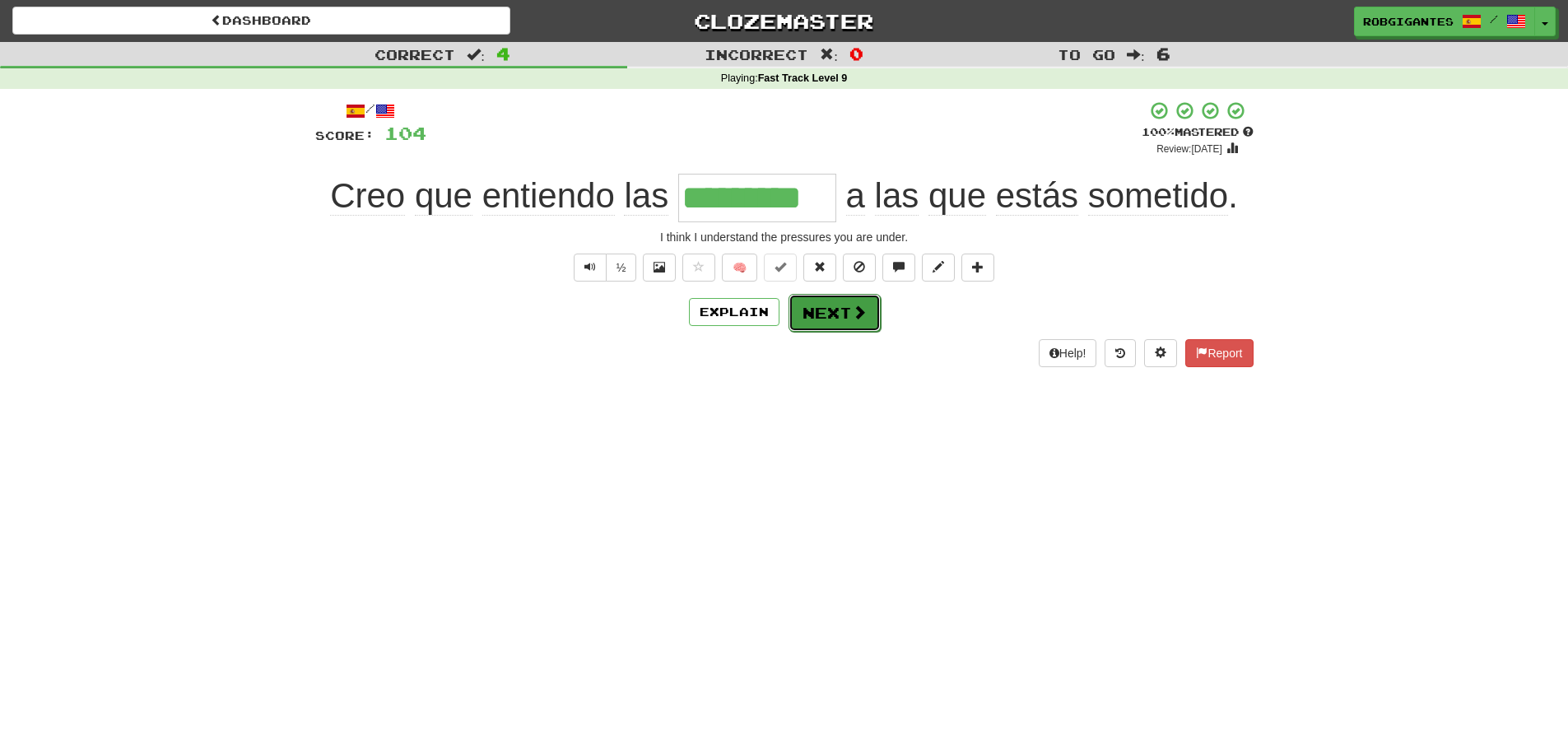
click at [843, 313] on button "Next" at bounding box center [835, 312] width 92 height 38
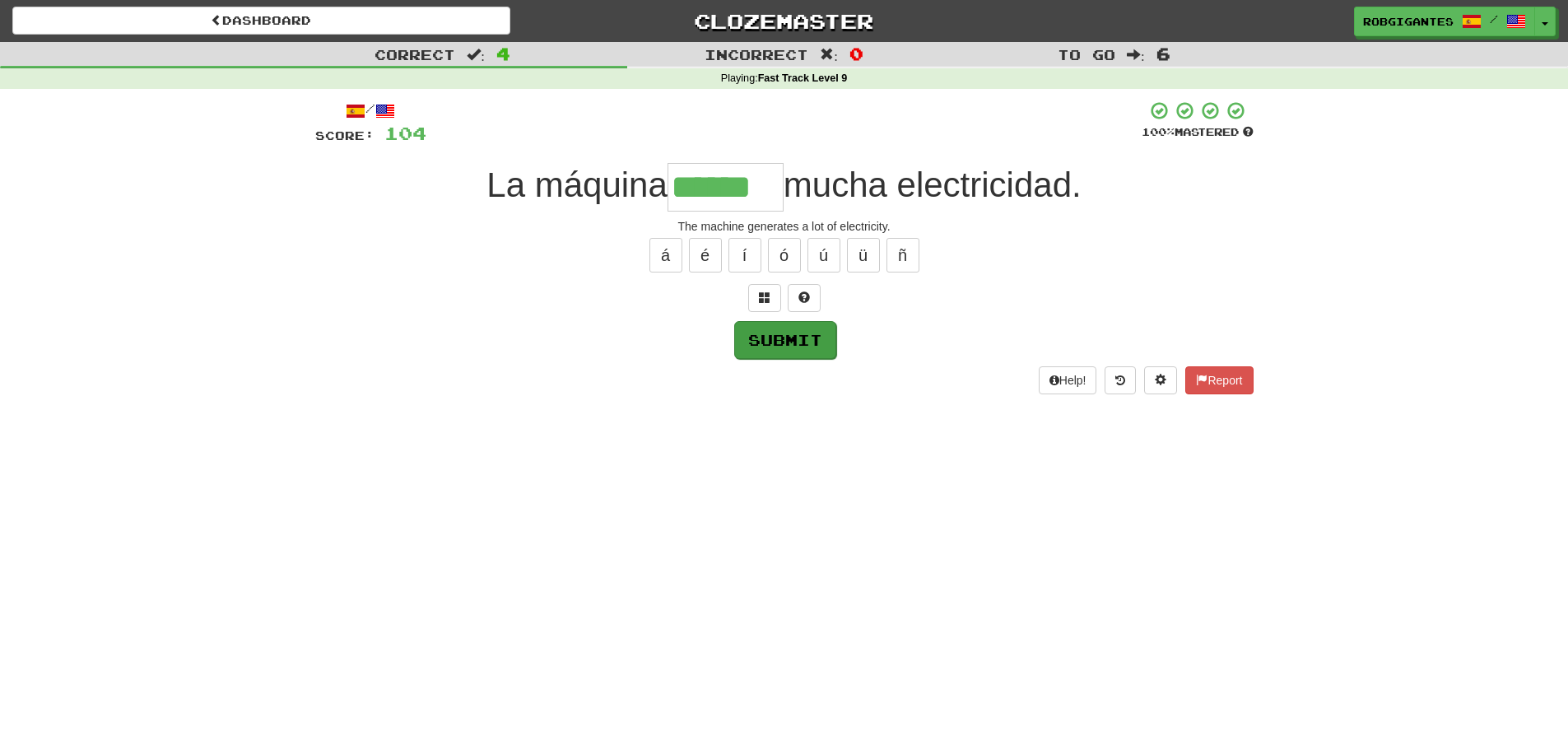
type input "******"
drag, startPoint x: 790, startPoint y: 340, endPoint x: 783, endPoint y: 335, distance: 8.6
click at [789, 340] on button "Submit" at bounding box center [784, 339] width 102 height 38
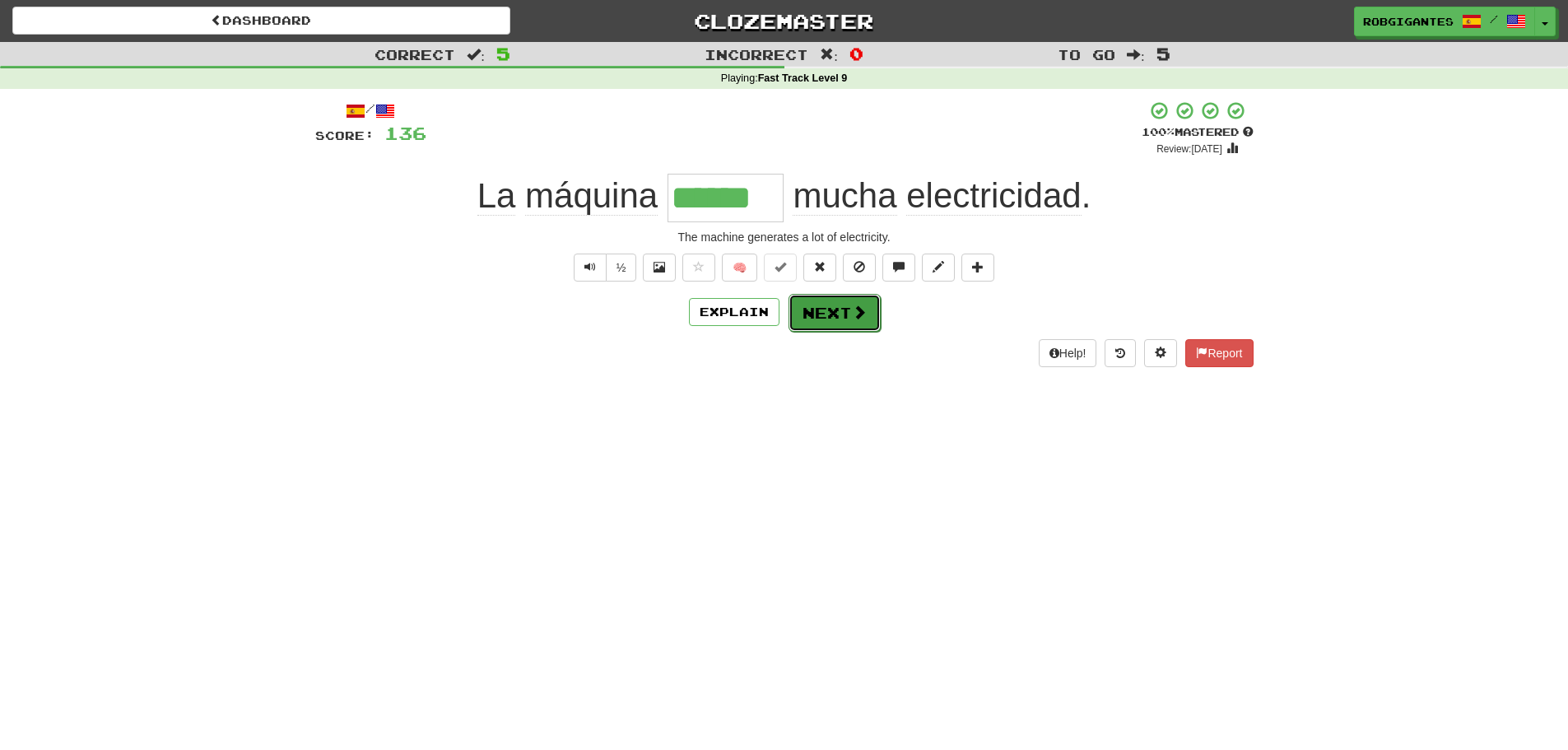
click at [810, 306] on button "Next" at bounding box center [835, 312] width 92 height 38
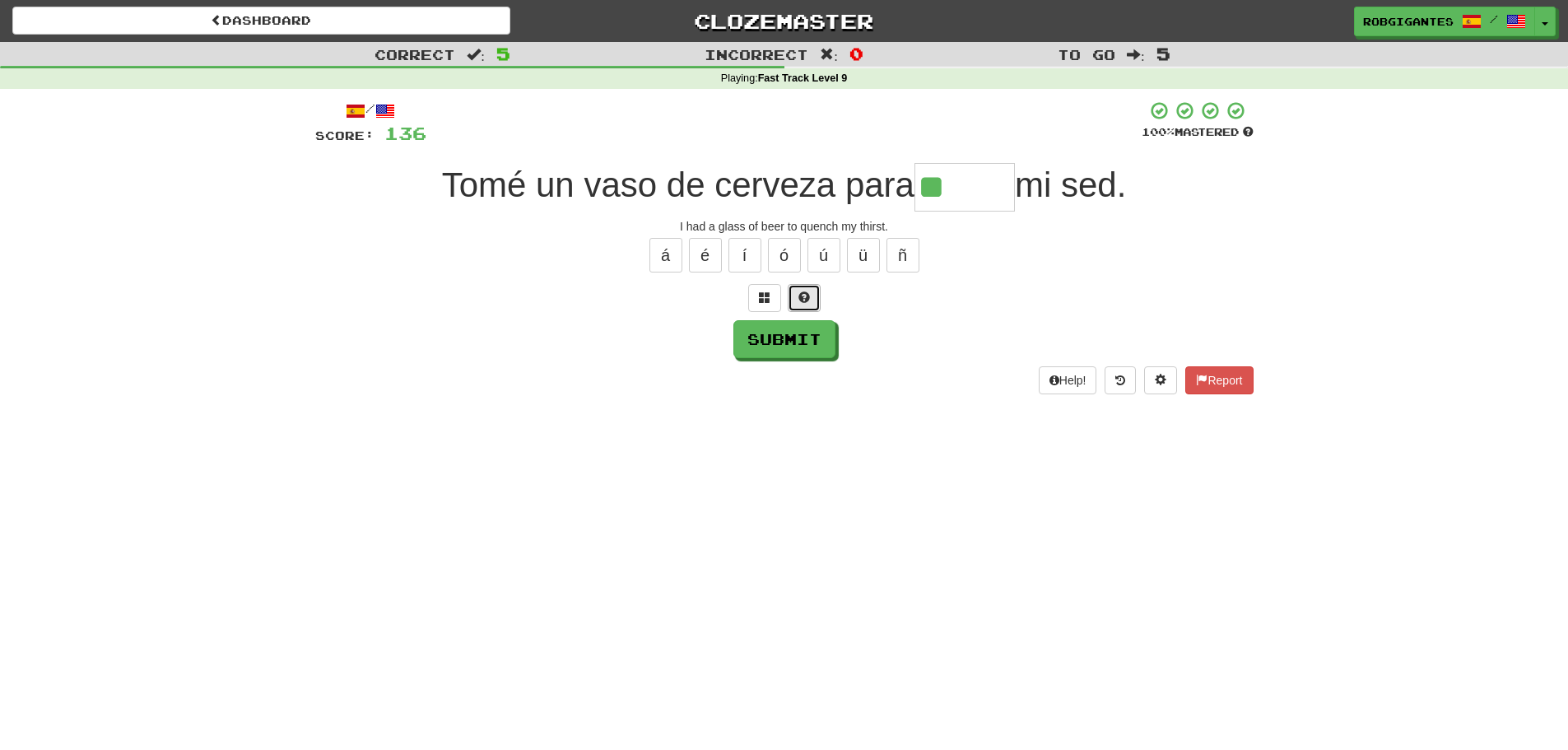
click at [806, 292] on span at bounding box center [804, 297] width 12 height 12
click at [789, 298] on span at bounding box center [784, 297] width 12 height 12
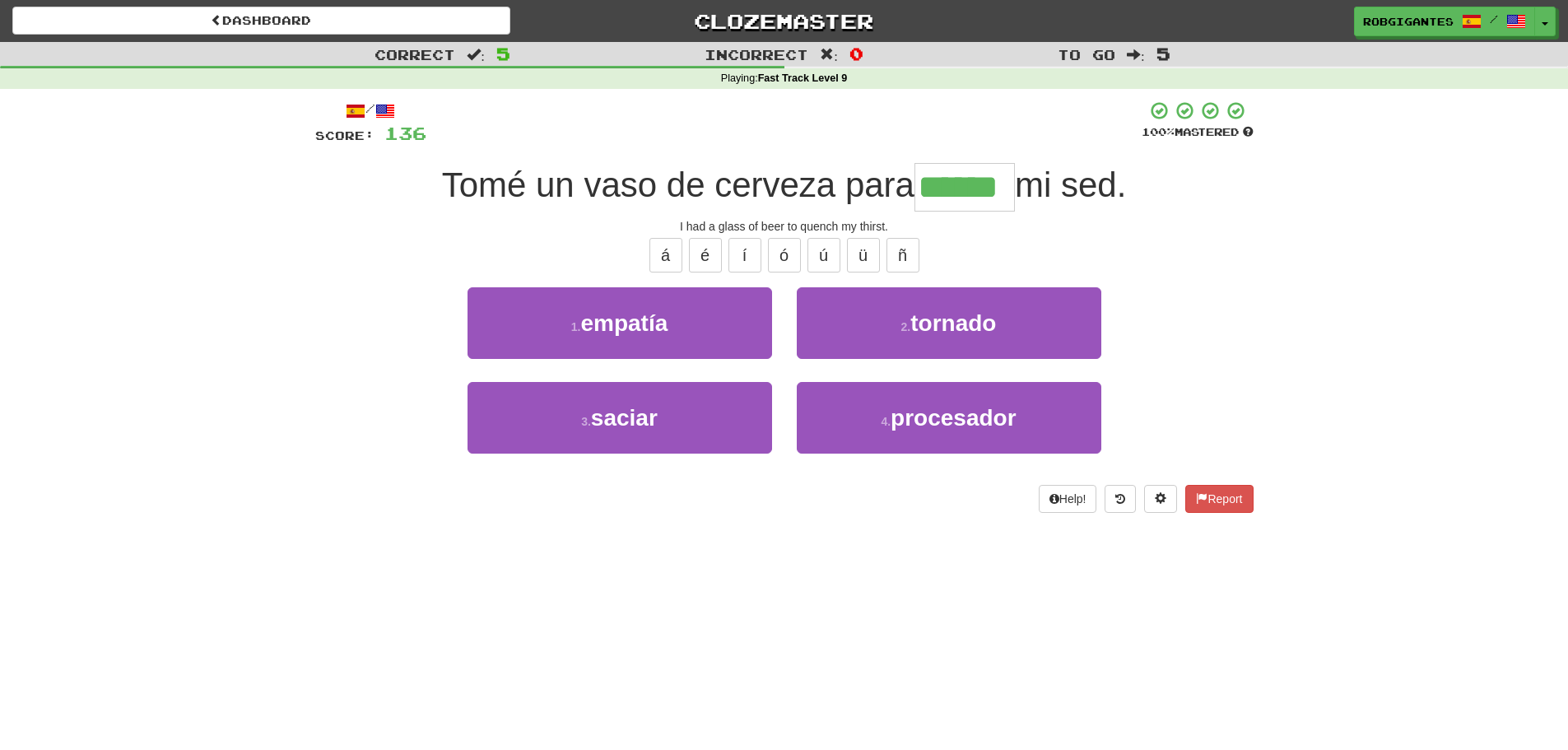
type input "******"
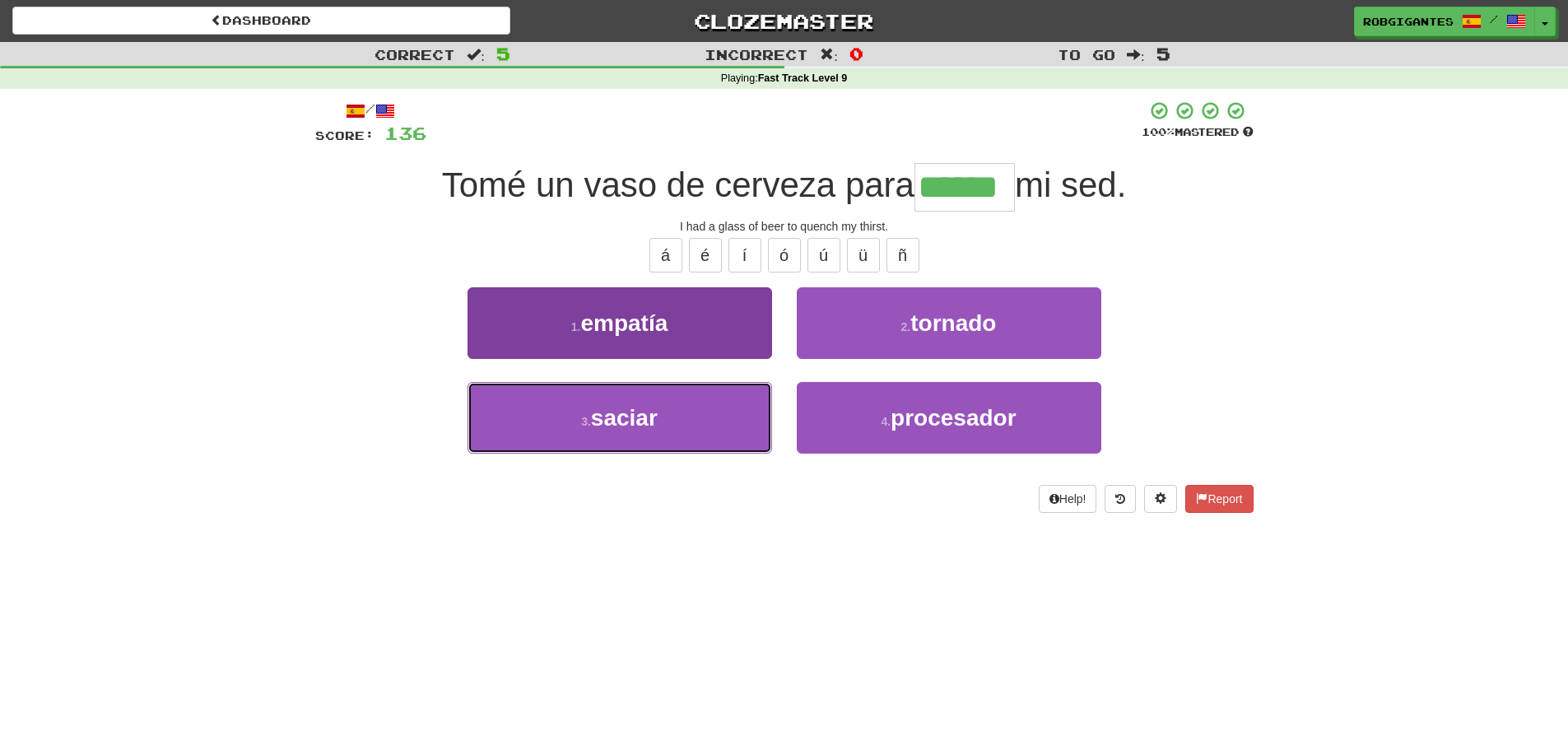
drag, startPoint x: 608, startPoint y: 419, endPoint x: 494, endPoint y: 406, distance: 114.7
click at [598, 416] on span "saciar" at bounding box center [624, 418] width 67 height 26
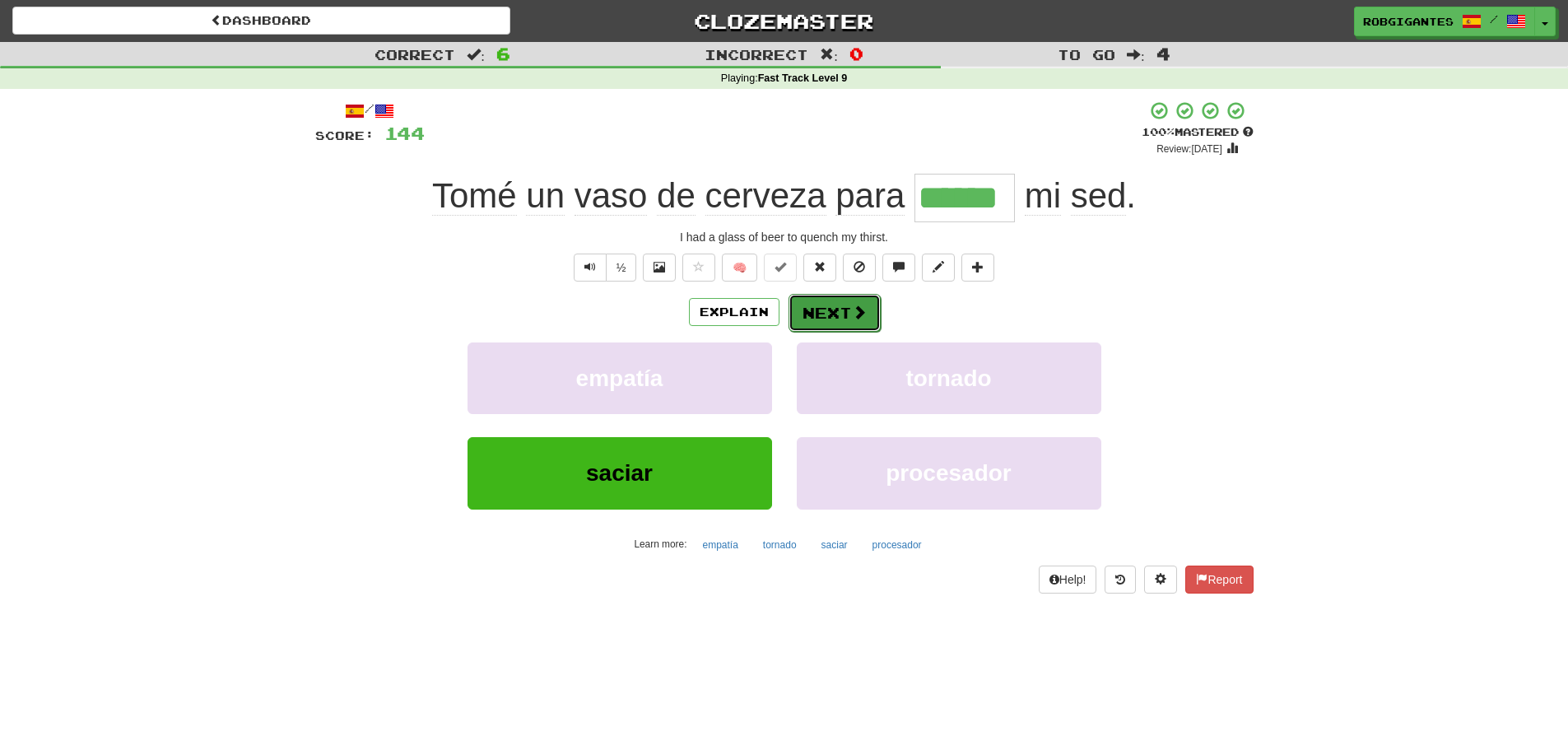
click at [829, 305] on button "Next" at bounding box center [835, 312] width 92 height 38
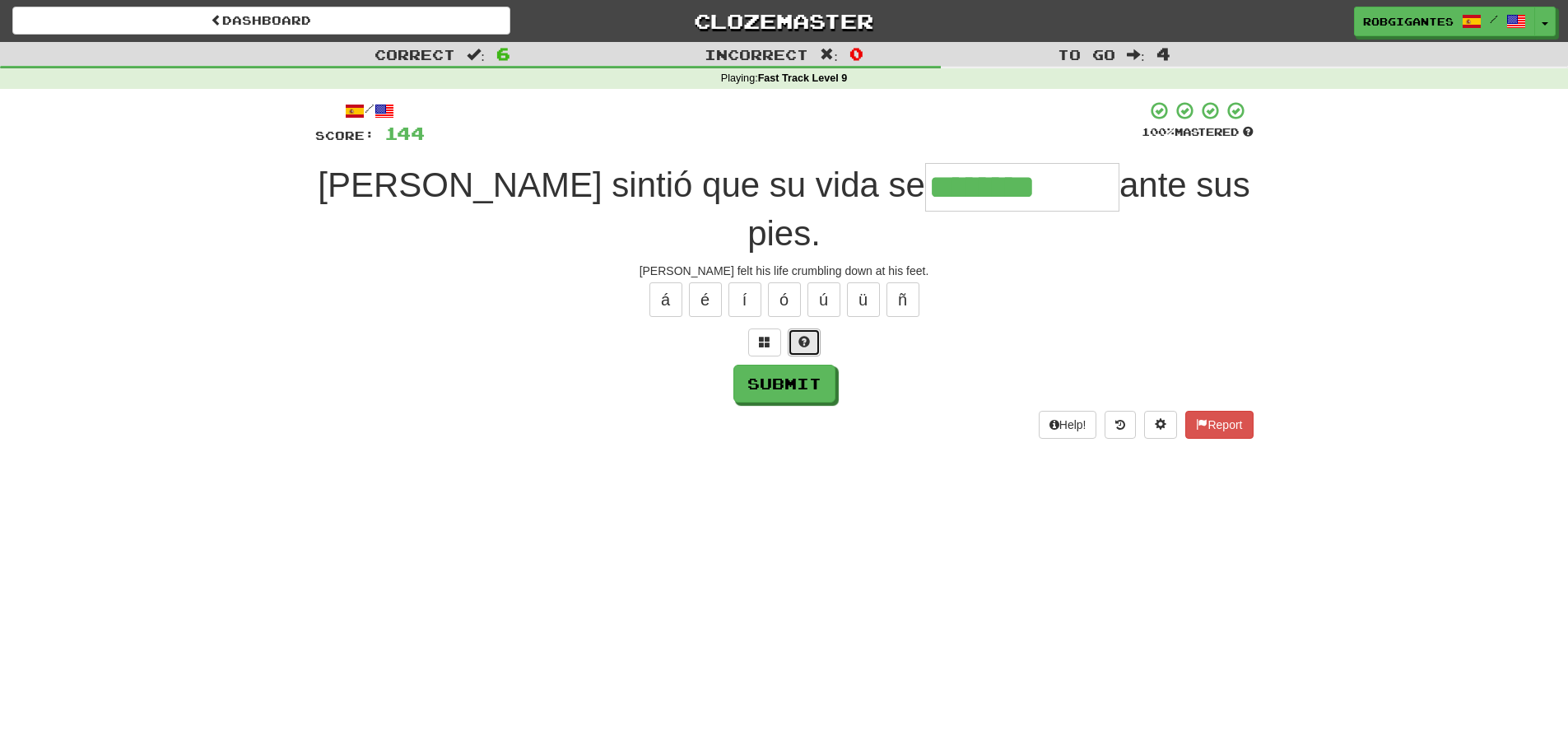
click at [803, 336] on span at bounding box center [804, 342] width 12 height 12
type input "**********"
click at [758, 365] on button "Submit" at bounding box center [784, 383] width 102 height 38
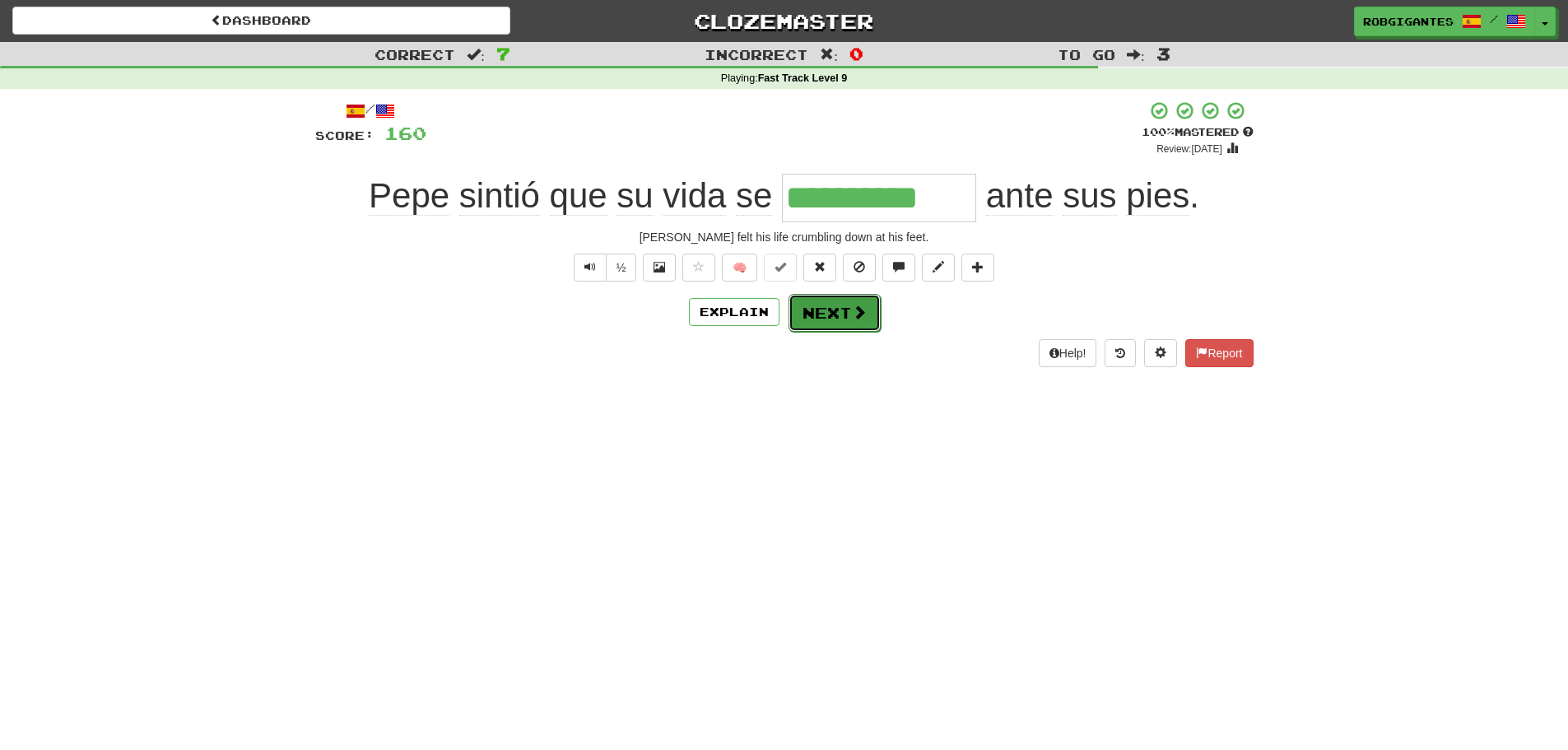
click at [815, 313] on button "Next" at bounding box center [835, 312] width 92 height 38
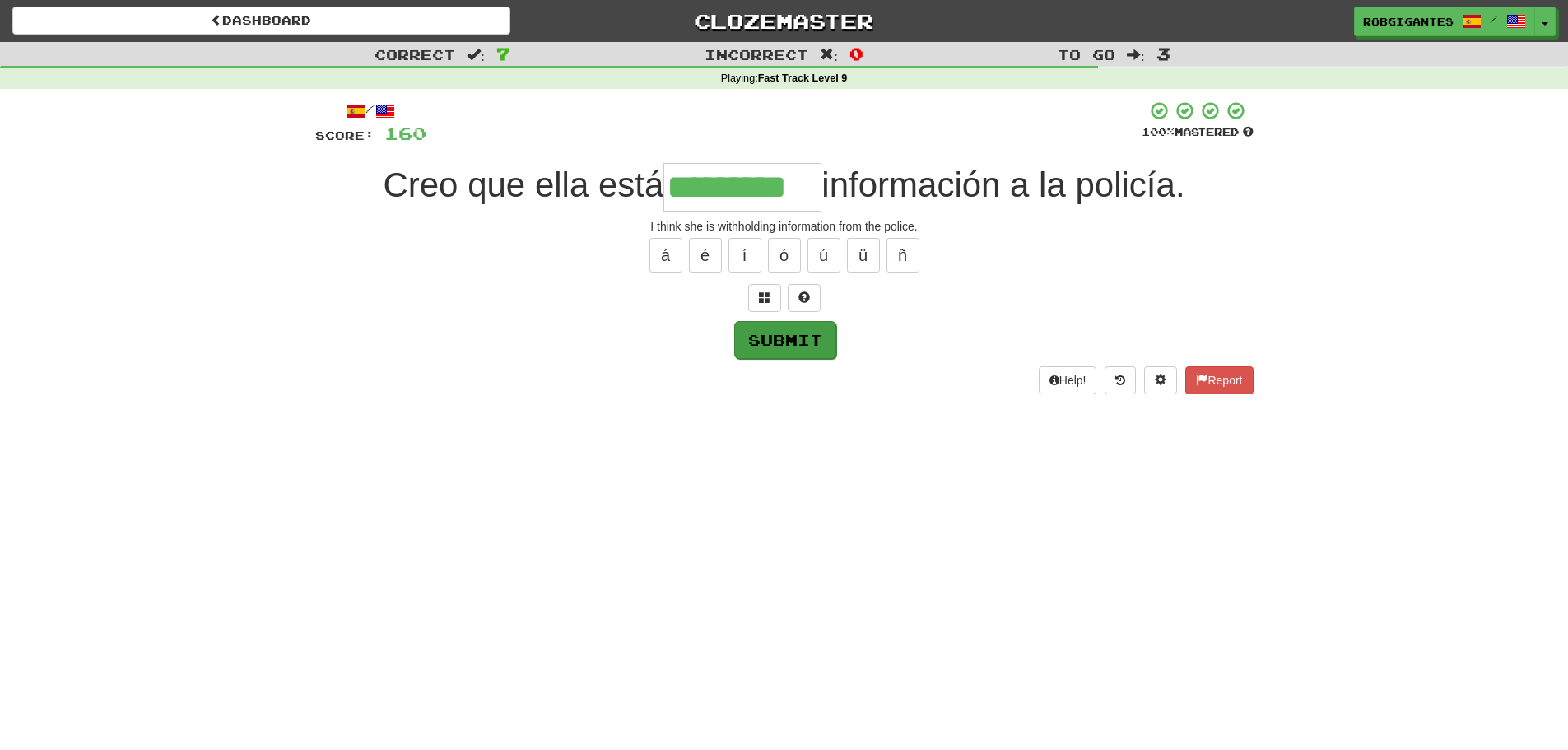
type input "*********"
click at [761, 337] on button "Submit" at bounding box center [784, 339] width 102 height 38
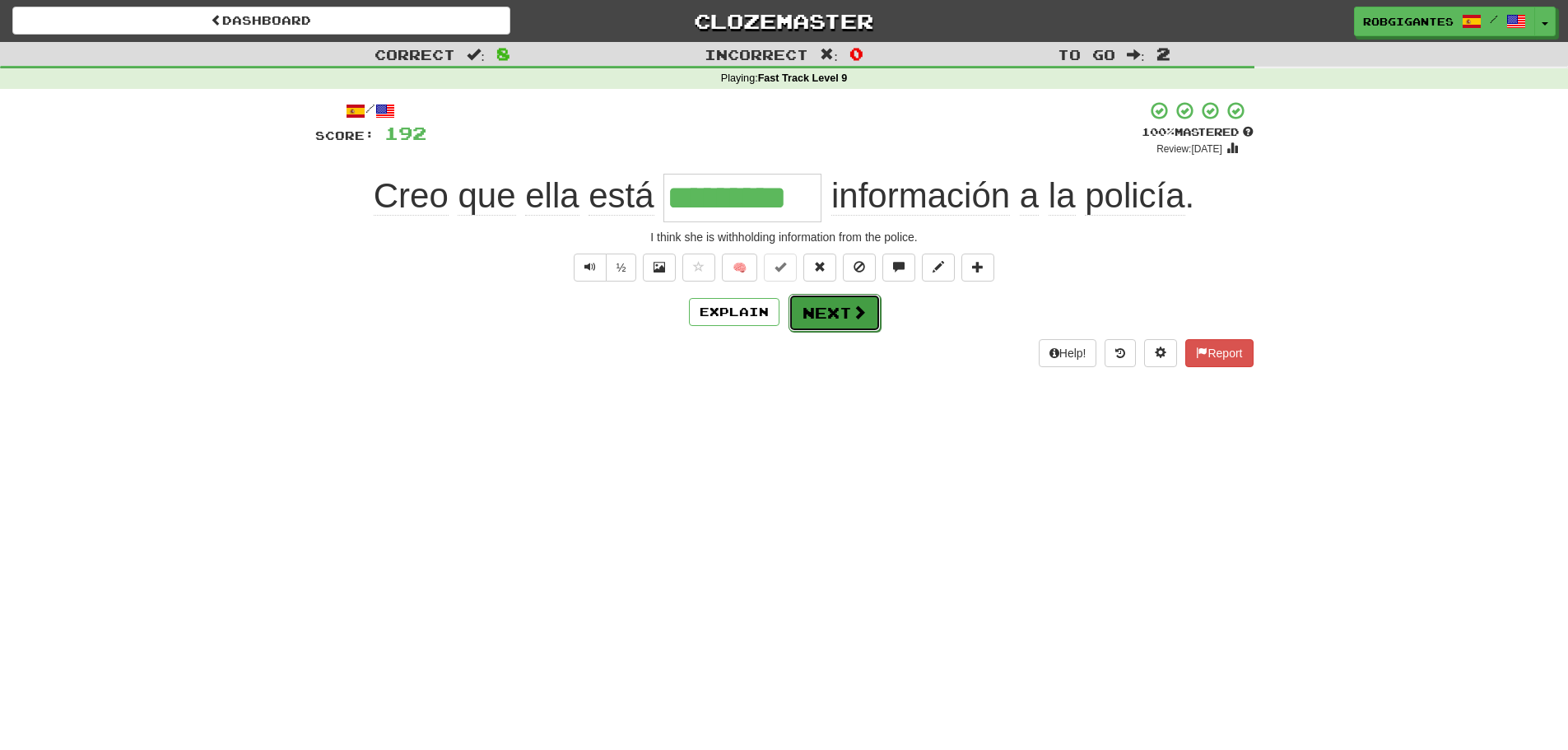
click at [837, 314] on button "Next" at bounding box center [835, 312] width 92 height 38
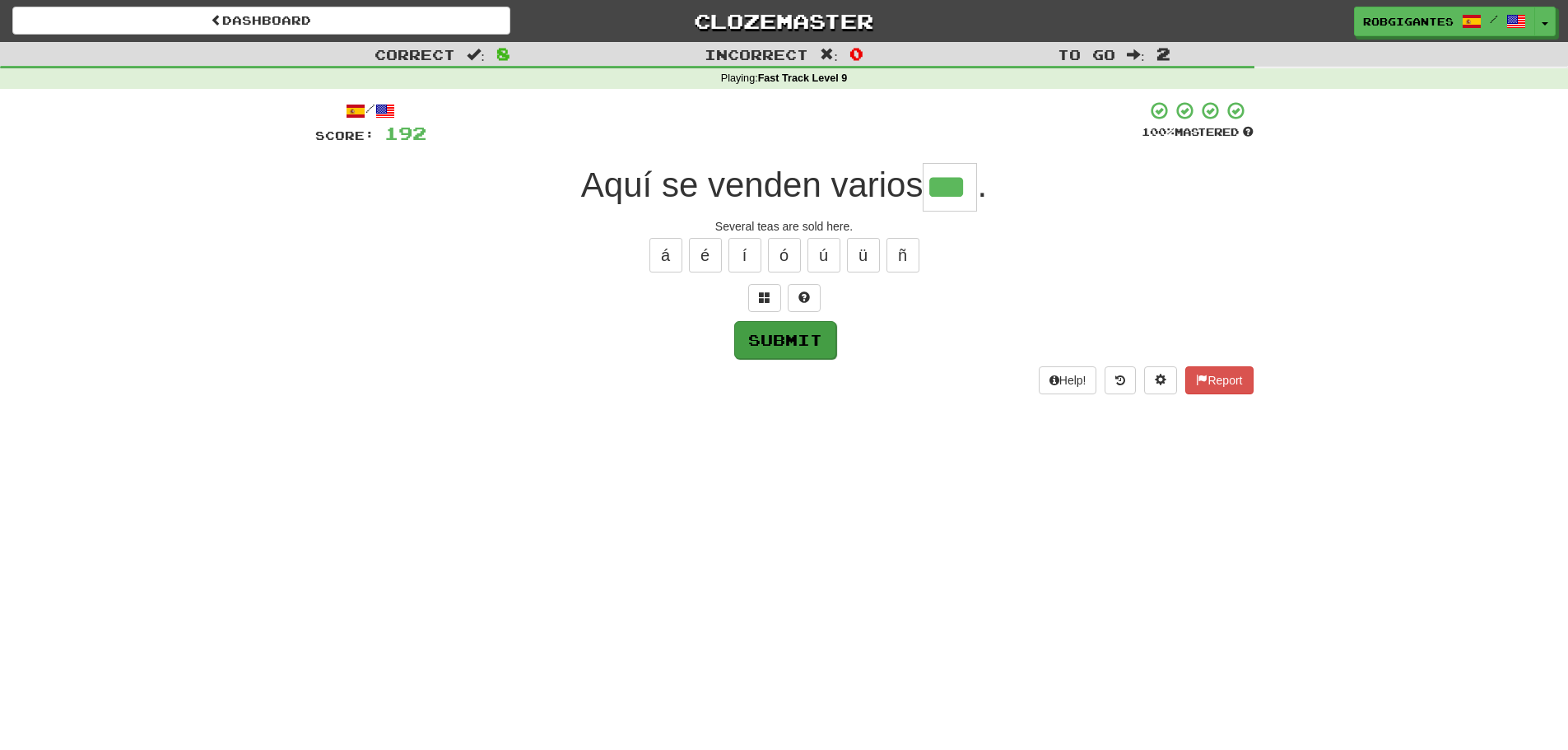
type input "***"
click at [755, 340] on button "Submit" at bounding box center [784, 339] width 102 height 38
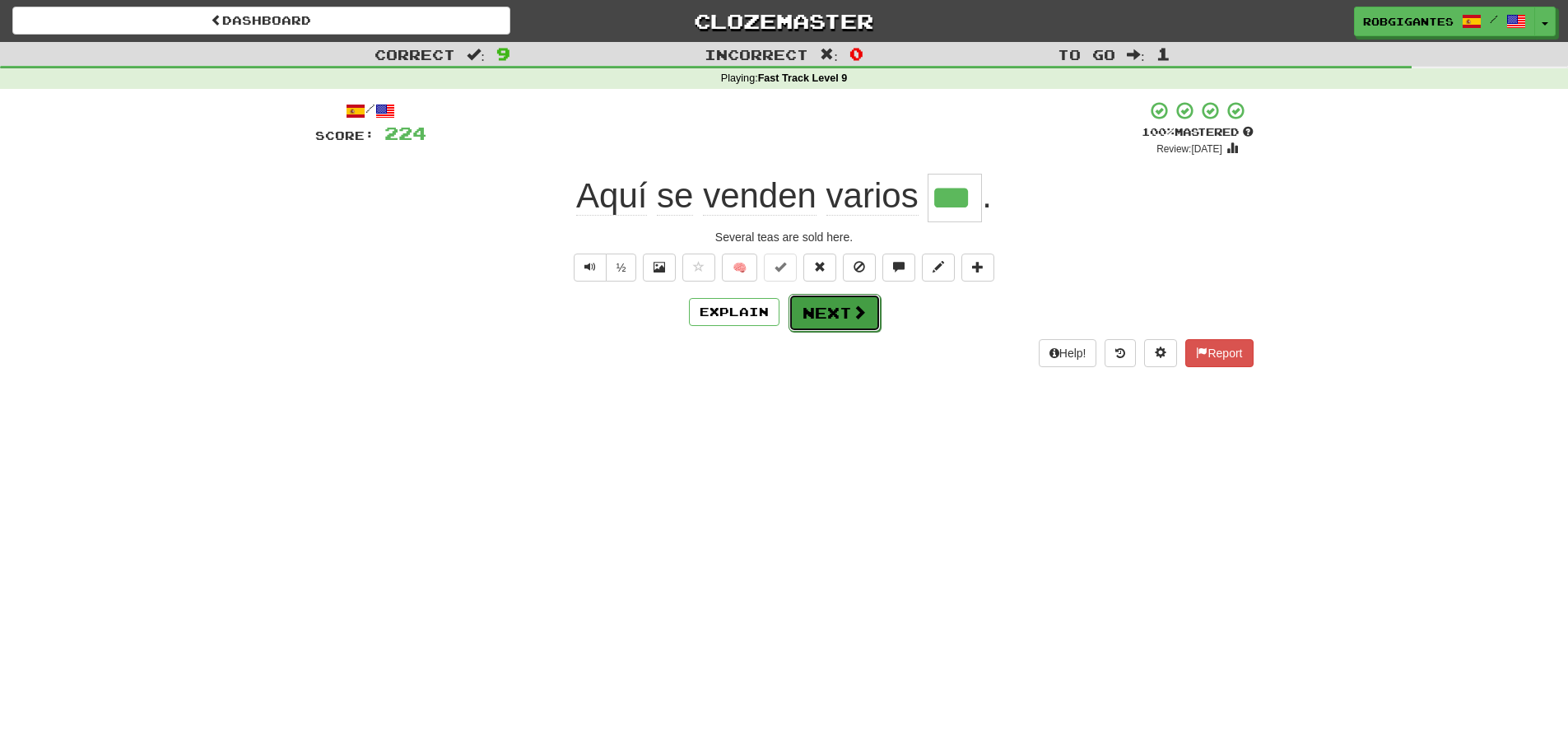
click at [816, 312] on button "Next" at bounding box center [835, 312] width 92 height 38
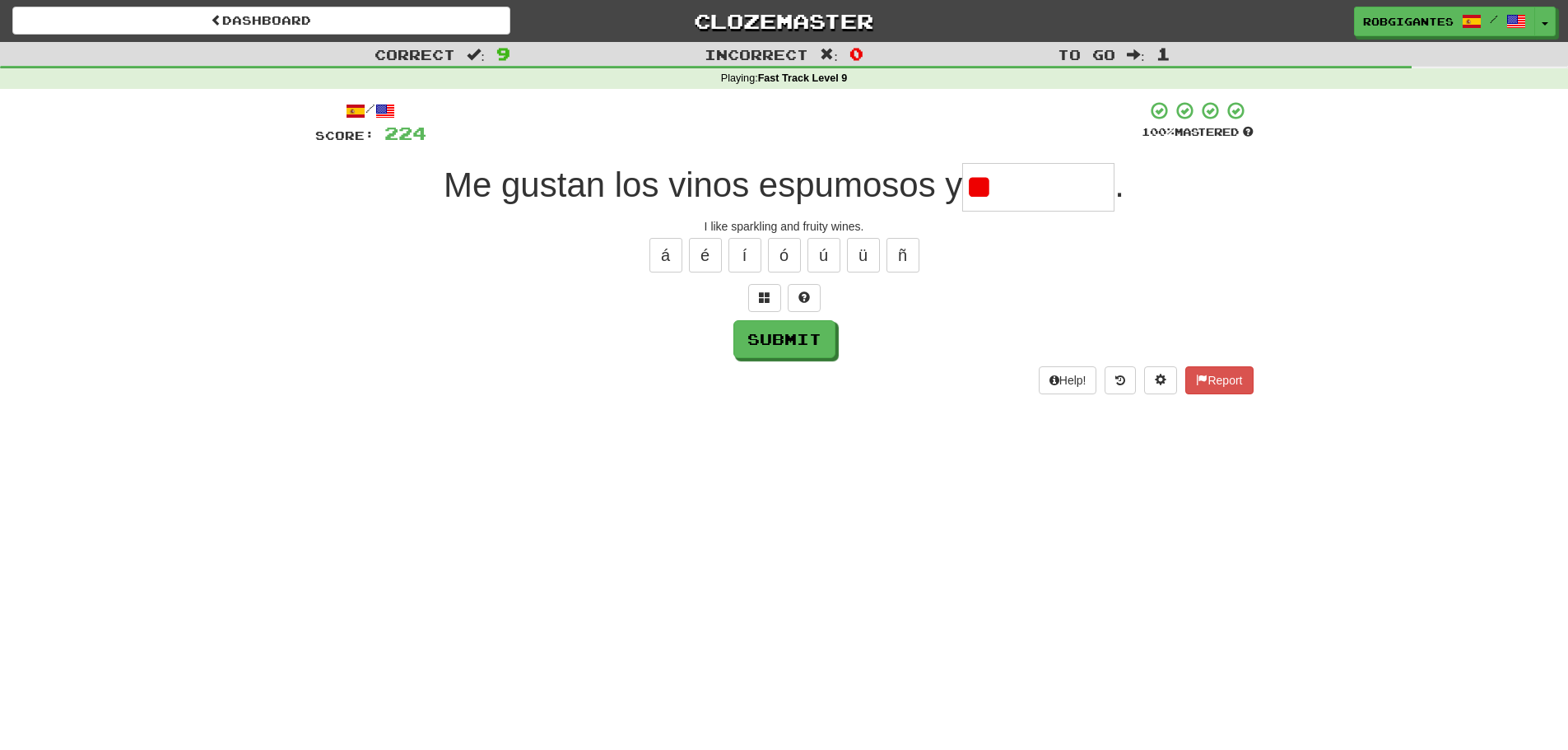
type input "*"
click at [807, 294] on span at bounding box center [804, 297] width 12 height 12
type input "*********"
drag, startPoint x: 812, startPoint y: 335, endPoint x: 493, endPoint y: 261, distance: 327.5
click at [811, 335] on button "Submit" at bounding box center [784, 339] width 102 height 38
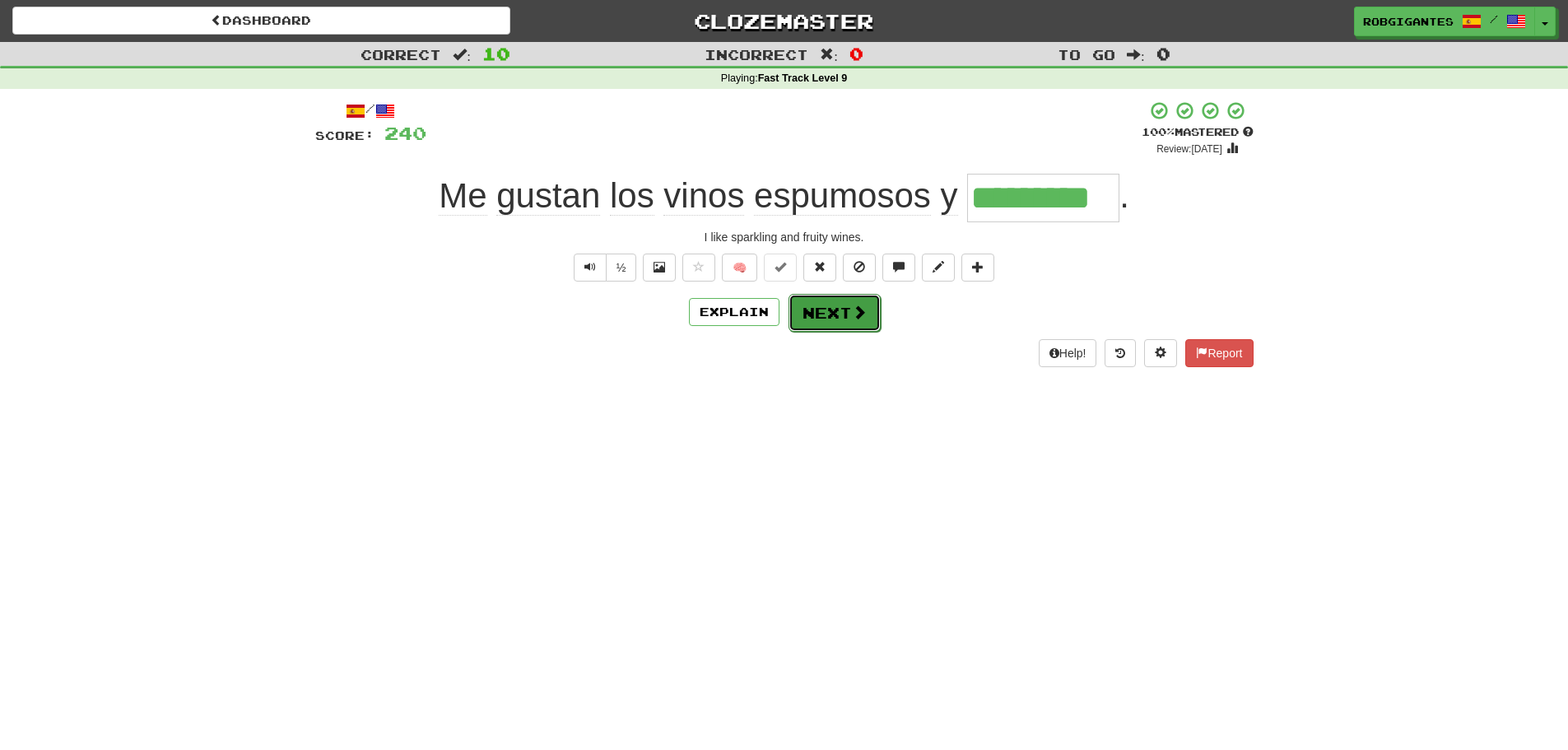
click at [802, 305] on button "Next" at bounding box center [835, 312] width 92 height 38
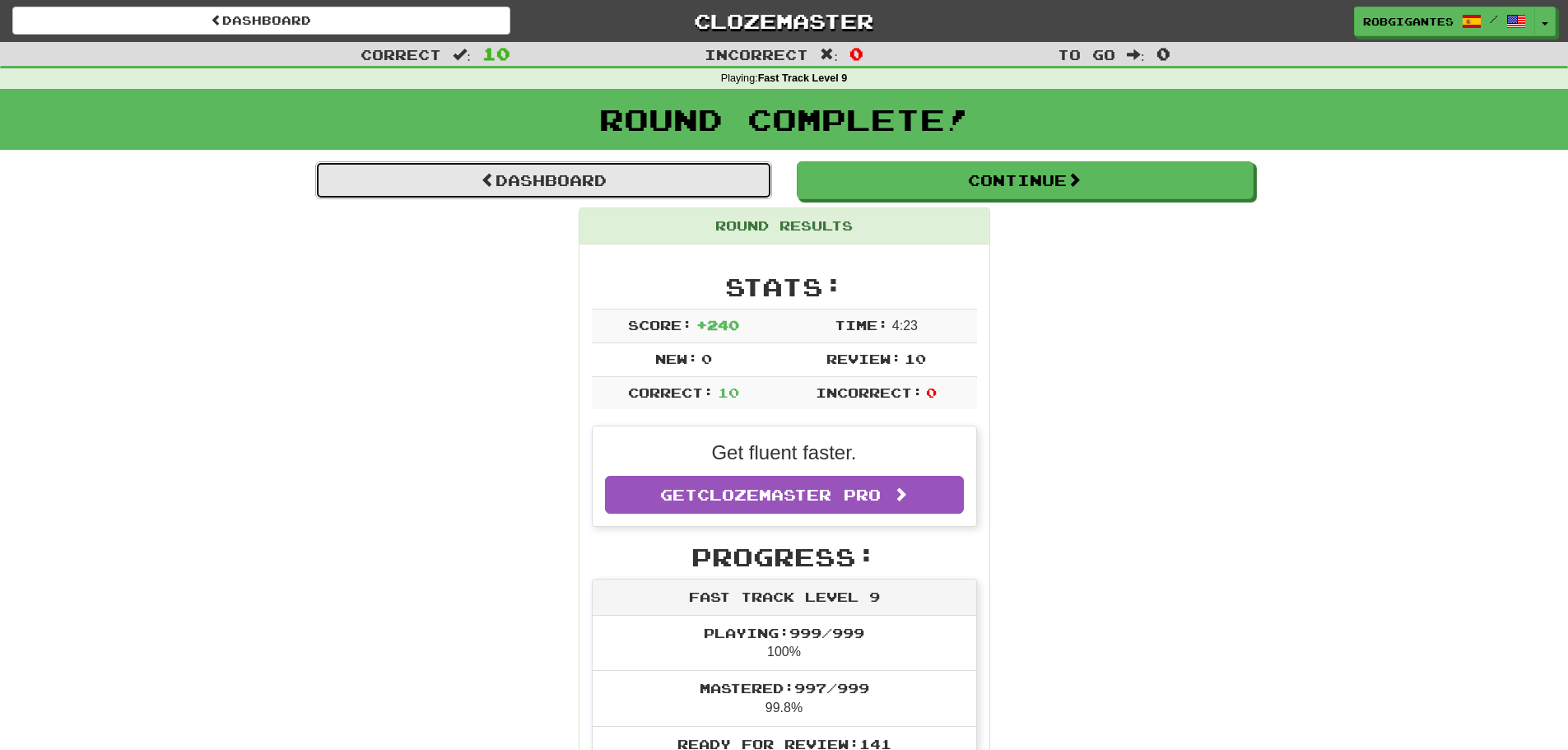
click at [480, 178] on span at bounding box center [488, 179] width 15 height 15
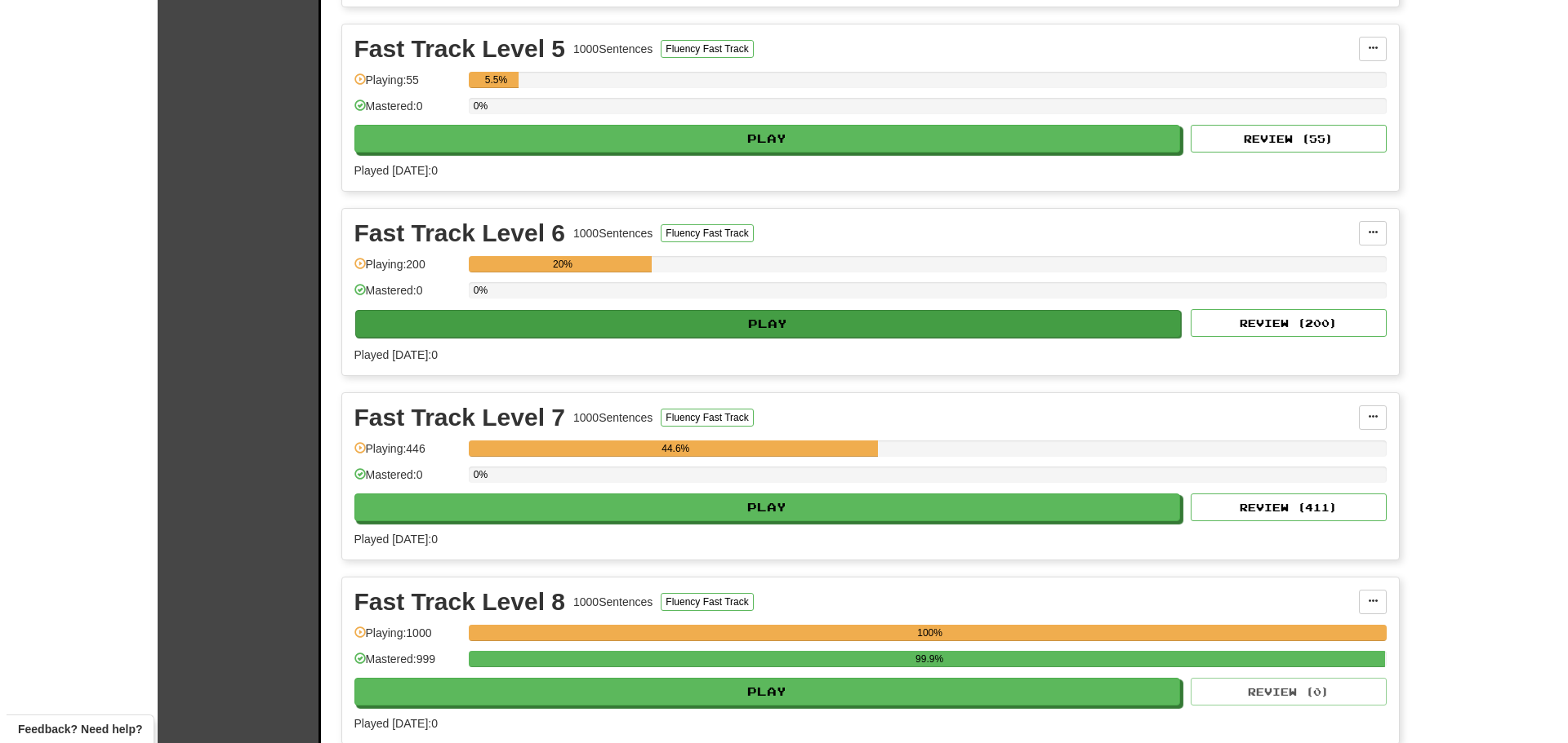
scroll to position [1224, 0]
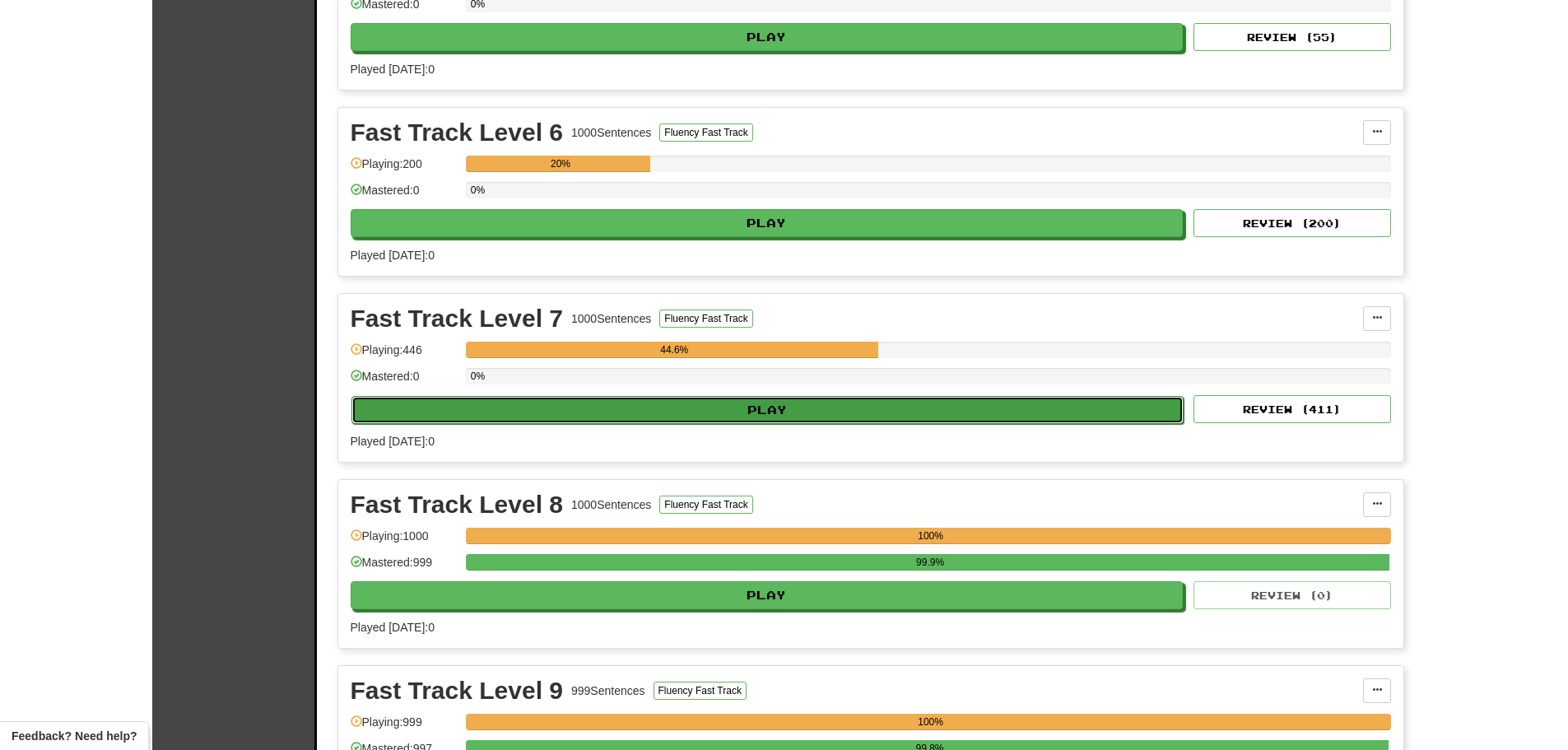
click at [435, 403] on button "Play" at bounding box center [768, 410] width 833 height 28
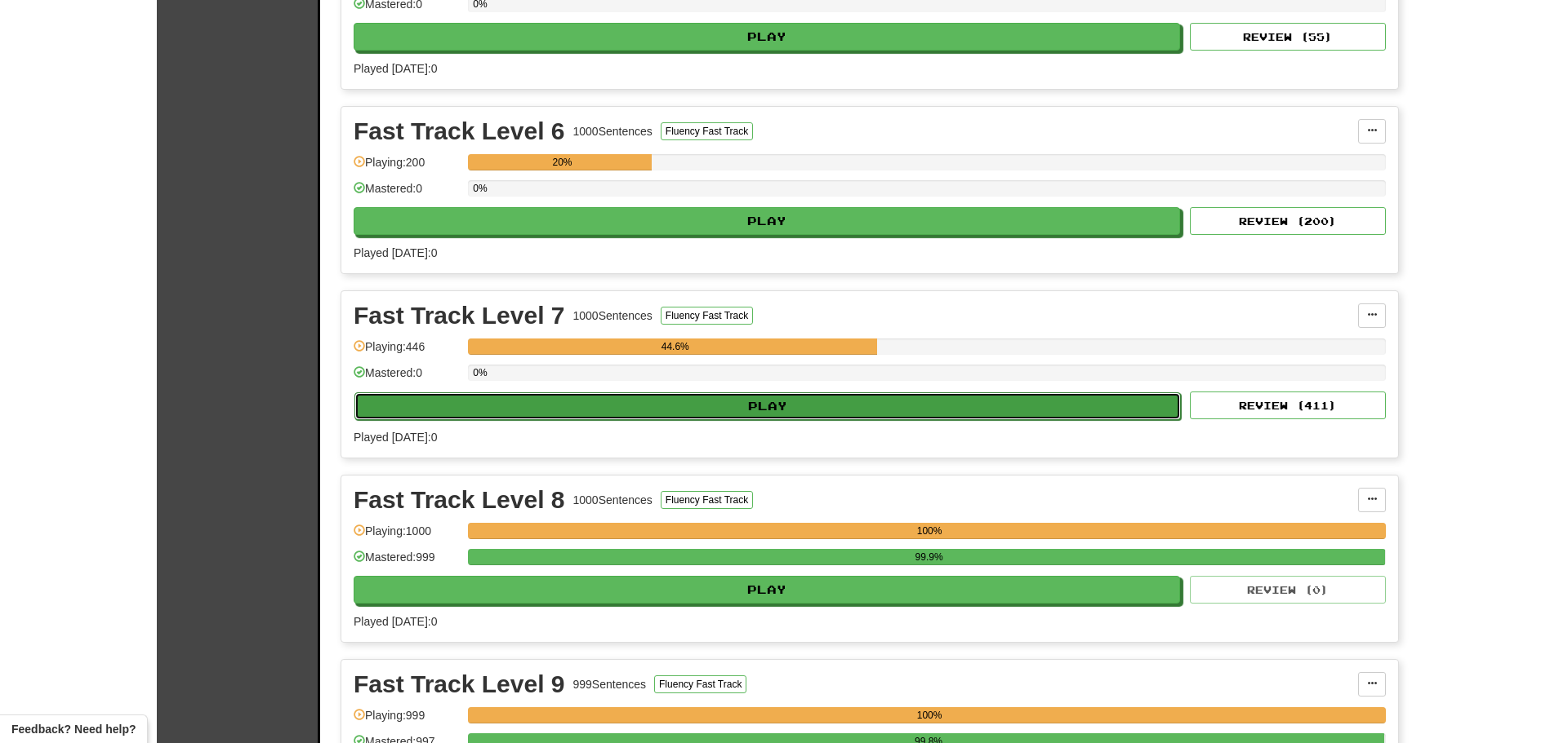
select select "**"
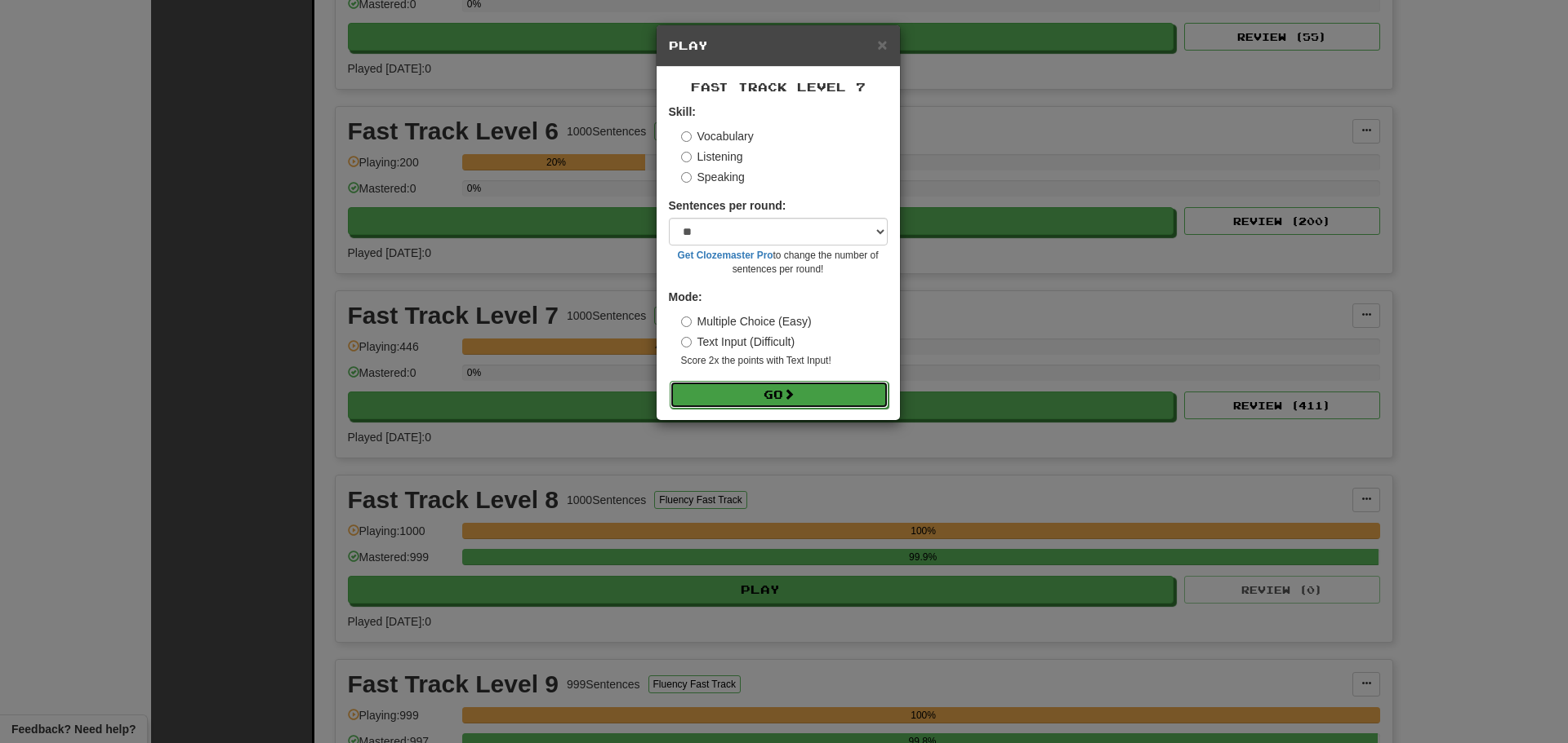
click at [727, 388] on button "Go" at bounding box center [779, 395] width 219 height 27
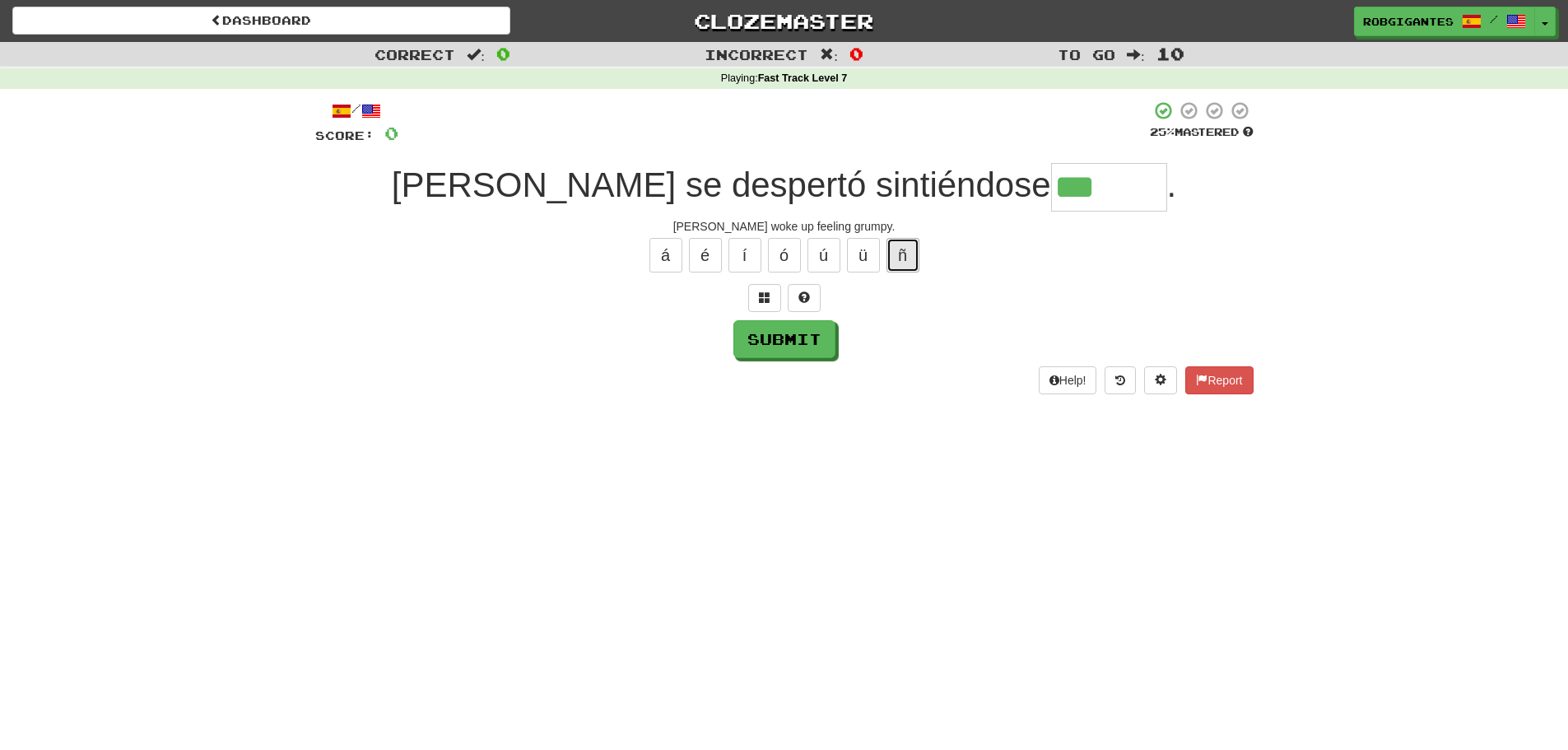
click at [898, 244] on button "ñ" at bounding box center [903, 256] width 33 height 35
type input "******"
click at [786, 346] on button "Submit" at bounding box center [784, 339] width 102 height 38
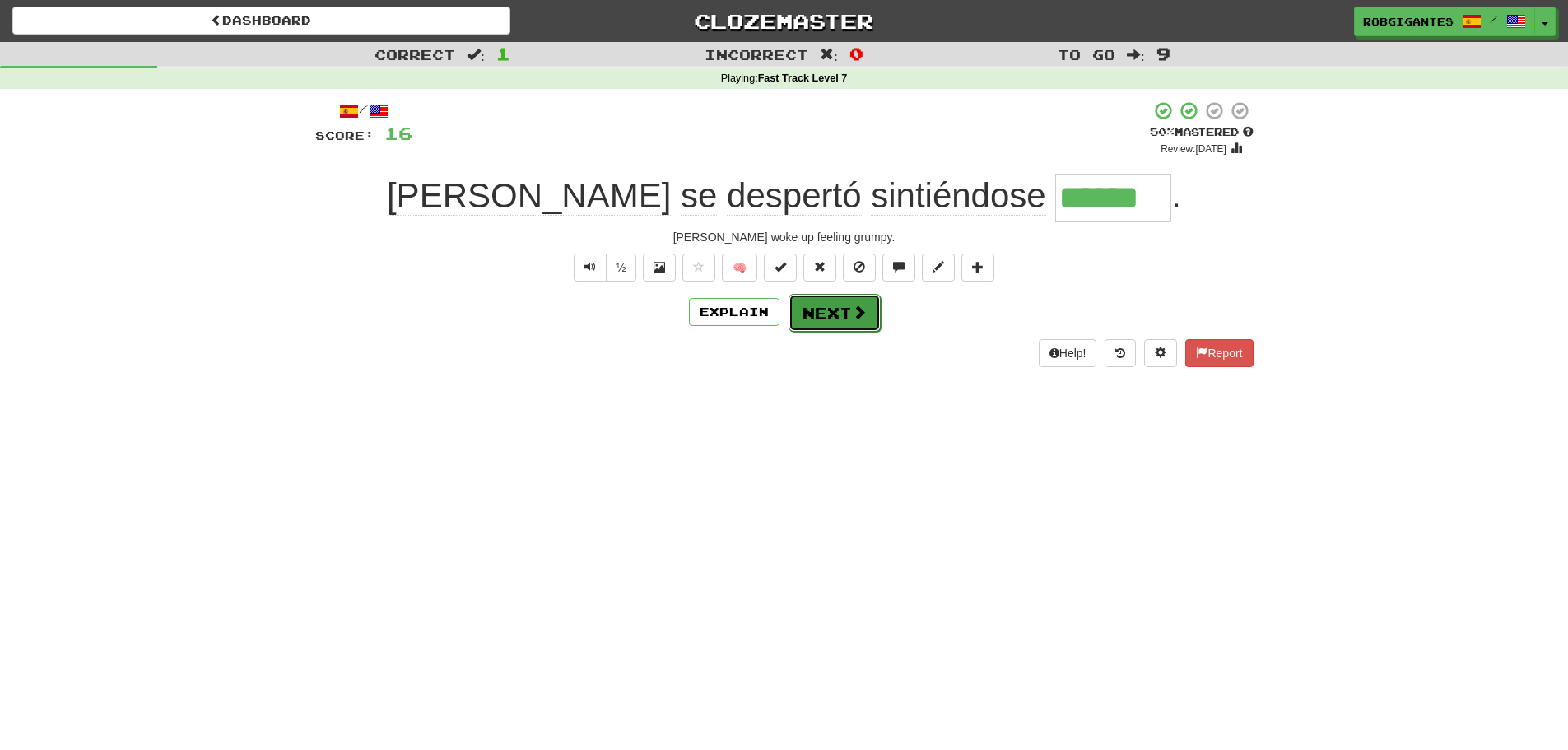
click at [813, 312] on button "Next" at bounding box center [835, 312] width 92 height 38
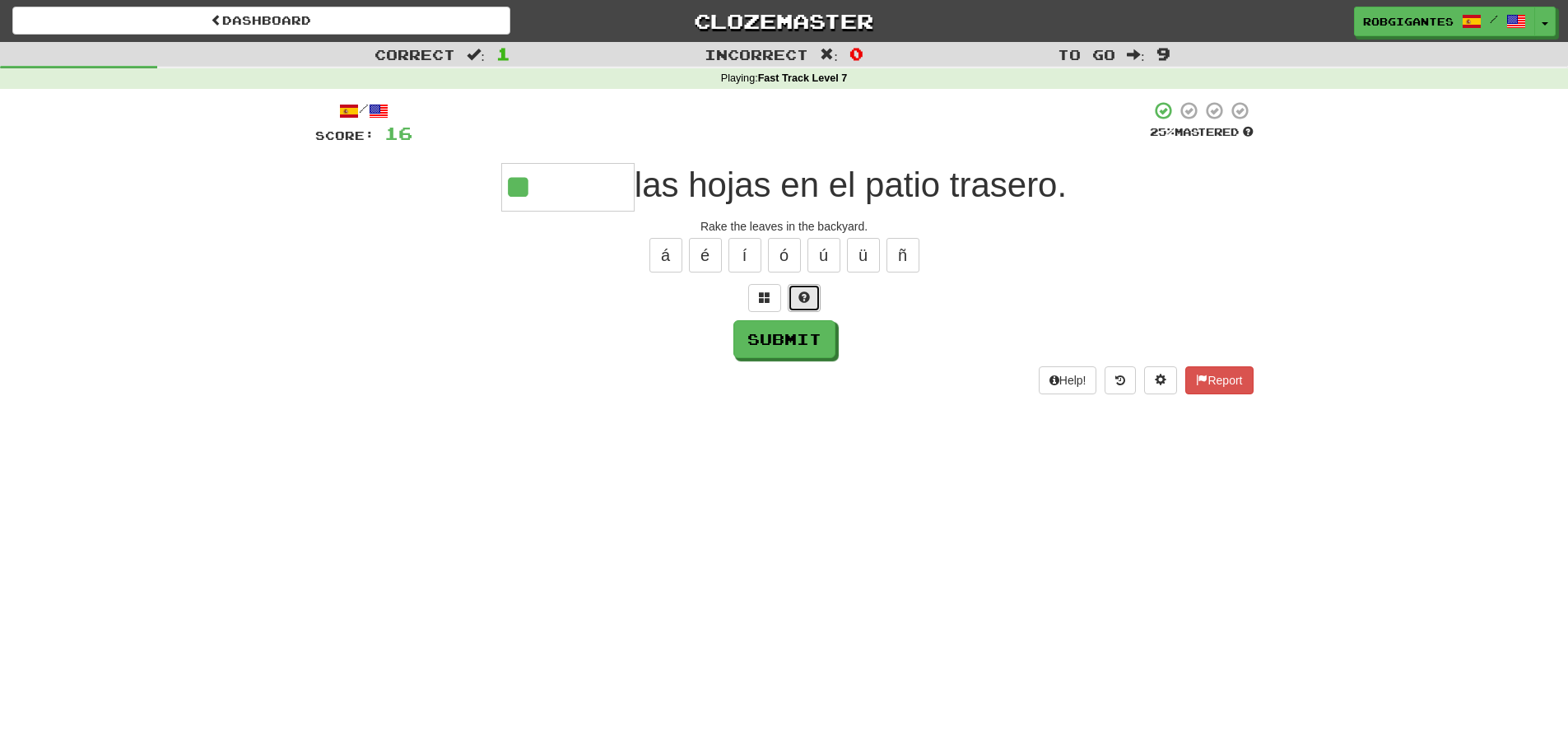
click at [809, 292] on span at bounding box center [804, 297] width 12 height 12
click at [784, 298] on span at bounding box center [784, 297] width 12 height 12
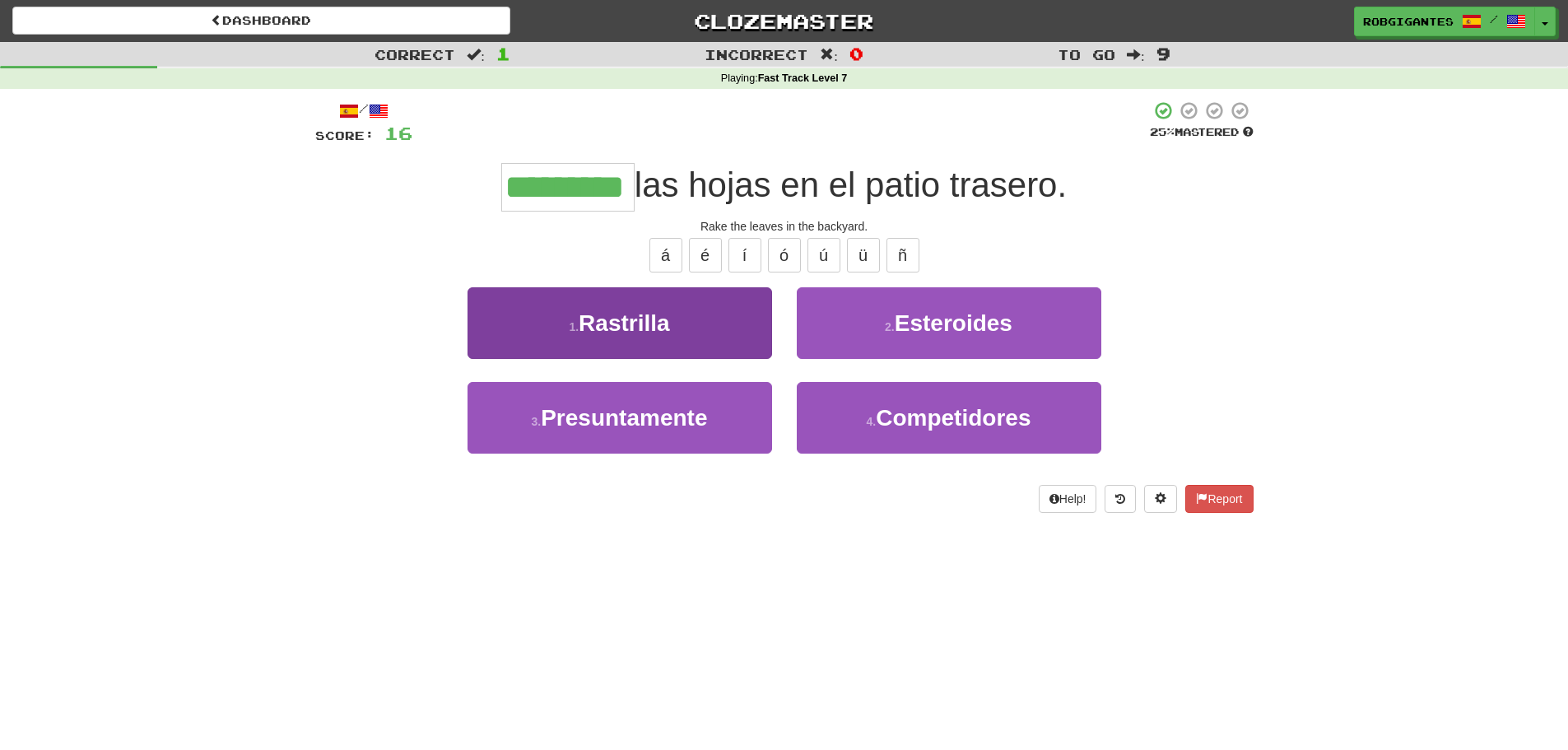
type input "*********"
click at [575, 319] on button "1 . [GEOGRAPHIC_DATA]" at bounding box center [620, 324] width 305 height 72
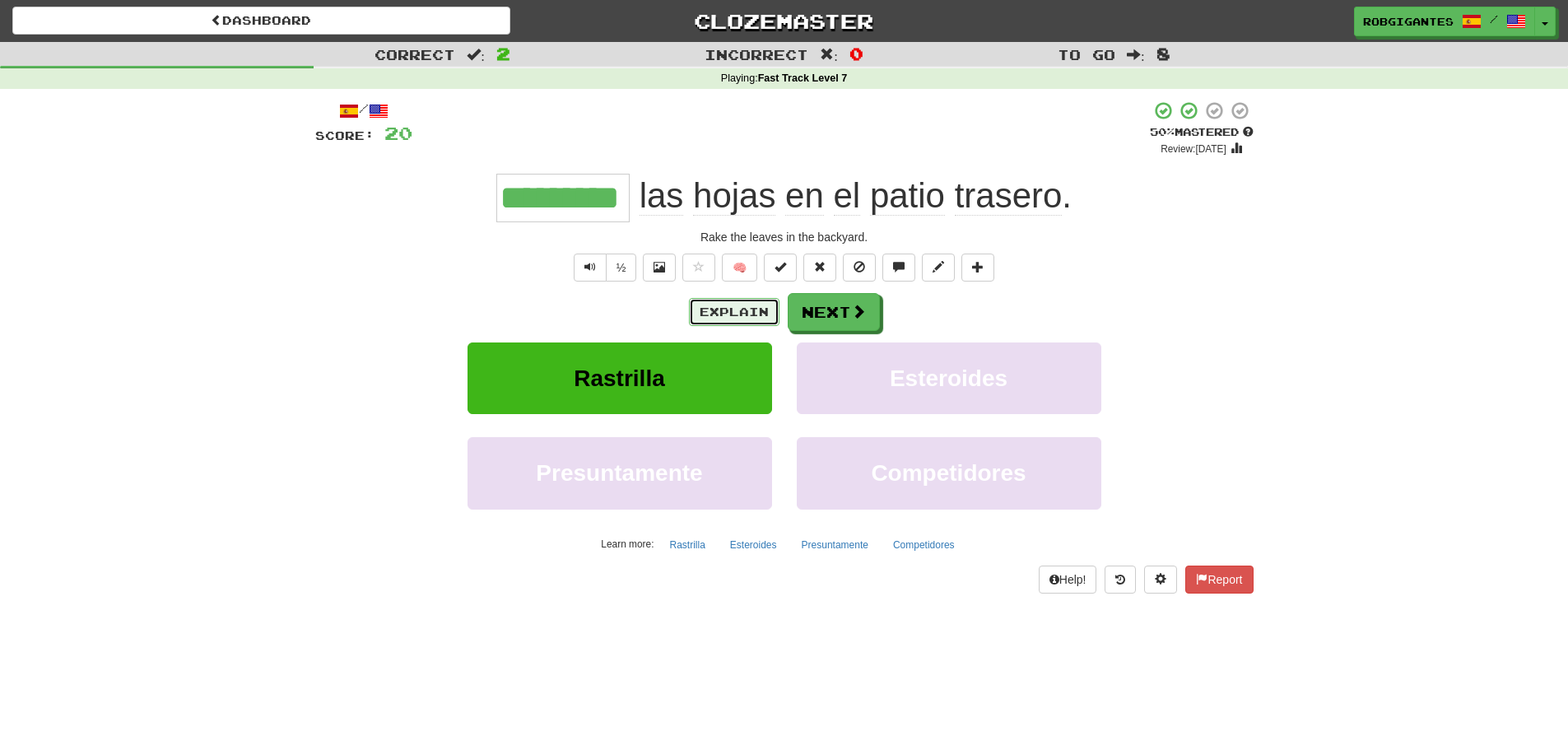
click at [721, 311] on button "Explain" at bounding box center [734, 312] width 91 height 28
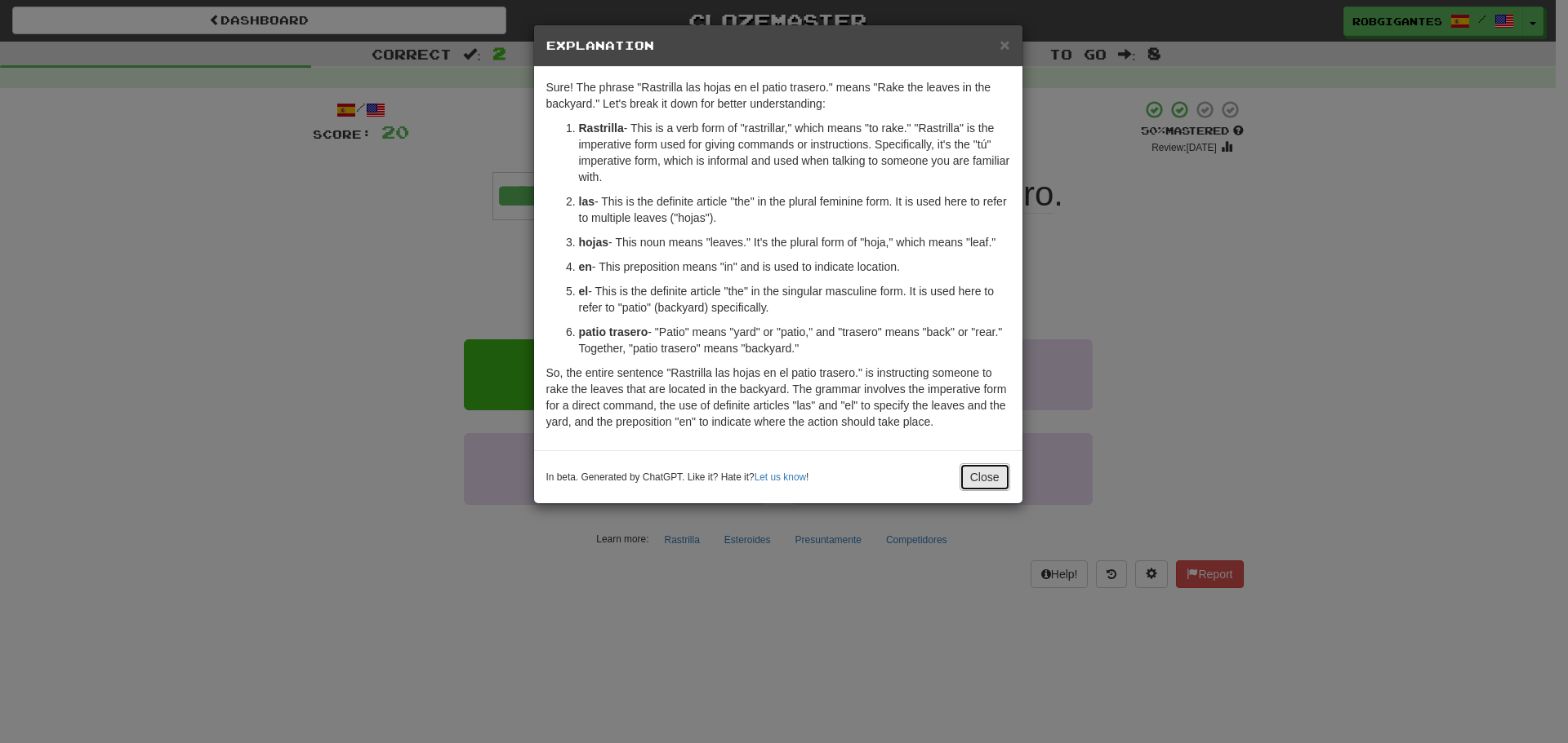
click at [968, 481] on button "Close" at bounding box center [985, 477] width 51 height 27
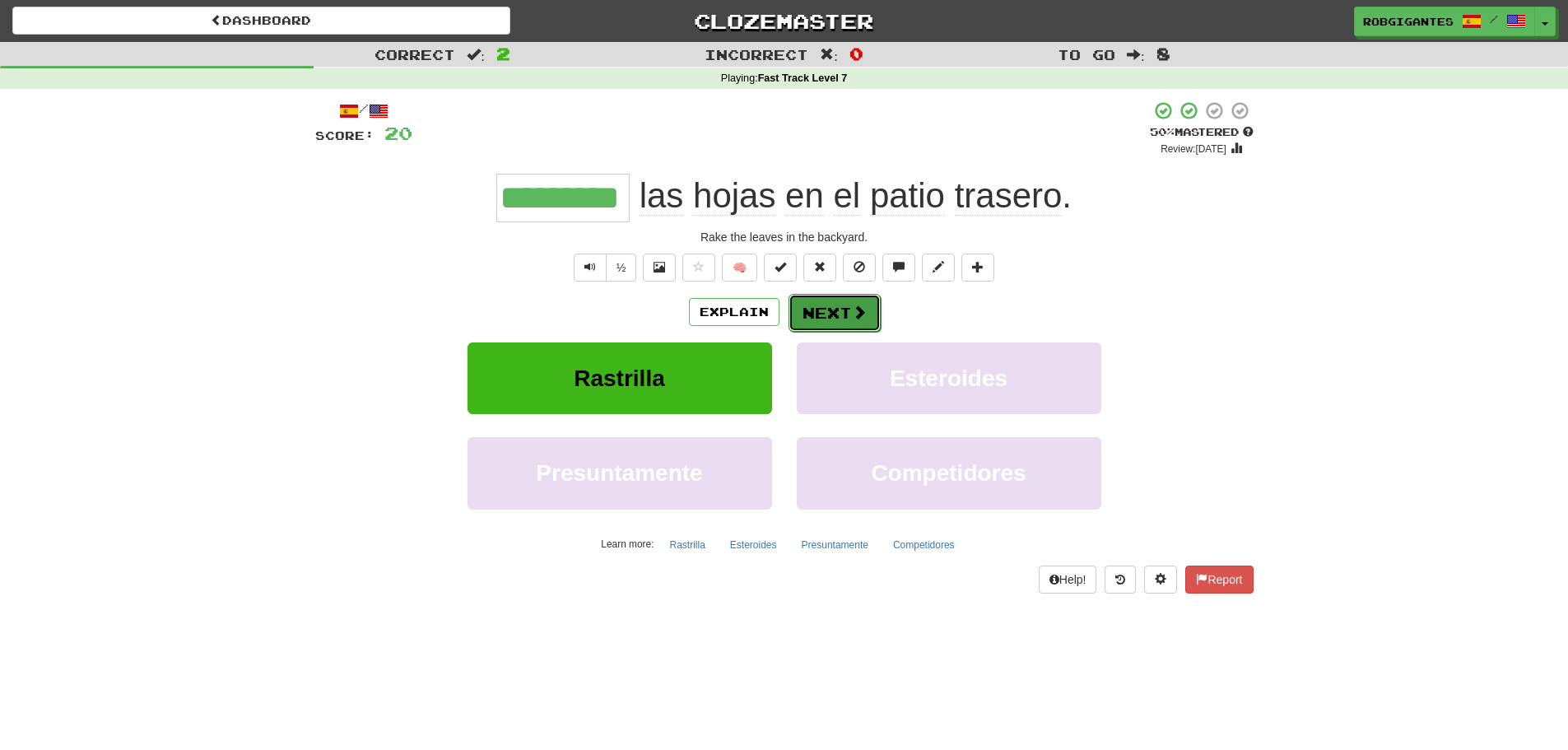
click at [826, 305] on button "Next" at bounding box center [835, 312] width 92 height 38
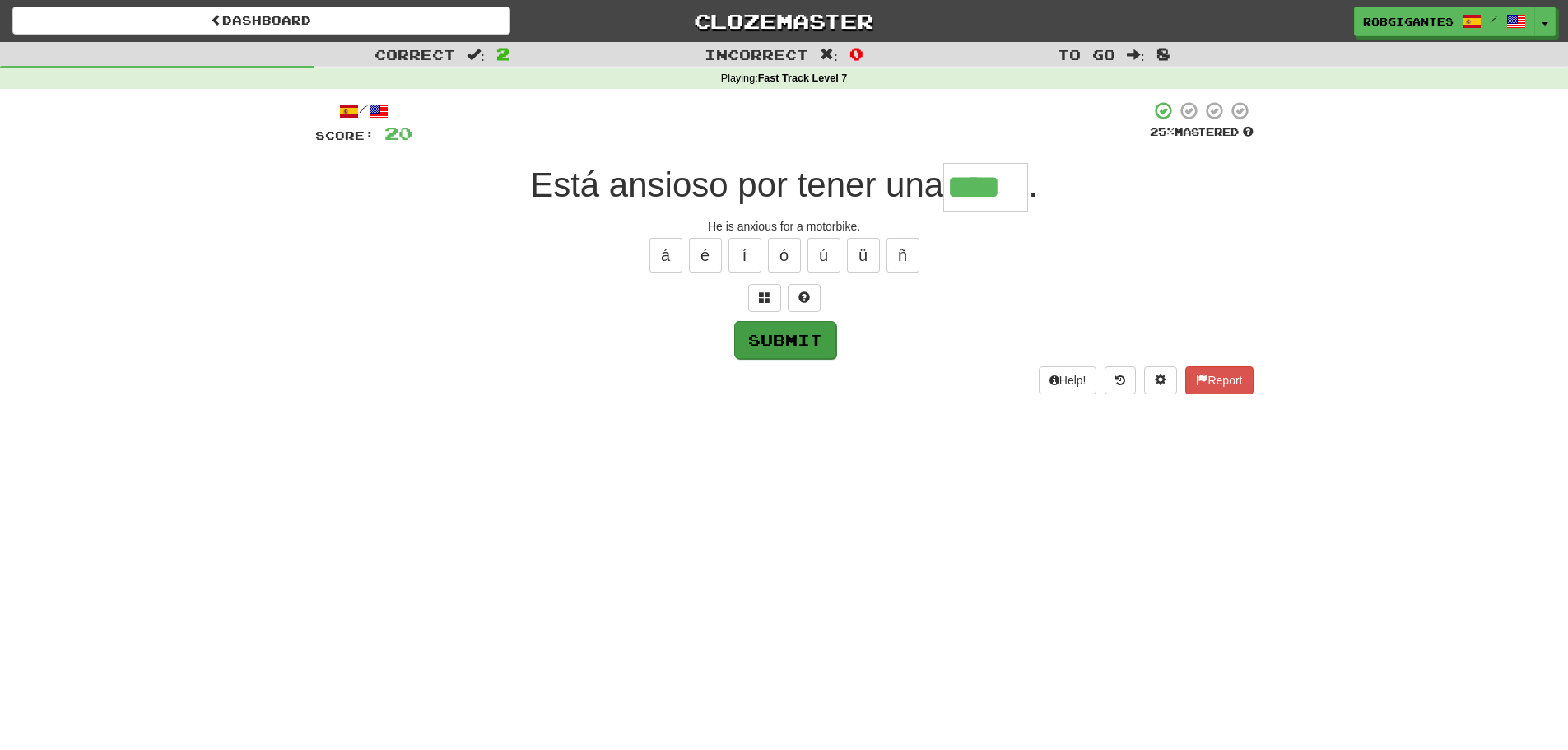
type input "****"
drag, startPoint x: 773, startPoint y: 338, endPoint x: 756, endPoint y: 331, distance: 18.4
click at [771, 337] on button "Submit" at bounding box center [784, 339] width 102 height 38
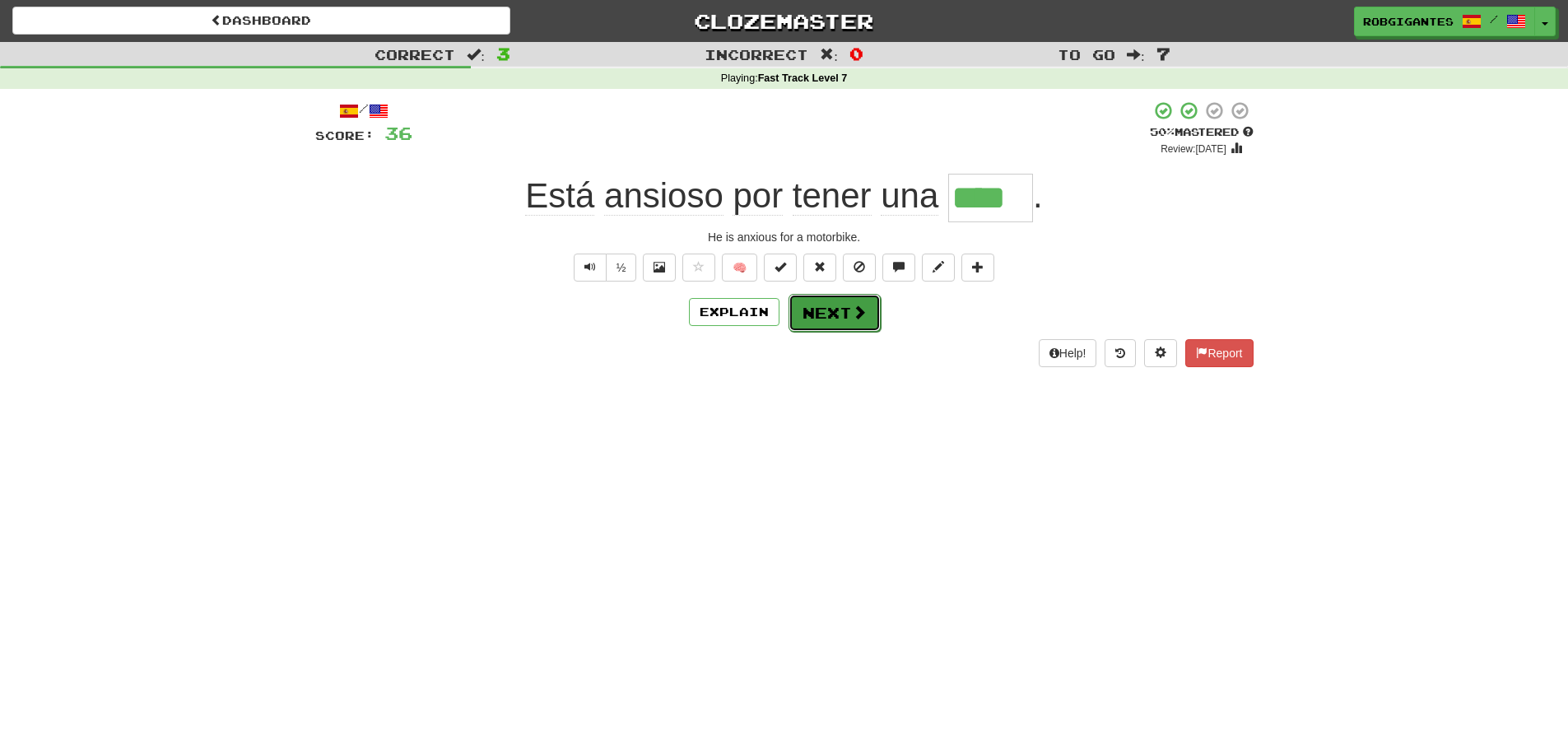
click at [833, 304] on button "Next" at bounding box center [835, 312] width 92 height 38
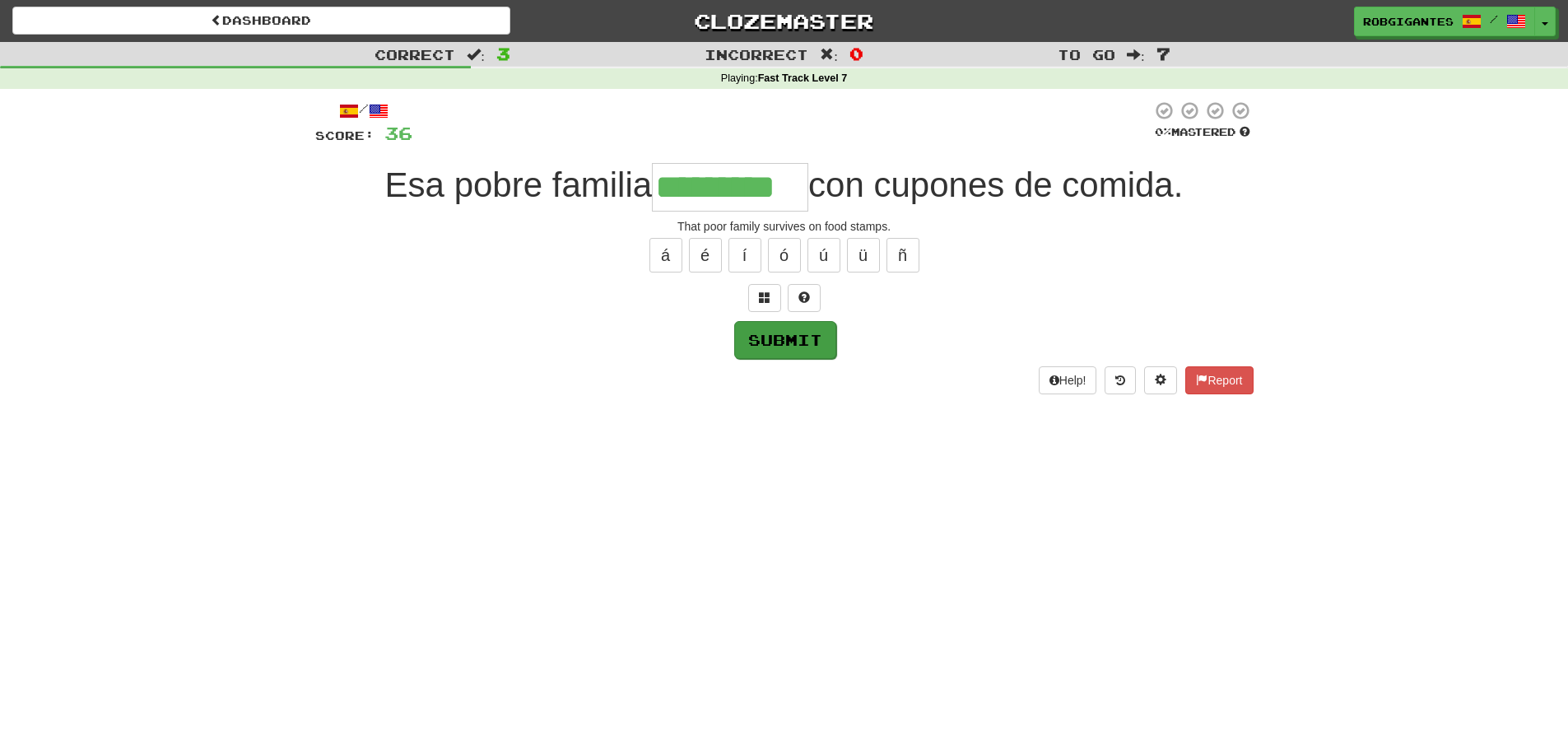
type input "*********"
drag, startPoint x: 761, startPoint y: 334, endPoint x: 742, endPoint y: 327, distance: 20.2
click at [742, 327] on button "Submit" at bounding box center [784, 339] width 102 height 38
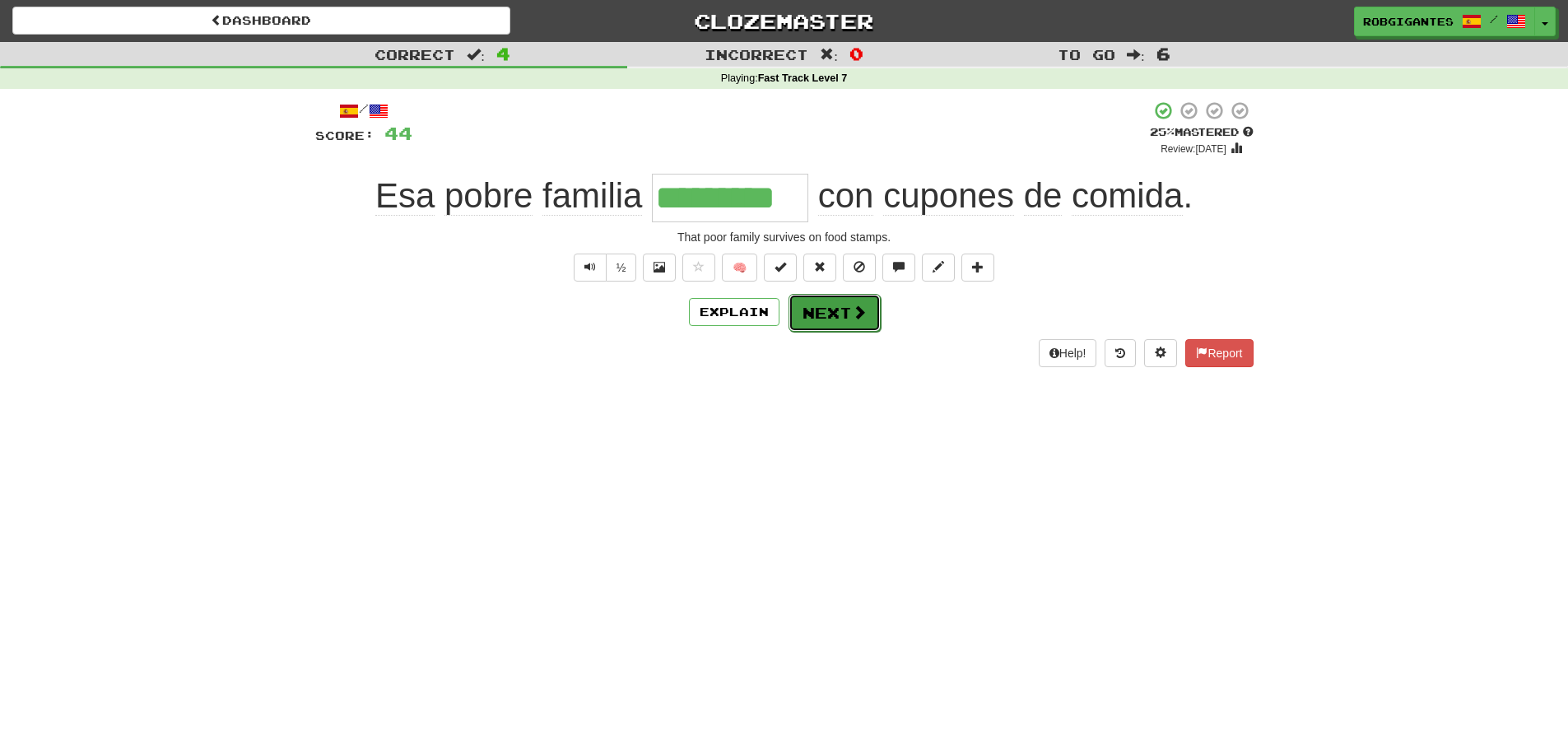
click at [796, 308] on button "Next" at bounding box center [835, 312] width 92 height 38
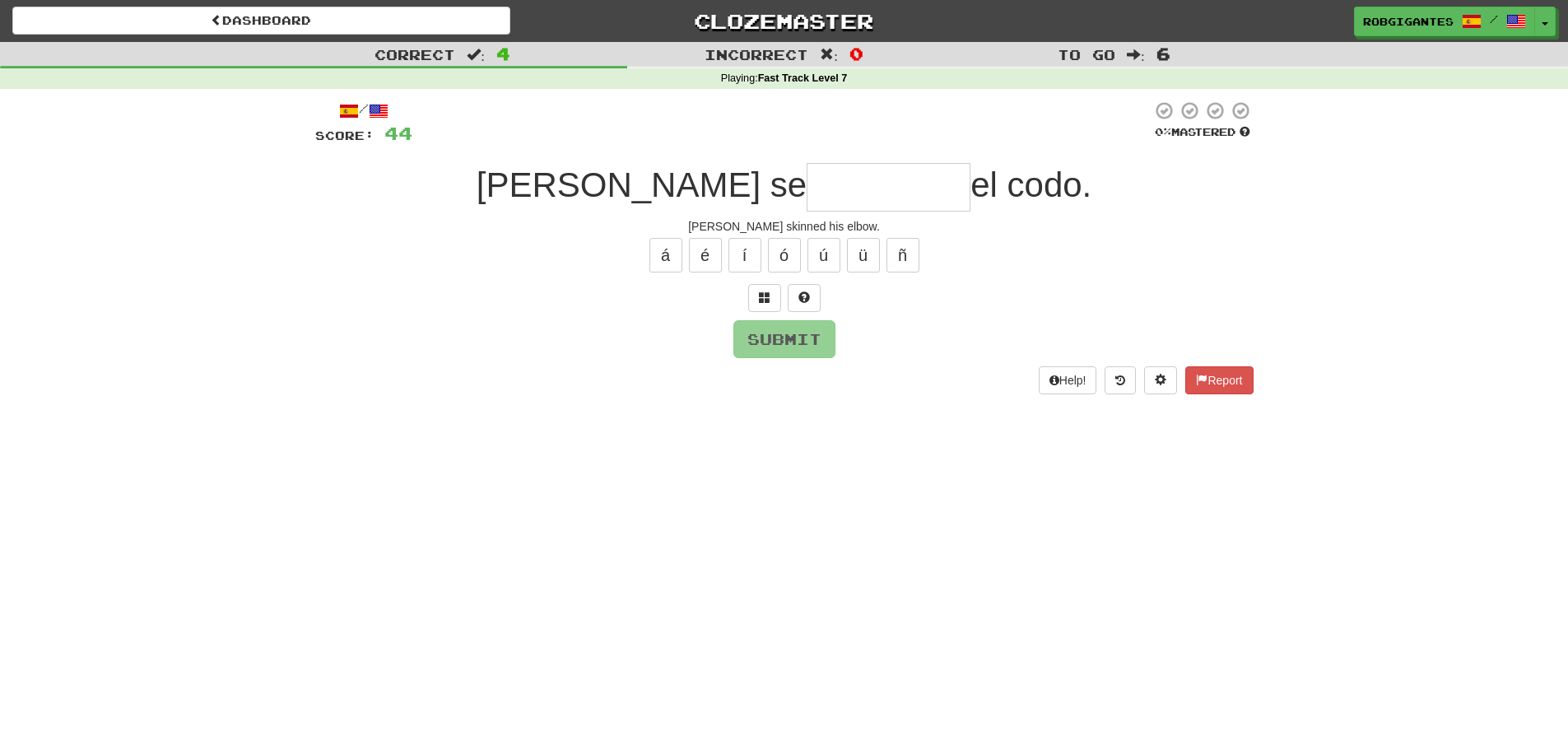
type input "*"
click at [799, 298] on span at bounding box center [804, 297] width 12 height 12
click at [776, 294] on button at bounding box center [784, 298] width 33 height 28
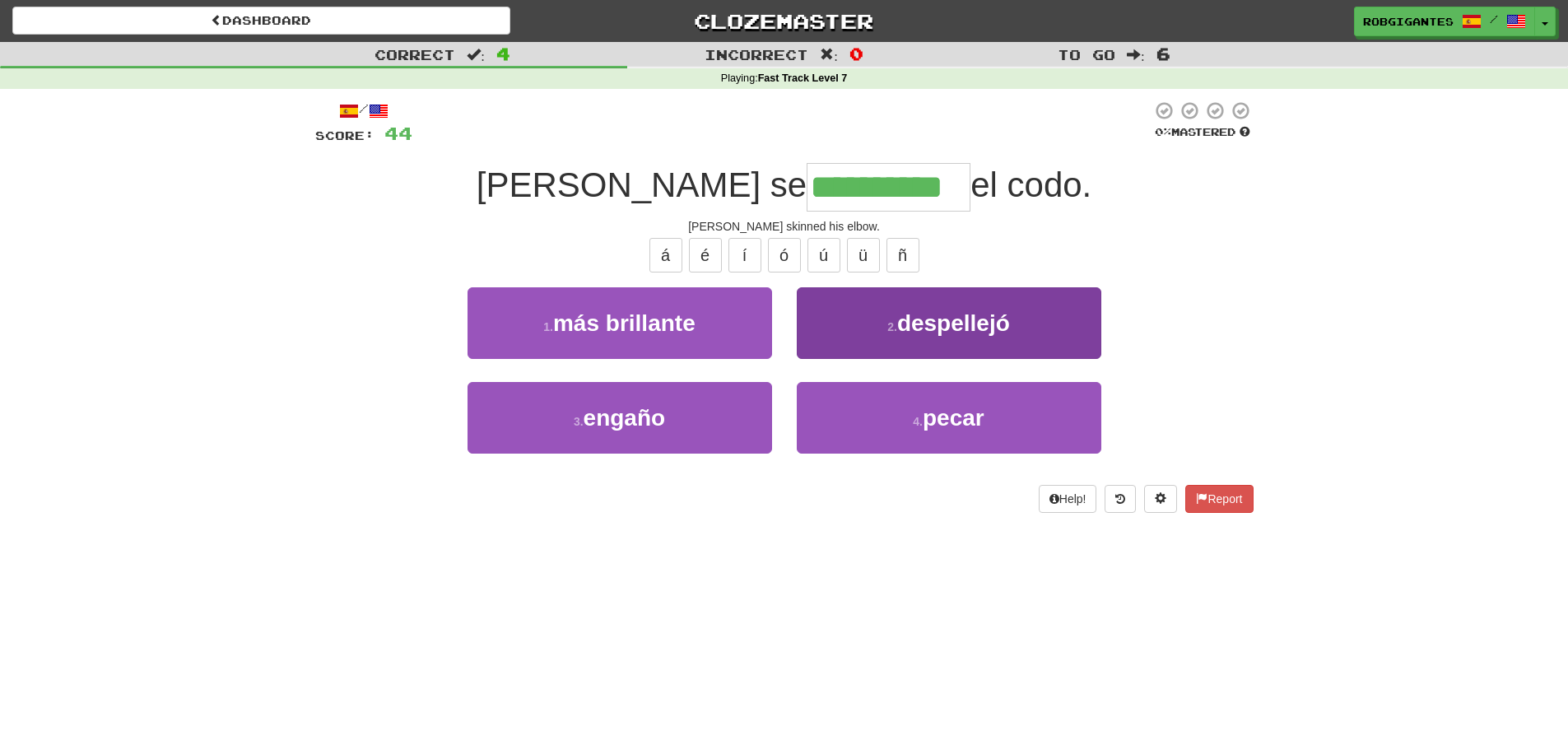
type input "**********"
click at [905, 312] on span "despellejó" at bounding box center [953, 324] width 113 height 26
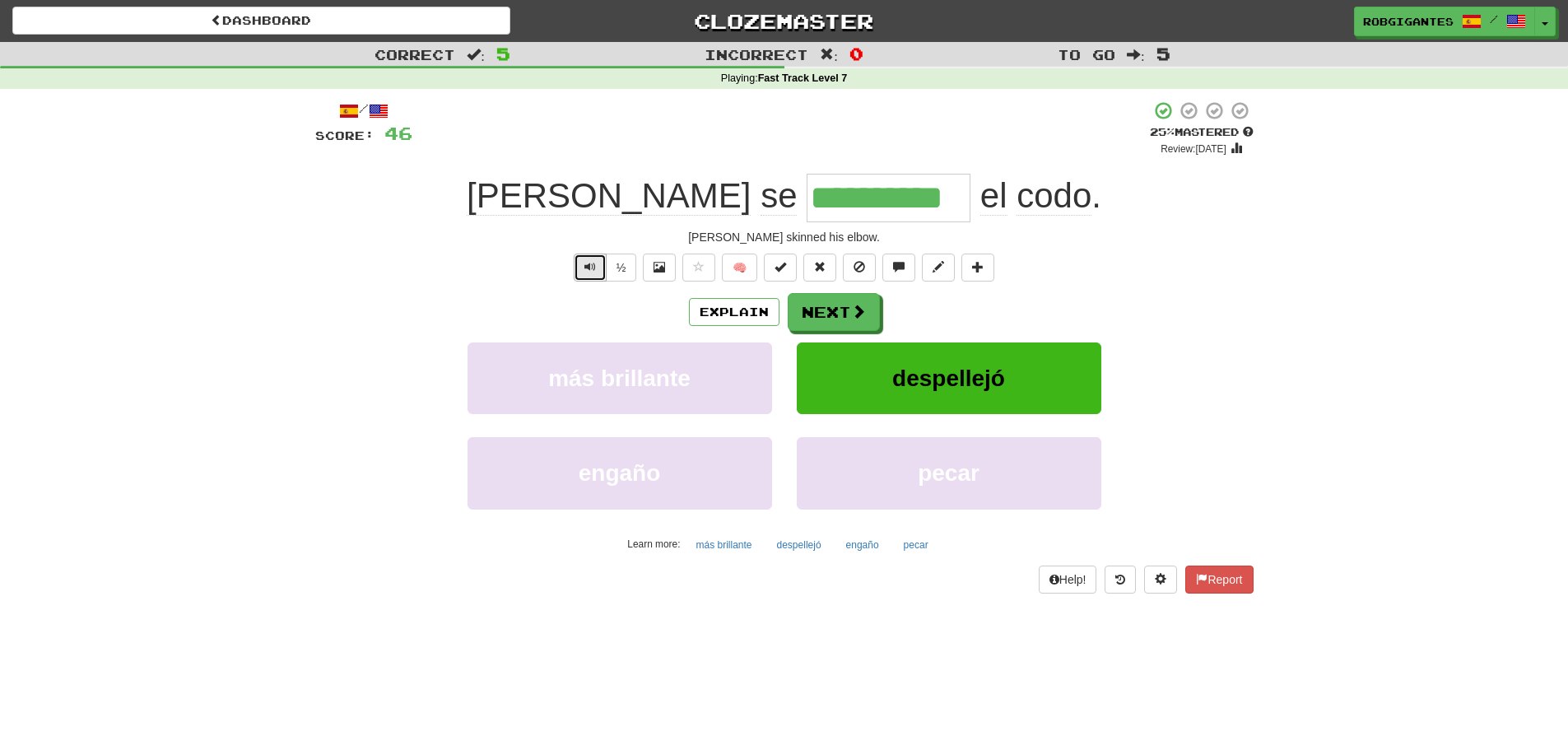
click at [582, 269] on button "Text-to-speech controls" at bounding box center [591, 267] width 33 height 28
click at [584, 263] on span "Text-to-speech controls" at bounding box center [590, 267] width 12 height 12
click at [709, 309] on button "Explain" at bounding box center [734, 312] width 91 height 28
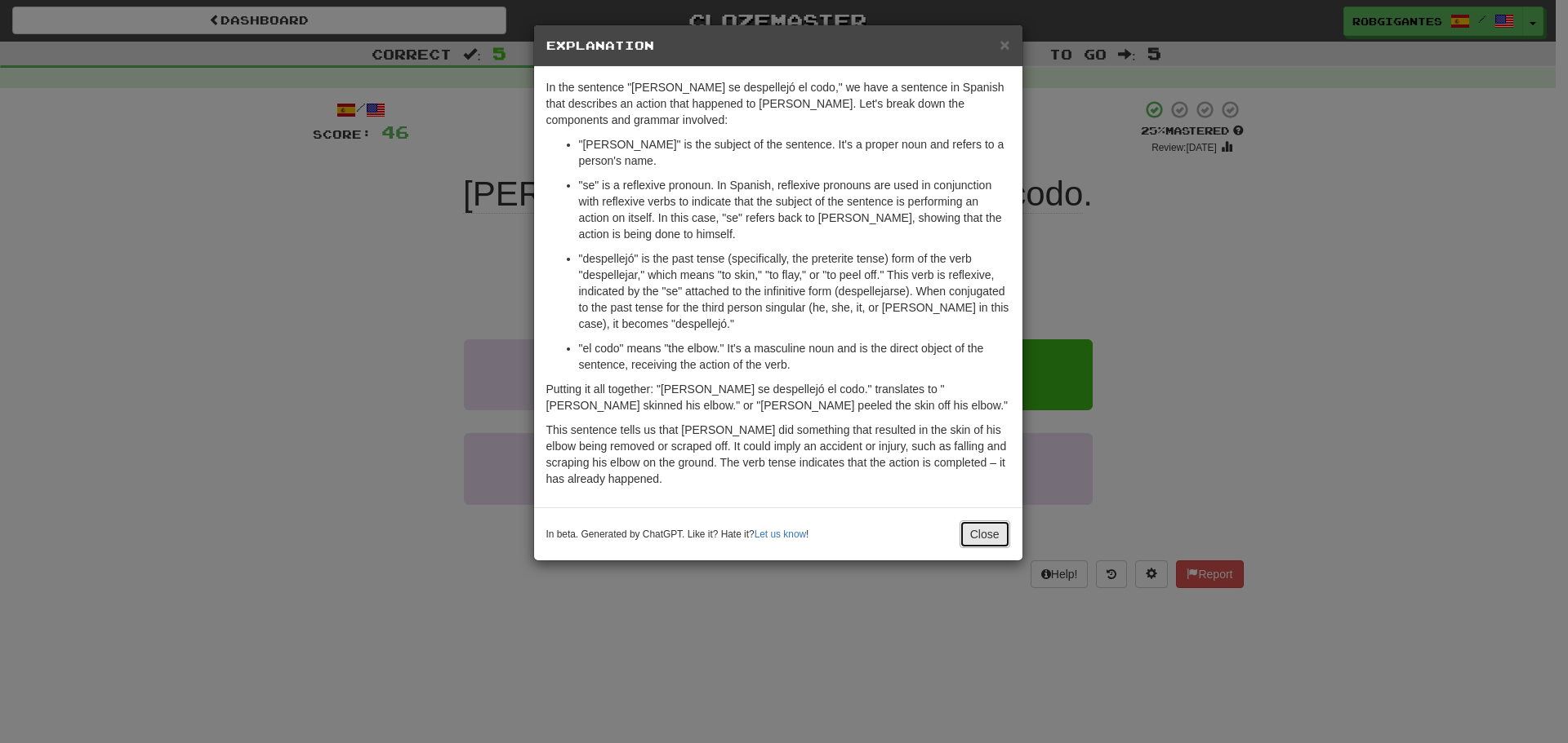
click at [990, 521] on button "Close" at bounding box center [985, 534] width 51 height 27
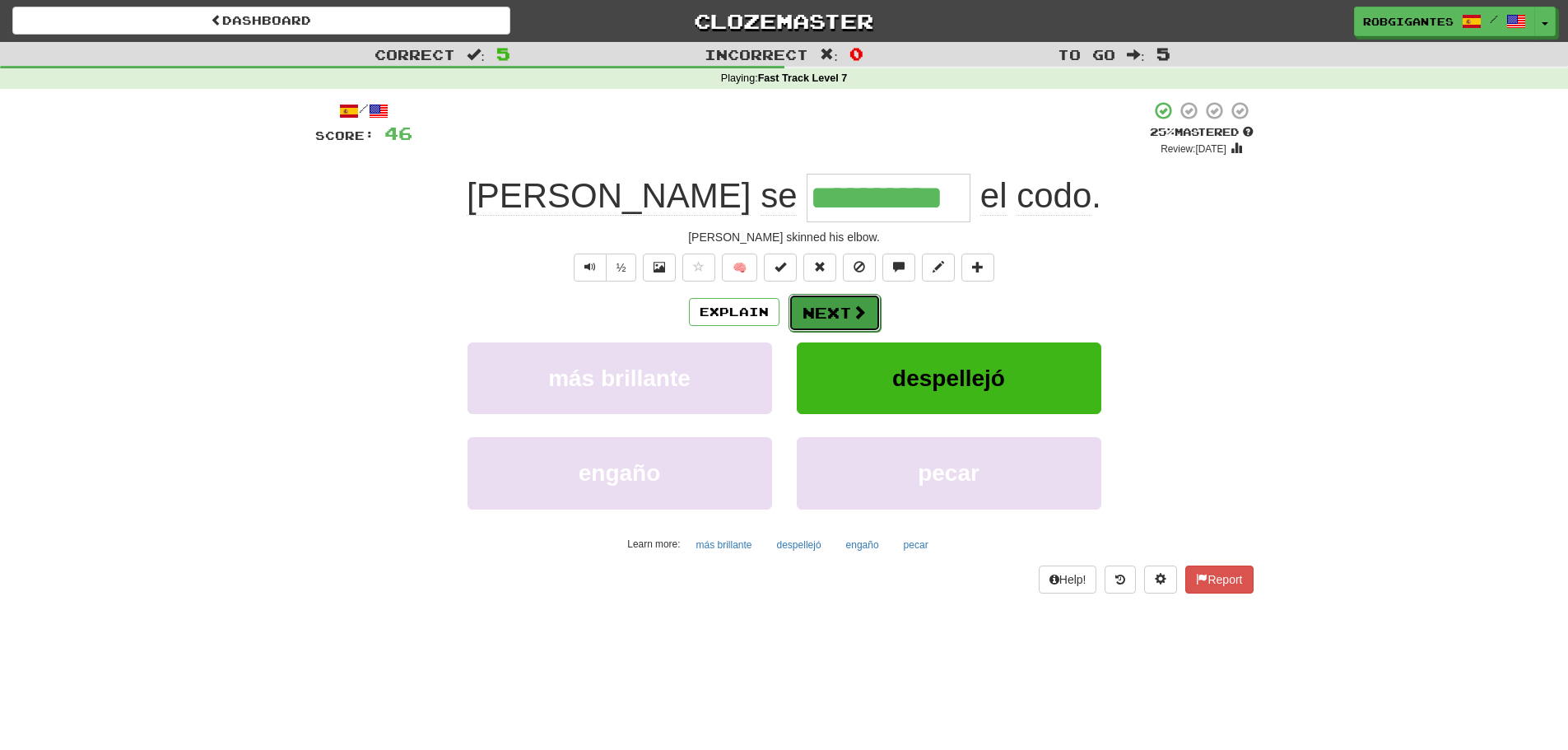
click at [829, 310] on button "Next" at bounding box center [835, 312] width 92 height 38
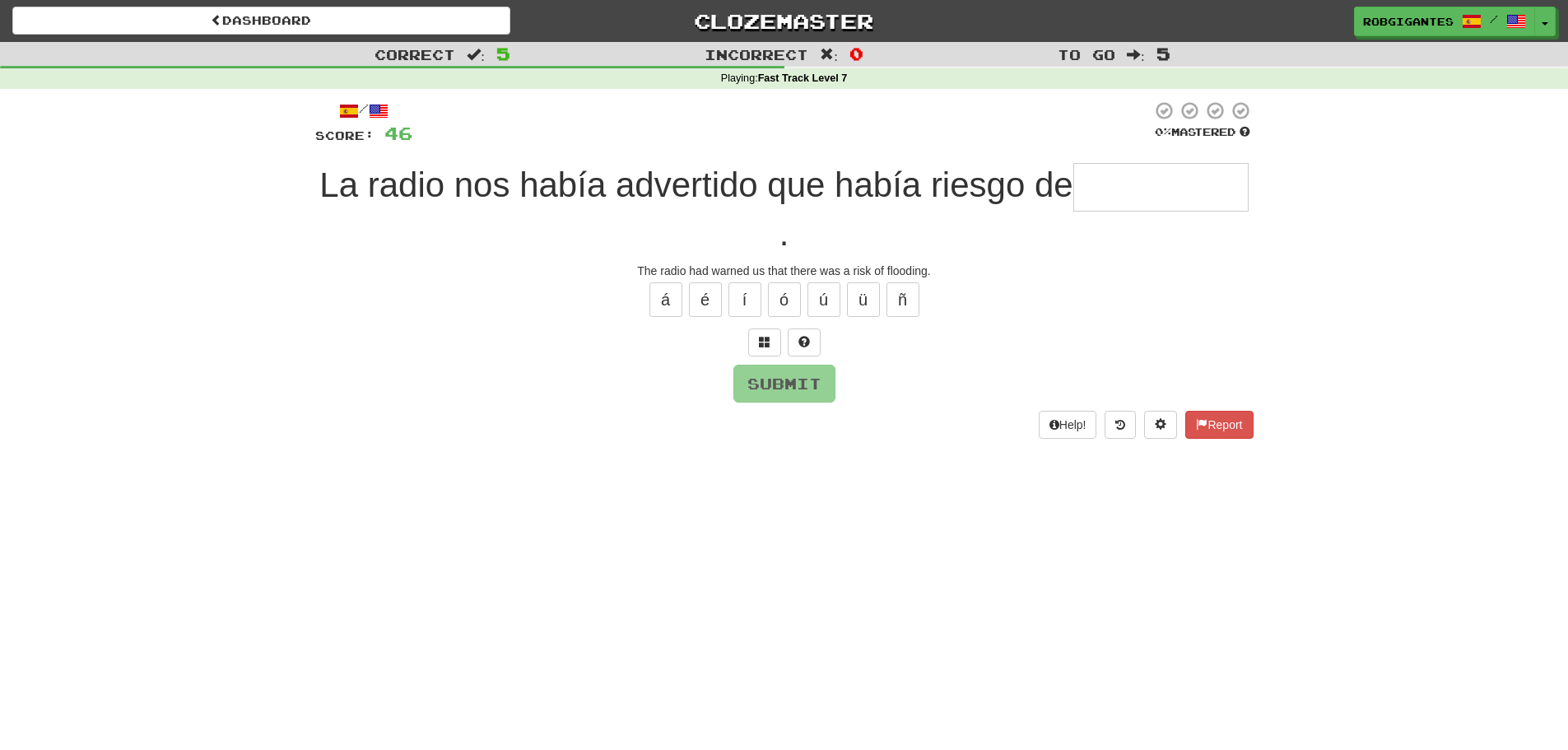
type input "*"
click at [812, 337] on button at bounding box center [805, 343] width 33 height 28
click at [784, 348] on button at bounding box center [784, 343] width 33 height 28
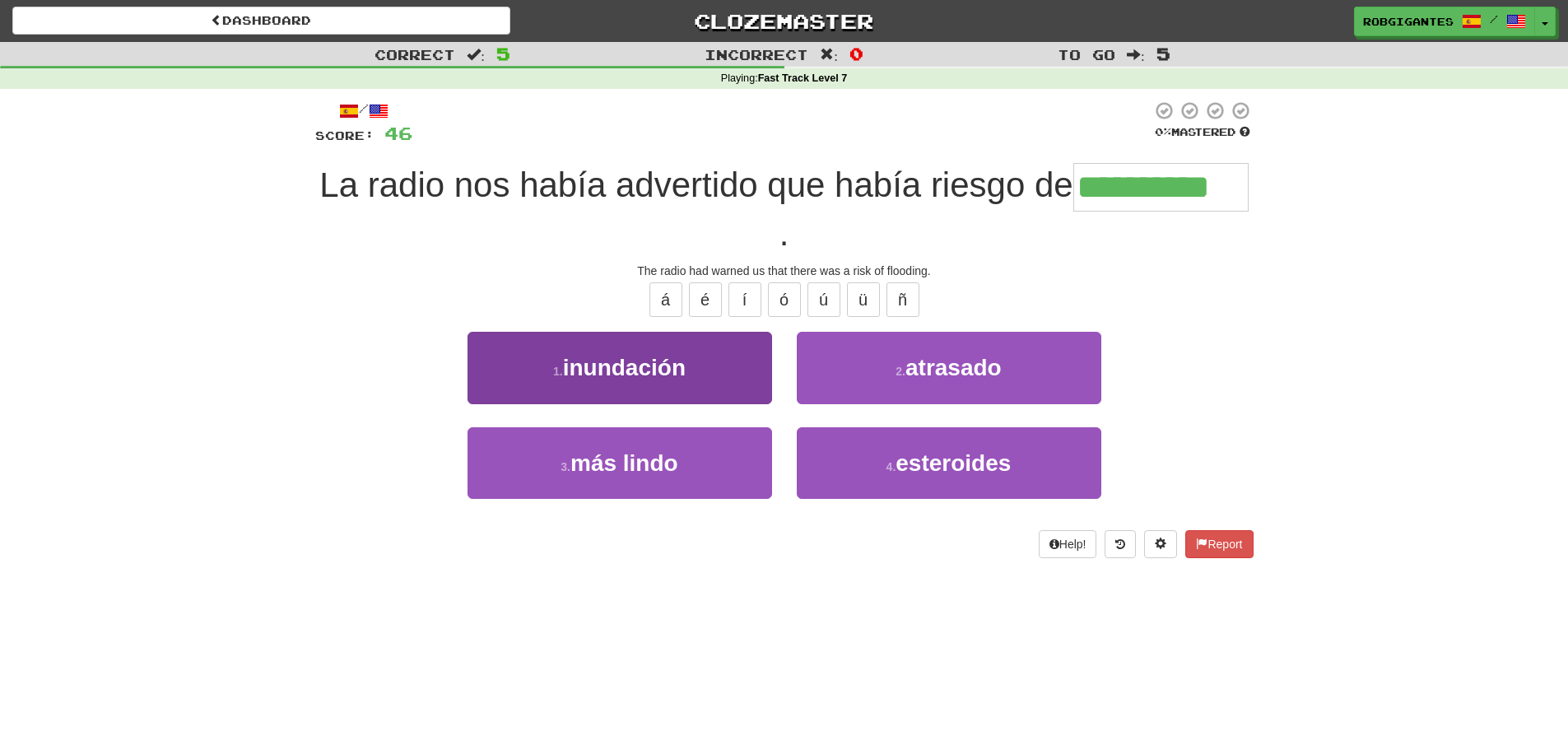
type input "**********"
click at [614, 369] on span "inundación" at bounding box center [625, 368] width 123 height 26
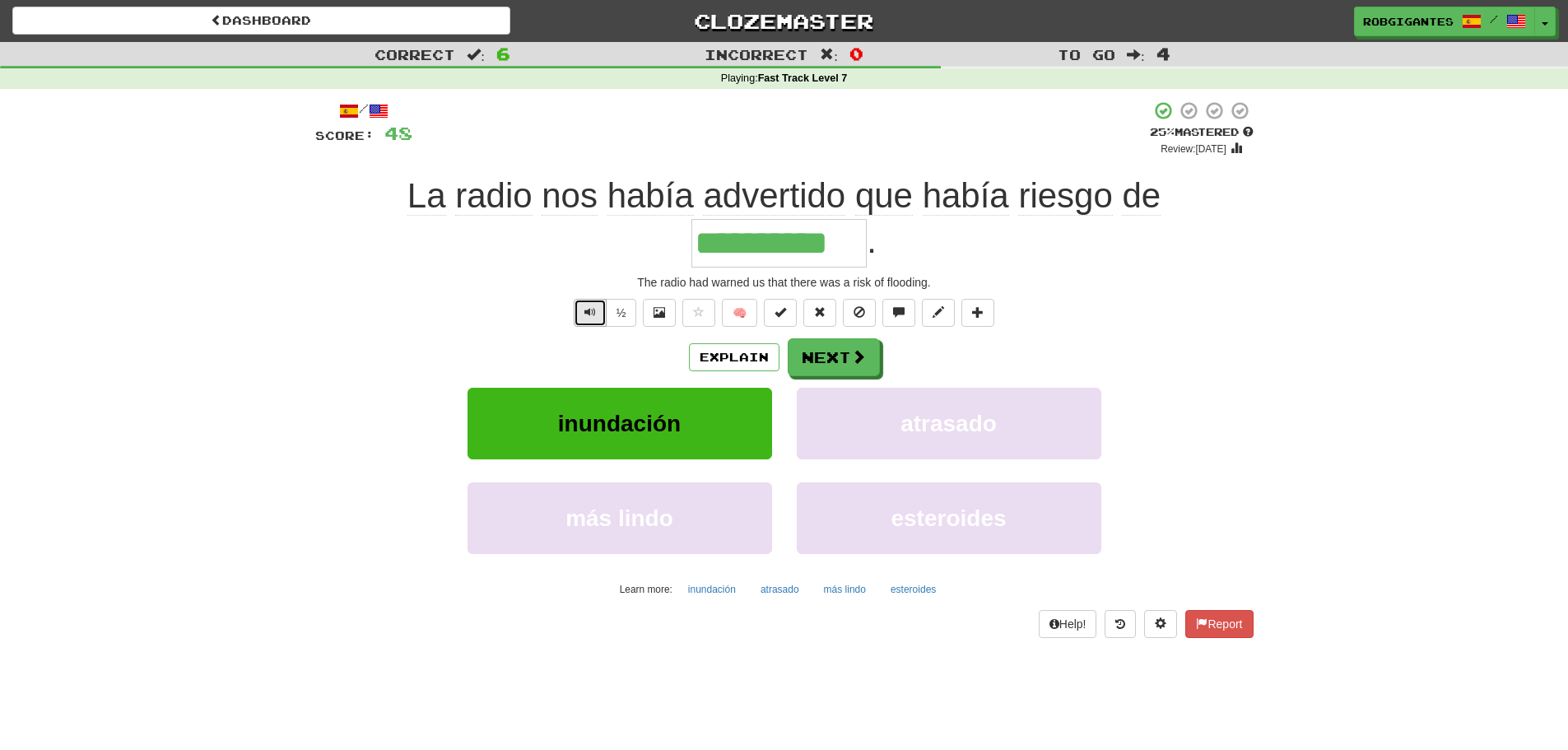
click at [584, 309] on span "Text-to-speech controls" at bounding box center [590, 312] width 12 height 12
click at [846, 353] on button "Next" at bounding box center [835, 358] width 92 height 38
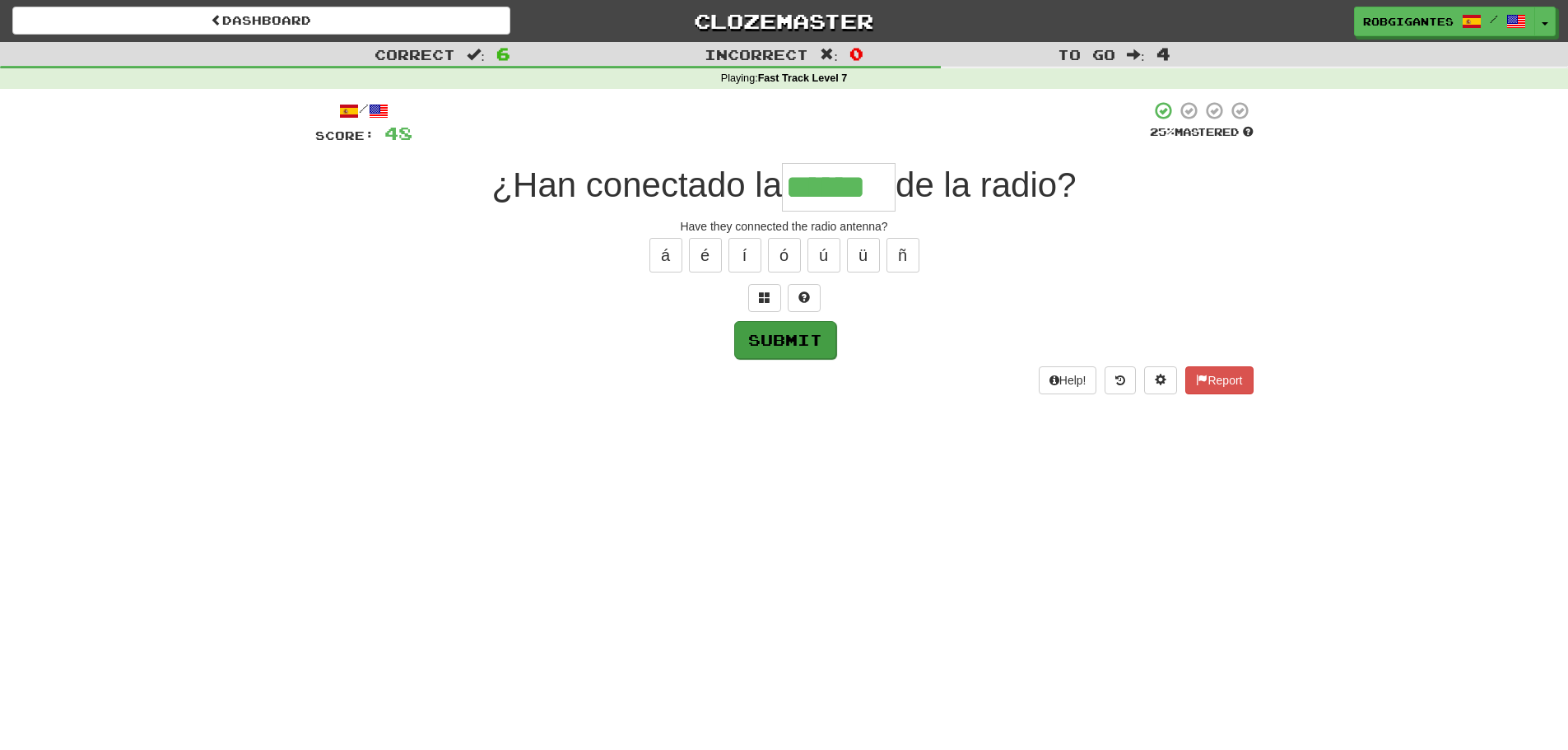
type input "******"
click at [751, 338] on button "Submit" at bounding box center [784, 339] width 102 height 38
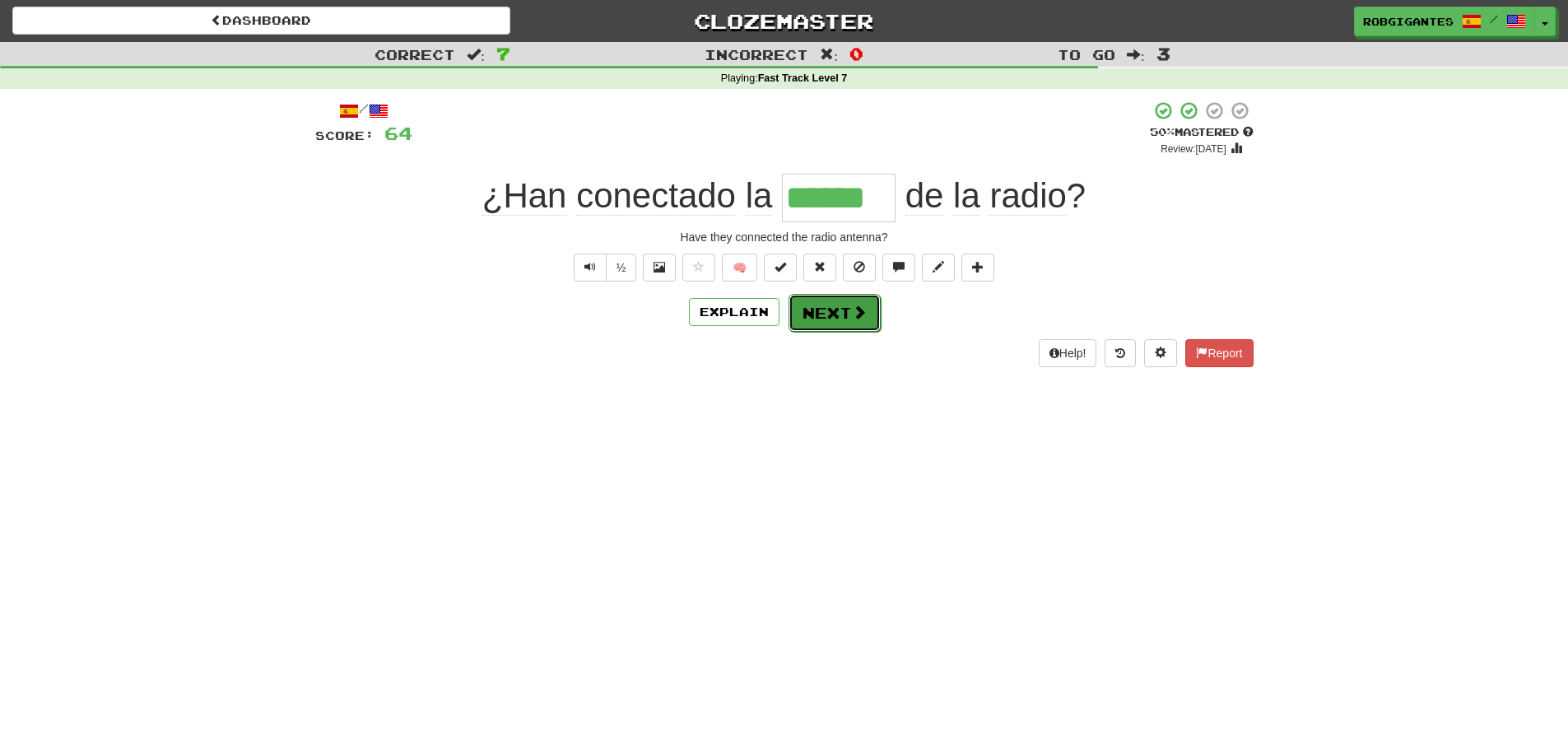
click at [838, 313] on button "Next" at bounding box center [835, 312] width 92 height 38
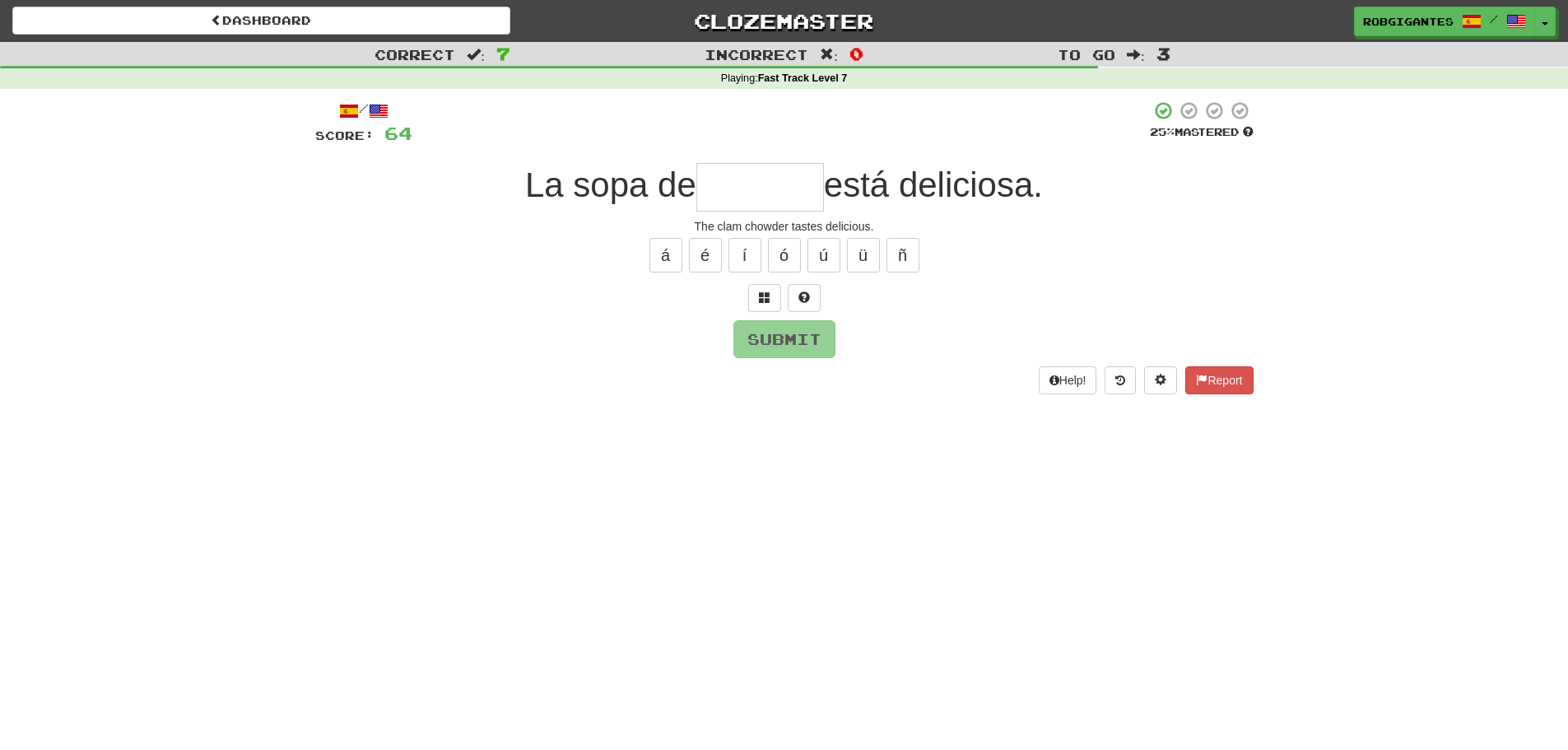
type input "*"
click at [802, 296] on span at bounding box center [804, 297] width 12 height 12
click at [784, 305] on button at bounding box center [784, 298] width 33 height 28
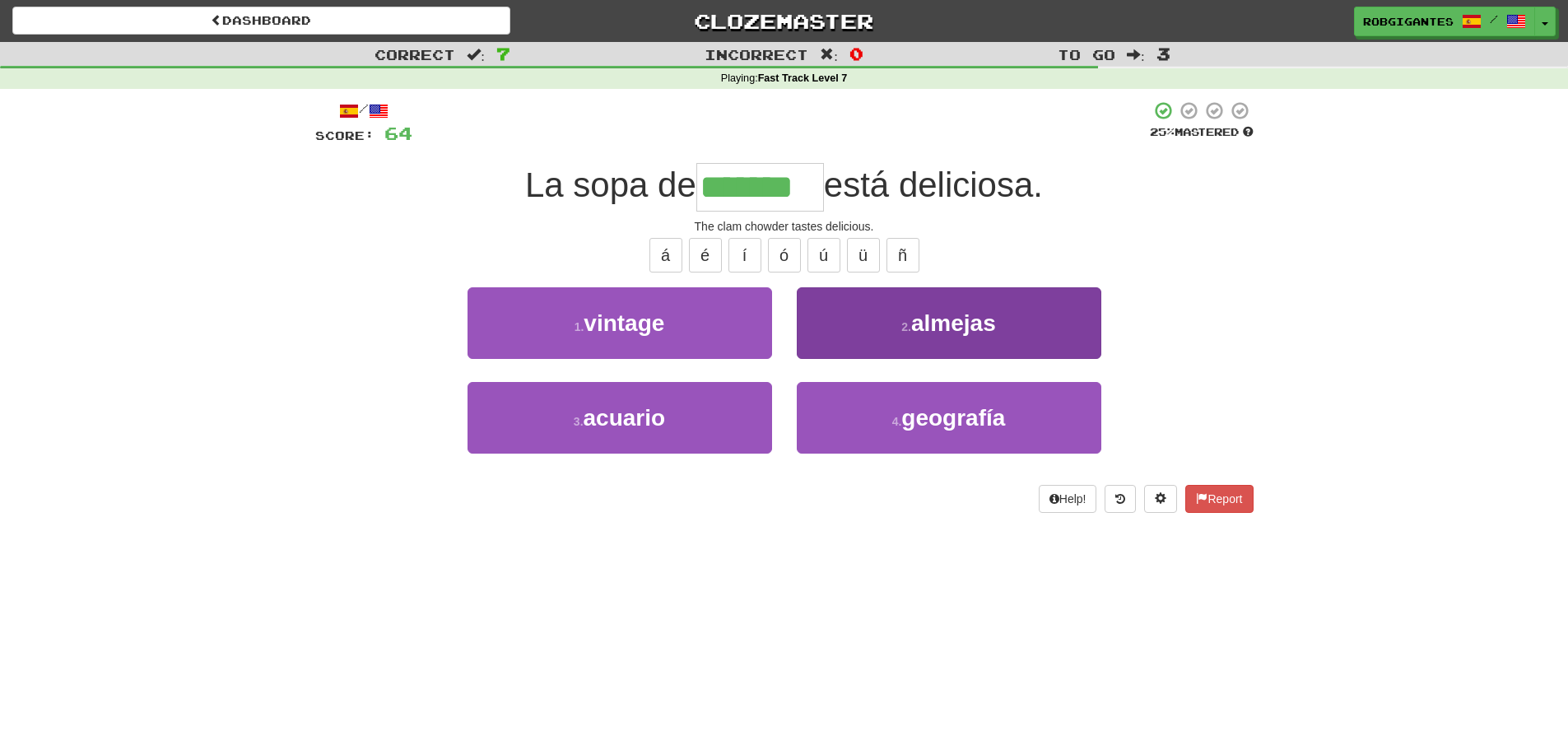
type input "*******"
click at [931, 313] on span "almejas" at bounding box center [953, 324] width 85 height 26
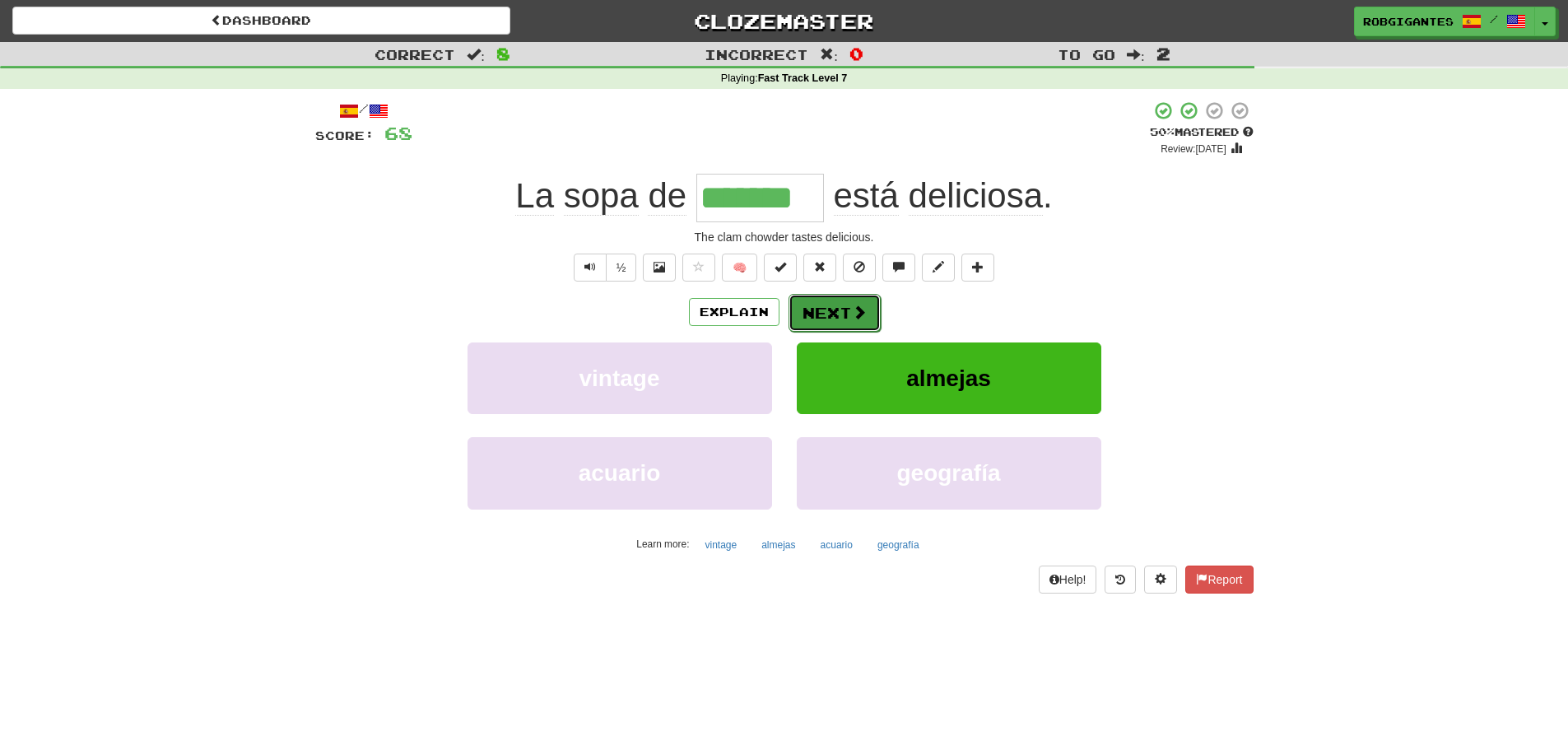
click at [816, 308] on button "Next" at bounding box center [835, 312] width 92 height 38
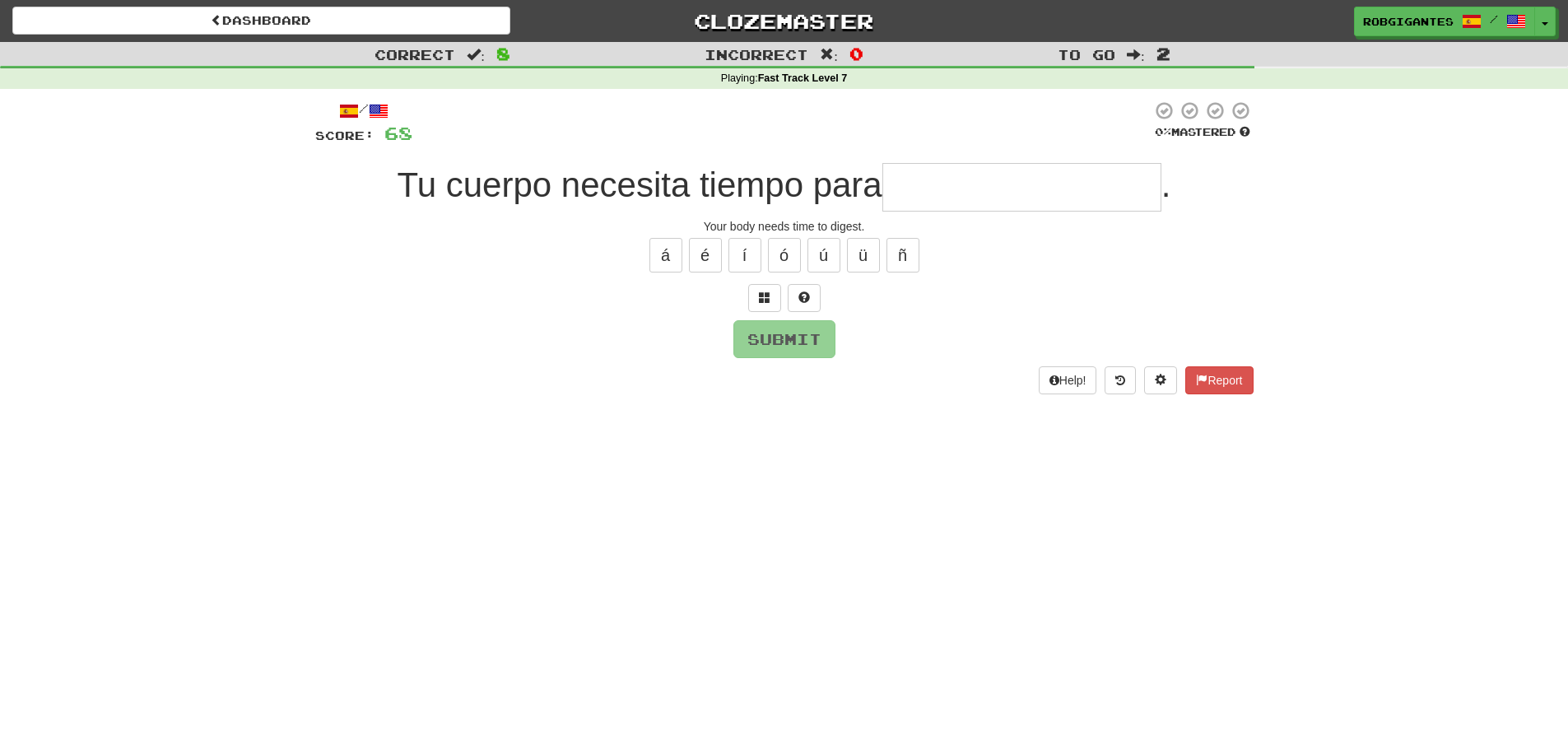
type input "*"
click at [809, 299] on span at bounding box center [804, 297] width 12 height 12
click at [784, 297] on span at bounding box center [784, 297] width 12 height 12
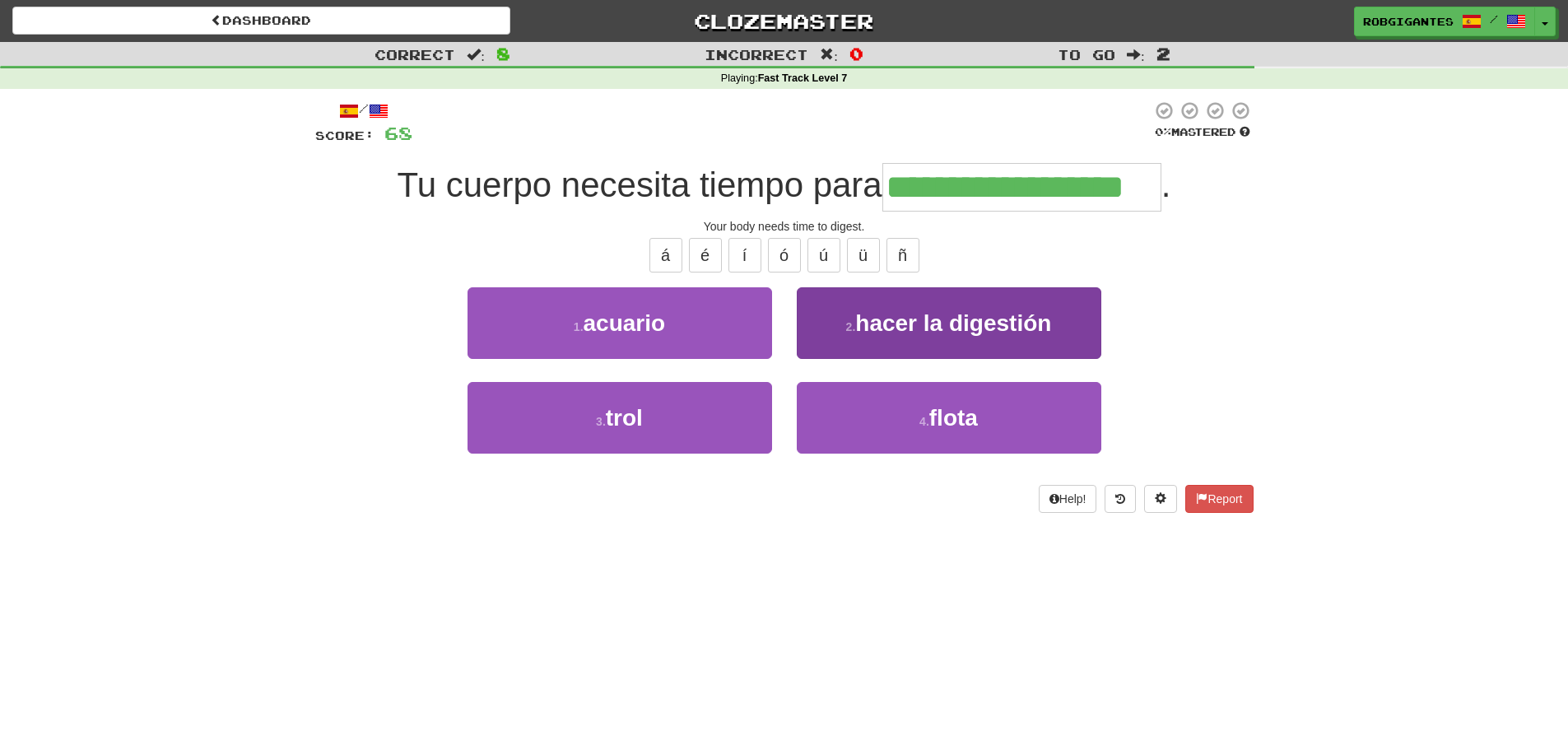
type input "**********"
click at [935, 313] on span "hacer la digestión" at bounding box center [953, 324] width 196 height 26
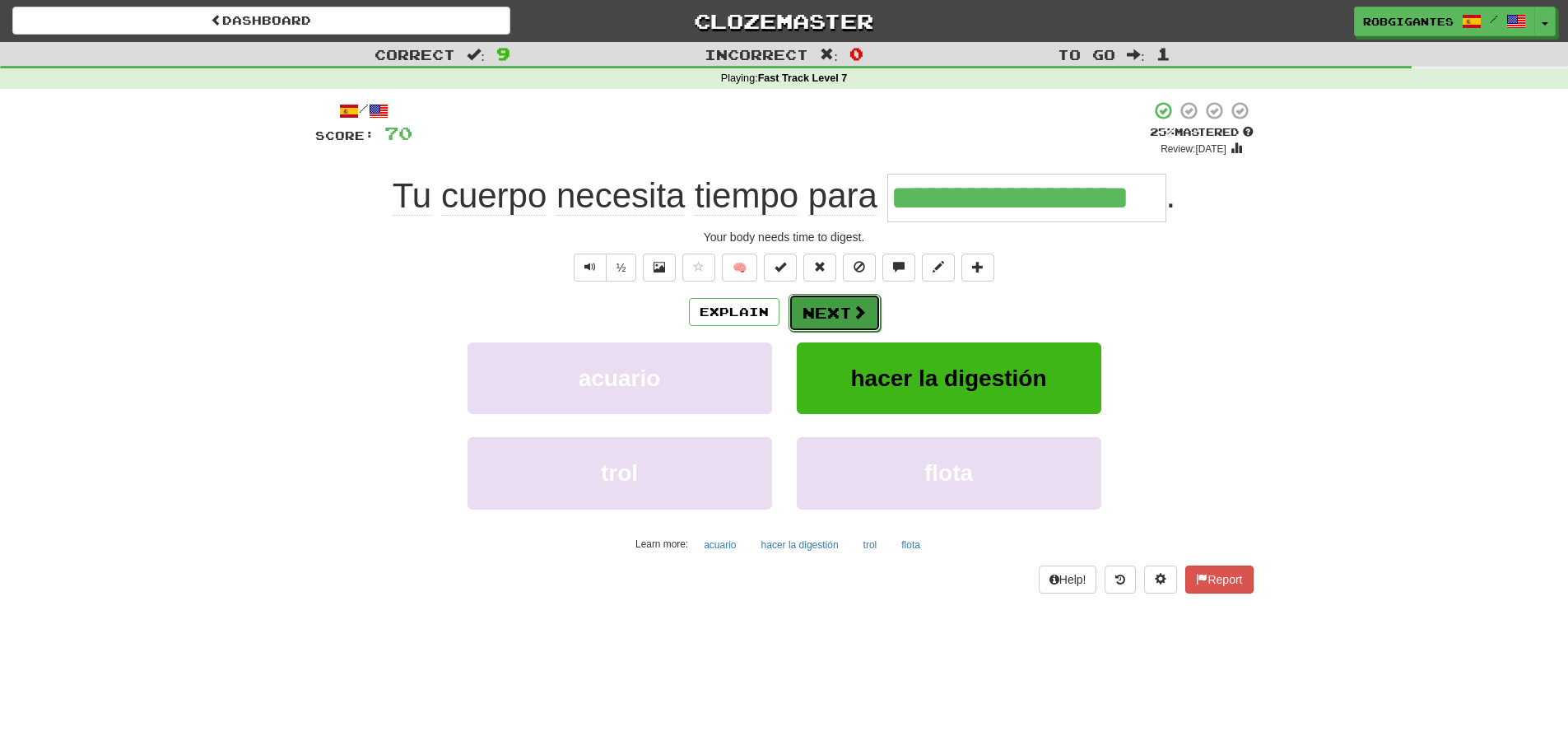
click at [820, 312] on button "Next" at bounding box center [835, 312] width 92 height 38
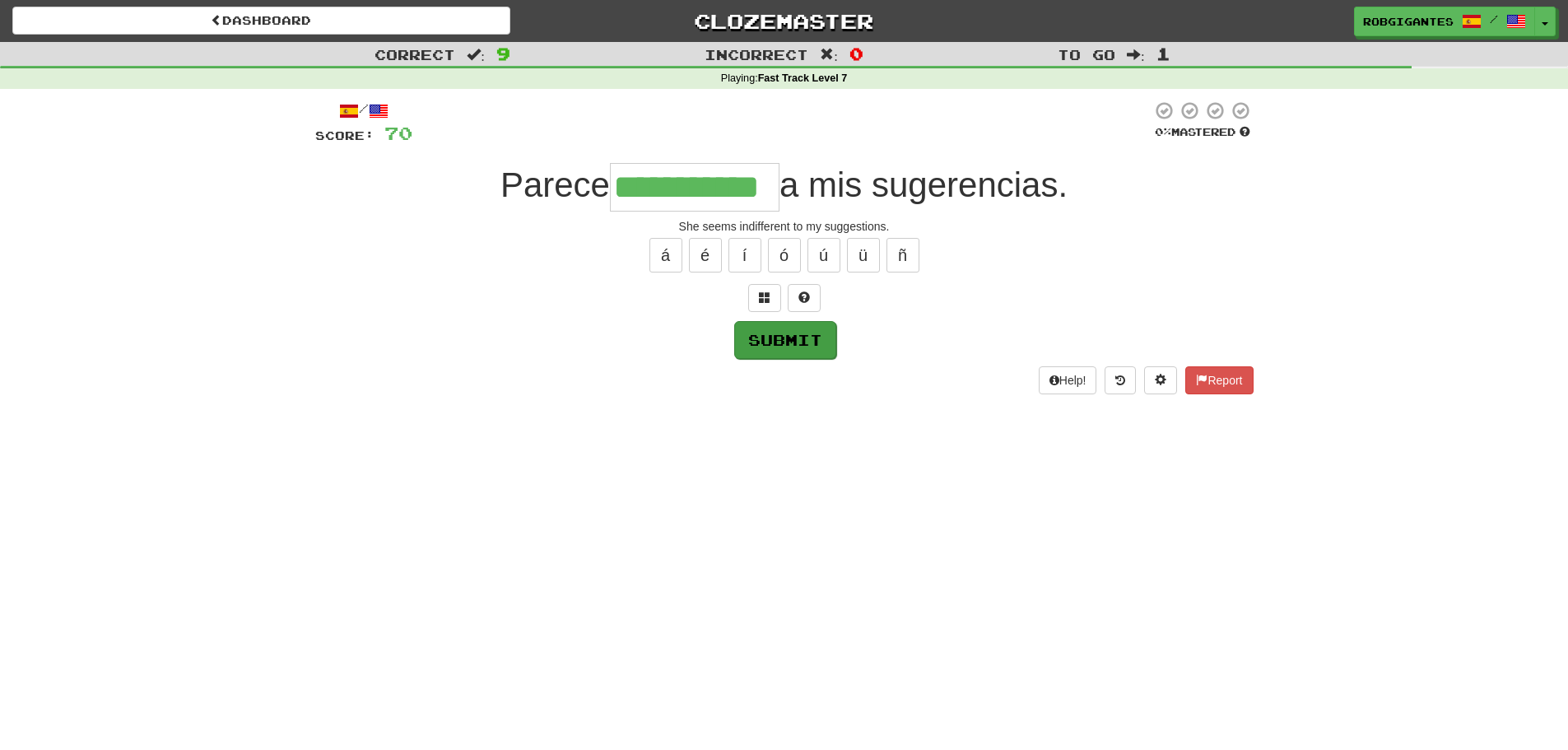
type input "**********"
click at [793, 336] on button "Submit" at bounding box center [784, 339] width 102 height 38
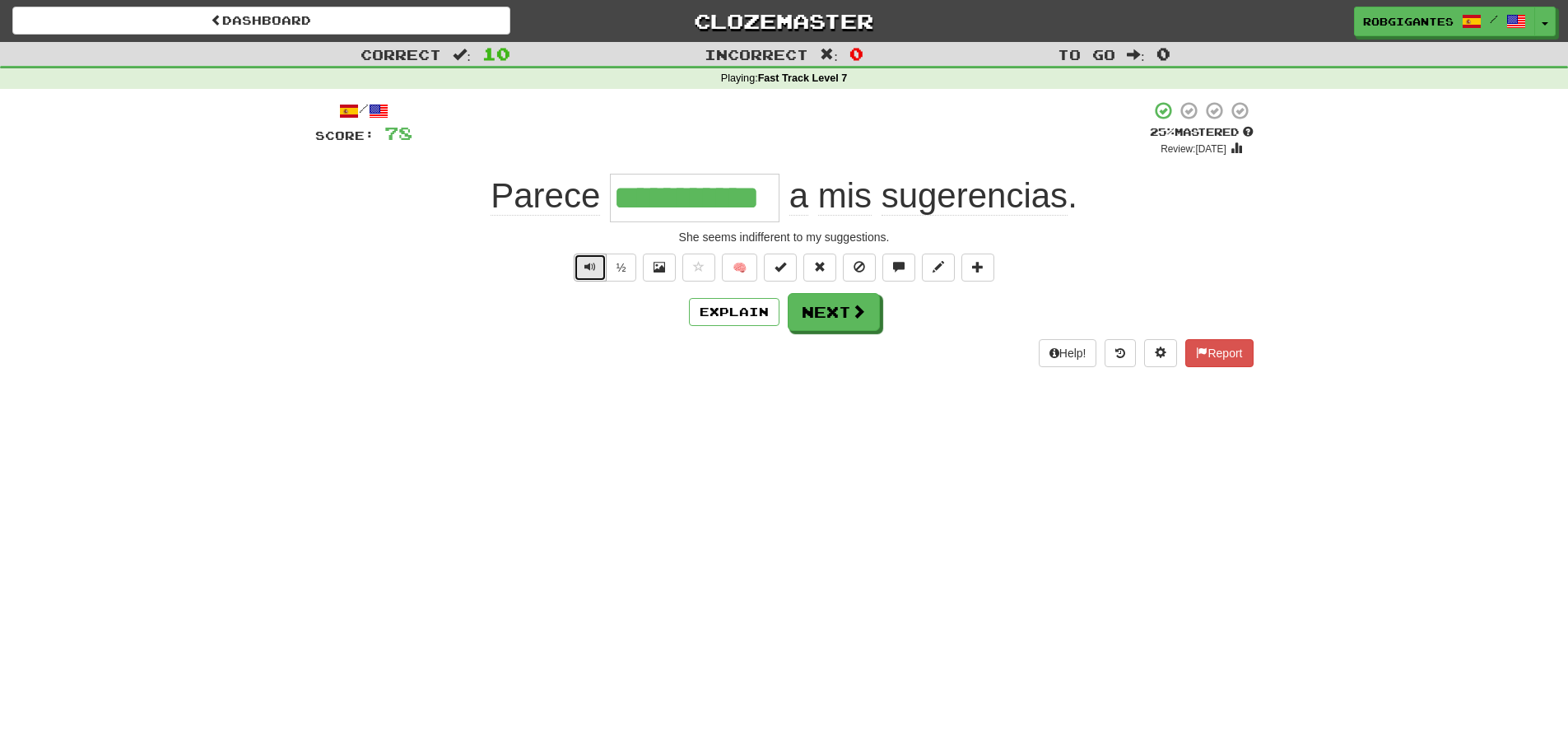
click at [591, 264] on span "Text-to-speech controls" at bounding box center [590, 267] width 12 height 12
click at [592, 267] on span "Text-to-speech controls" at bounding box center [590, 267] width 12 height 12
click at [831, 319] on button "Next" at bounding box center [835, 312] width 92 height 38
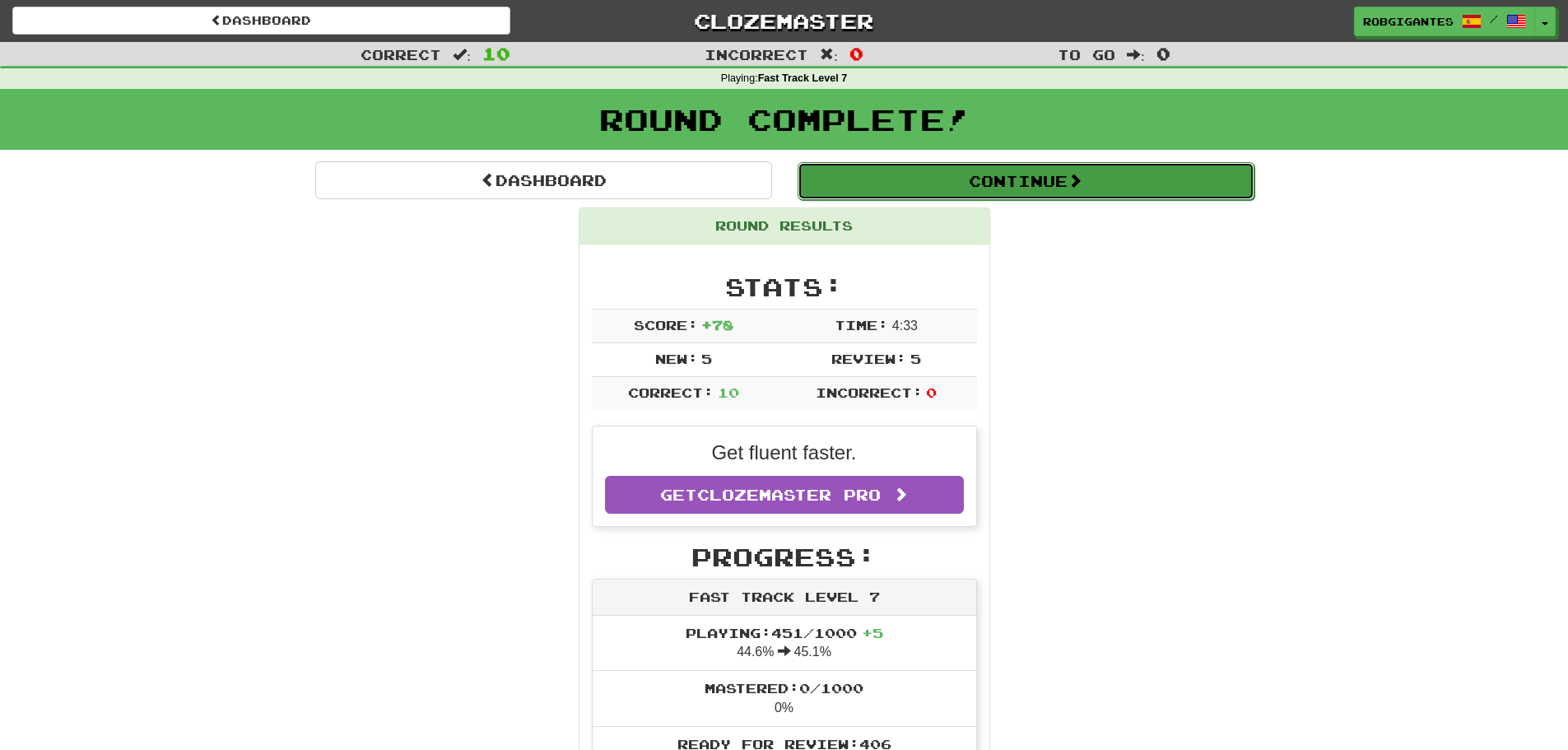
click at [889, 180] on button "Continue" at bounding box center [1025, 181] width 457 height 38
